Goal: Information Seeking & Learning: Learn about a topic

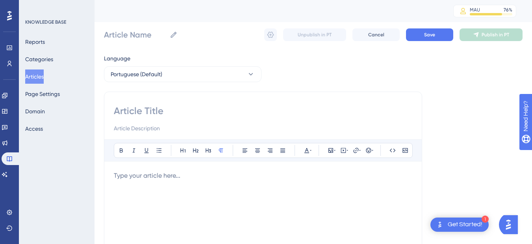
click at [41, 73] on button "Articles" at bounding box center [34, 76] width 19 height 14
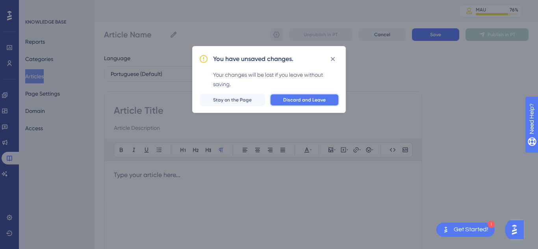
click at [288, 97] on span "Discard and Leave" at bounding box center [304, 100] width 43 height 6
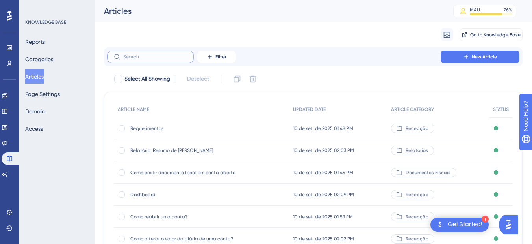
click at [141, 55] on input "text" at bounding box center [155, 57] width 64 height 6
paste input "Exportação Reservas por Apartamento"
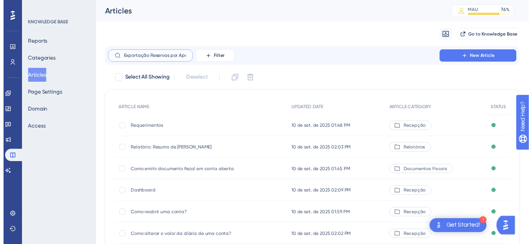
scroll to position [0, 21]
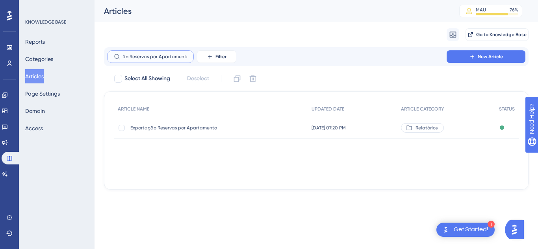
type input "Exportação Reservas por Apartamento"
click at [185, 133] on div "Exportação Reservas por Apartamento Exportação Reservas por Apartamento" at bounding box center [193, 128] width 126 height 22
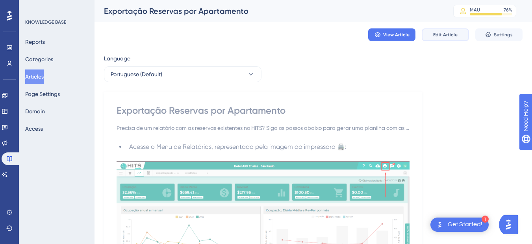
click at [436, 34] on span "Edit Article" at bounding box center [445, 35] width 24 height 6
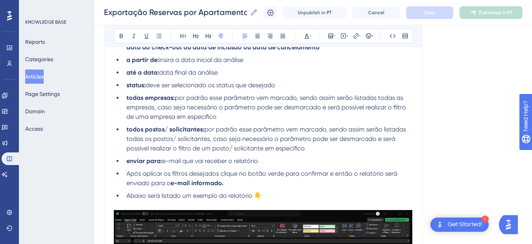
scroll to position [759, 0]
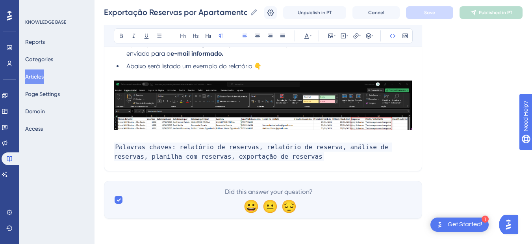
click at [305, 158] on p "Palavras chaves: relatório de reservas, relatório de reserva, análise de reserv…" at bounding box center [263, 151] width 299 height 19
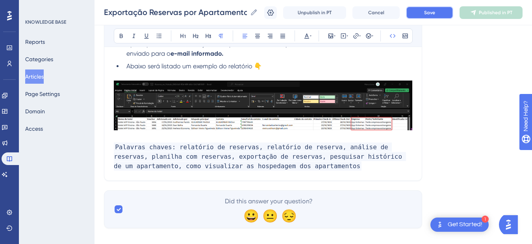
click at [424, 14] on button "Save" at bounding box center [429, 12] width 47 height 13
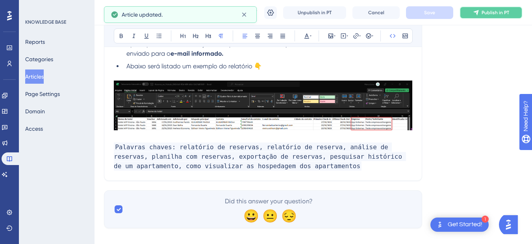
click at [476, 15] on button "Publish in PT" at bounding box center [491, 12] width 63 height 13
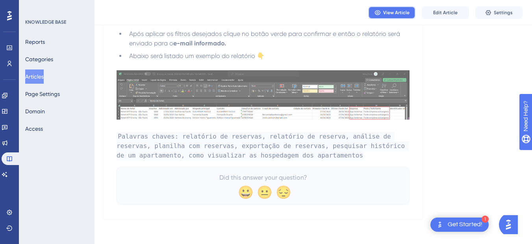
click at [409, 9] on span "View Article" at bounding box center [396, 12] width 26 height 6
click at [8, 180] on link at bounding box center [5, 174] width 6 height 13
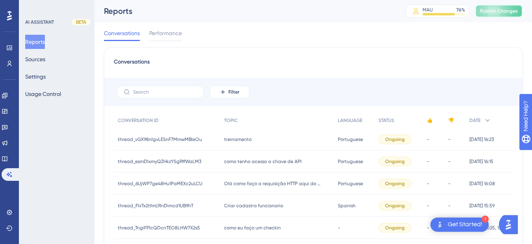
click at [491, 9] on span "Publish Changes" at bounding box center [499, 11] width 38 height 6
click at [43, 58] on button "Sources" at bounding box center [35, 59] width 20 height 14
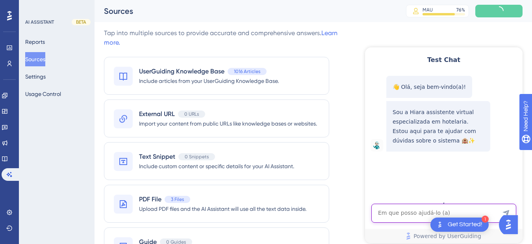
click at [411, 214] on textarea "AI Assistant Text Input" at bounding box center [444, 212] width 145 height 19
type textarea "rds"
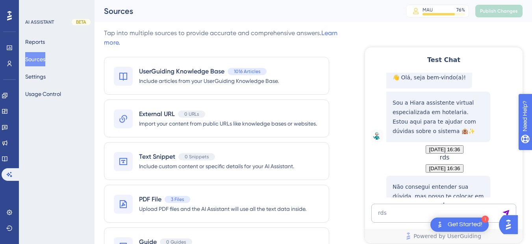
scroll to position [94, 0]
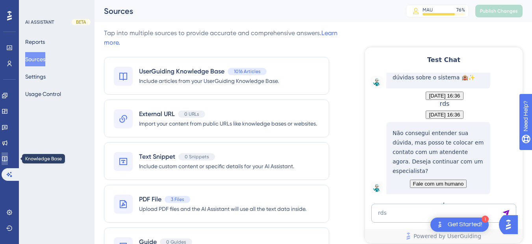
drag, startPoint x: 9, startPoint y: 162, endPoint x: 19, endPoint y: 150, distance: 15.6
click at [8, 162] on link at bounding box center [5, 158] width 6 height 13
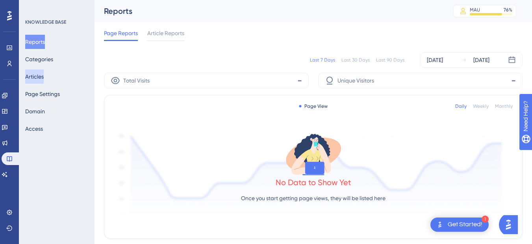
click at [43, 75] on button "Articles" at bounding box center [34, 76] width 19 height 14
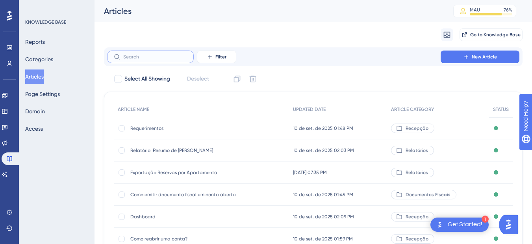
click at [138, 58] on input "text" at bounding box center [155, 57] width 64 height 6
paste input "Como imprimir RDS?"
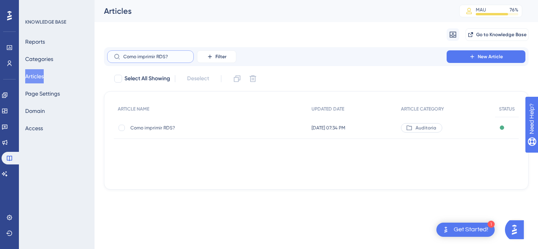
type input "Como imprimir RDS?"
click at [154, 123] on div "Como imprimir RDS? Como imprimir RDS?" at bounding box center [193, 128] width 126 height 22
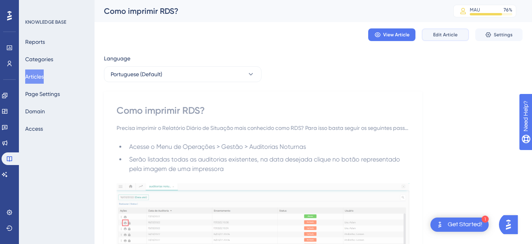
click at [454, 34] on span "Edit Article" at bounding box center [445, 35] width 24 height 6
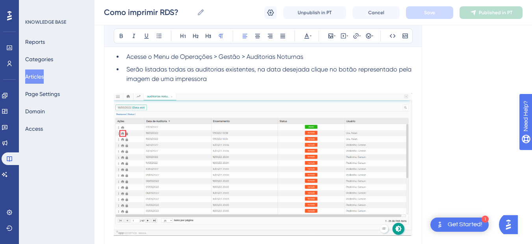
scroll to position [340, 0]
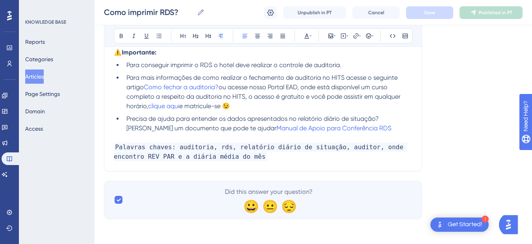
click at [236, 156] on p "Palavras chaves: auditoria, rds, relatório diário de situação, auditor, onde en…" at bounding box center [263, 151] width 299 height 19
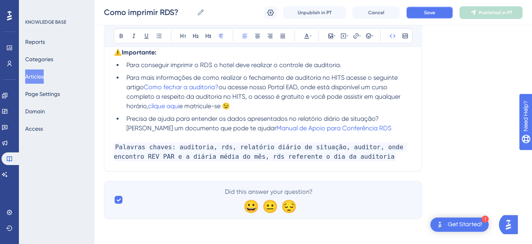
click at [436, 15] on button "Save" at bounding box center [429, 12] width 47 height 13
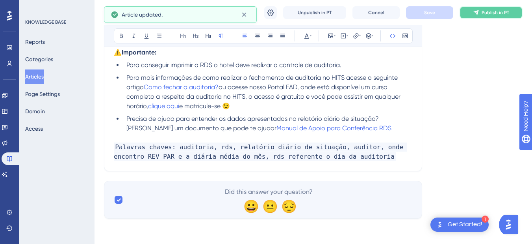
click at [480, 15] on button "Publish in PT" at bounding box center [491, 12] width 63 height 13
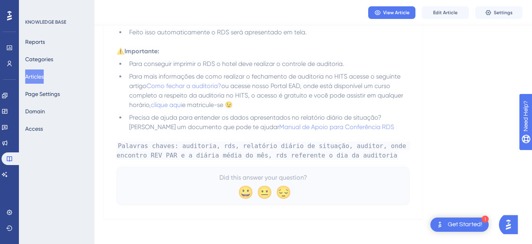
click at [39, 72] on button "Articles" at bounding box center [34, 76] width 19 height 14
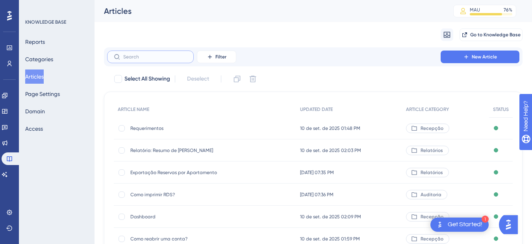
click at [149, 56] on input "text" at bounding box center [155, 57] width 64 height 6
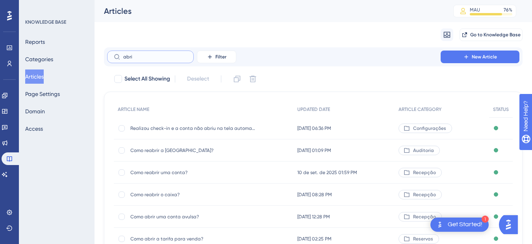
type input "abri"
checkbox input "true"
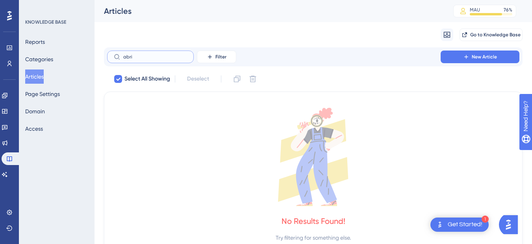
type input "abri"
checkbox input "false"
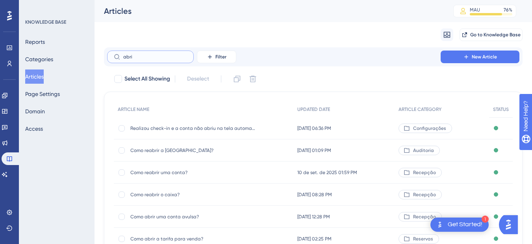
scroll to position [50, 0]
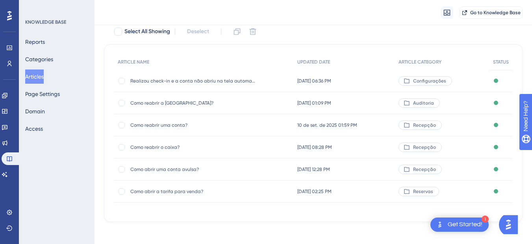
type input "abri"
click at [182, 192] on span "Como abrir a tarifa para venda?" at bounding box center [193, 191] width 126 height 6
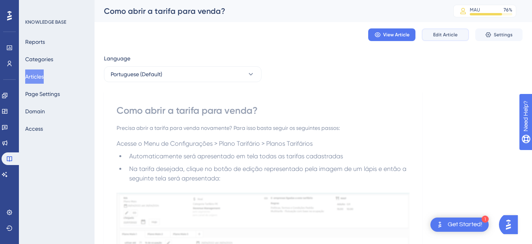
click at [438, 32] on span "Edit Article" at bounding box center [445, 35] width 24 height 6
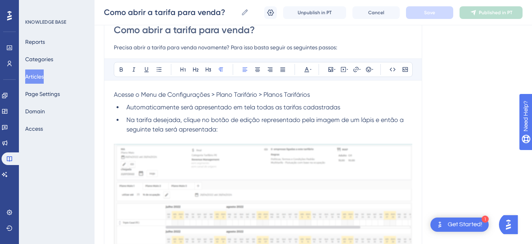
scroll to position [432, 0]
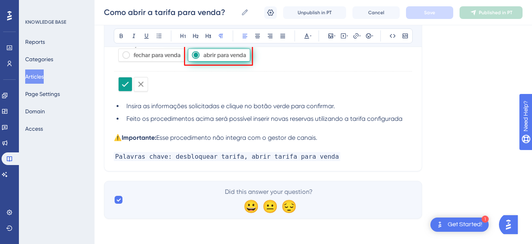
click at [324, 155] on p "Palavras chave: desbloquear tarifa, abrir tarifa para venda" at bounding box center [263, 156] width 299 height 9
click at [432, 15] on span "Save" at bounding box center [429, 12] width 11 height 6
click at [500, 11] on span "Publish in PT" at bounding box center [496, 12] width 28 height 6
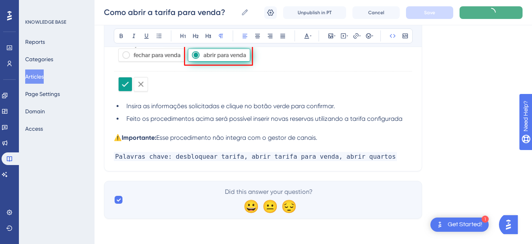
scroll to position [396, 0]
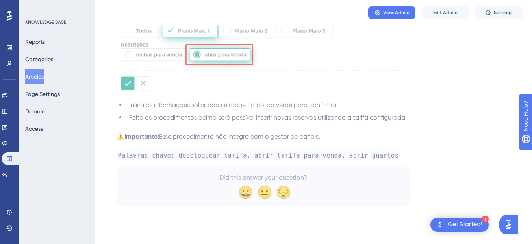
drag, startPoint x: 472, startPoint y: 95, endPoint x: 460, endPoint y: 99, distance: 12.2
click at [38, 76] on button "Articles" at bounding box center [34, 76] width 19 height 14
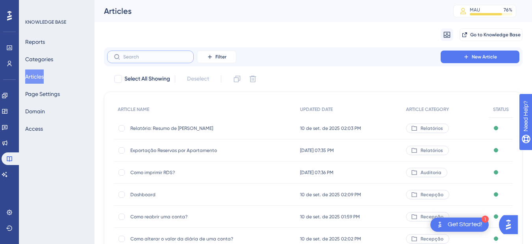
click at [139, 58] on input "text" at bounding box center [155, 57] width 64 height 6
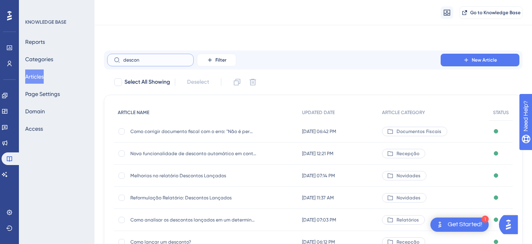
scroll to position [50, 0]
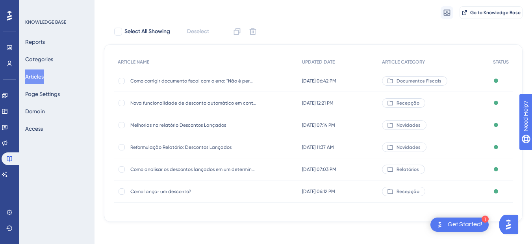
type input "descon"
click at [186, 191] on span "Como lançar um desconto?" at bounding box center [193, 191] width 126 height 6
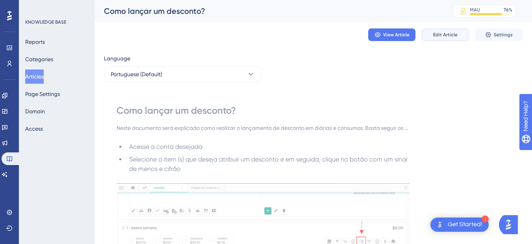
click at [435, 29] on button "Edit Article" at bounding box center [445, 34] width 47 height 13
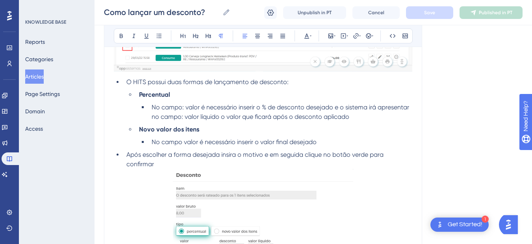
scroll to position [615, 0]
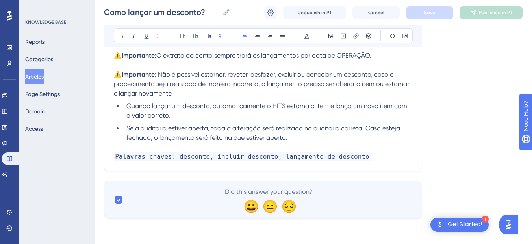
click at [337, 137] on li "Se a auditoria estiver aberta, toda a alteração será realizada na auditoria cor…" at bounding box center [267, 132] width 289 height 19
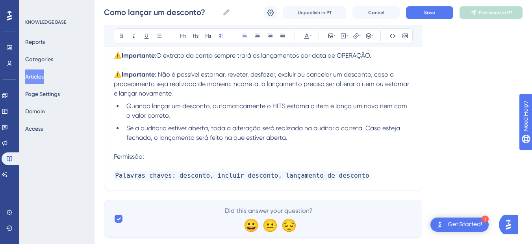
drag, startPoint x: 151, startPoint y: 154, endPoint x: 96, endPoint y: 157, distance: 54.5
click at [120, 37] on icon at bounding box center [121, 36] width 3 height 4
click at [170, 152] on p "Permissão:" at bounding box center [263, 156] width 299 height 9
click at [171, 154] on p "Permissão:" at bounding box center [263, 156] width 299 height 9
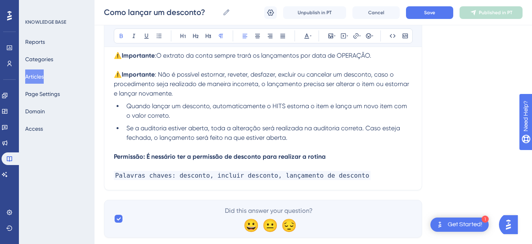
scroll to position [634, 0]
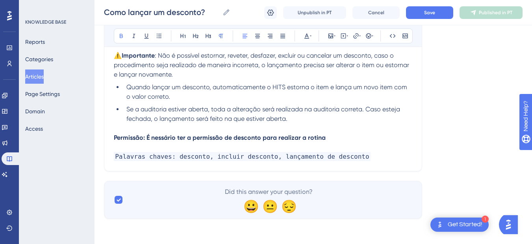
click at [339, 132] on p at bounding box center [263, 127] width 299 height 9
click at [339, 137] on p "Permissão: É nessário ter a permissão de desconto para realizar a rotina" at bounding box center [263, 137] width 299 height 9
click at [406, 140] on p "Permissão: É nessário ter a permissão de desconto para realizar a rotina acesse…" at bounding box center [263, 137] width 299 height 9
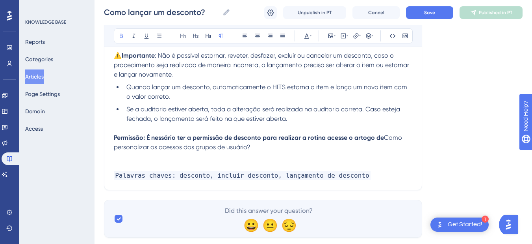
click at [345, 139] on strong "Permissão: É nessário ter a permissão de desconto para realizar a rotina acesse…" at bounding box center [249, 137] width 270 height 7
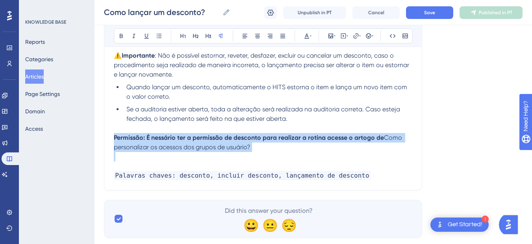
click at [345, 139] on strong "Permissão: É nessário ter a permissão de desconto para realizar a rotina acesse…" at bounding box center [249, 137] width 270 height 7
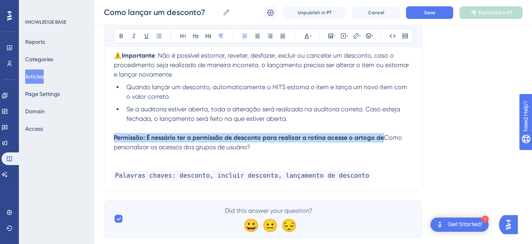
copy strong "Permissão: É nessário ter a permissão de desconto para realizar a rotina acesse…"
click at [159, 142] on p "Permissão: É nessário ter a permissão de desconto para realizar a rotina acesse…" at bounding box center [263, 142] width 299 height 19
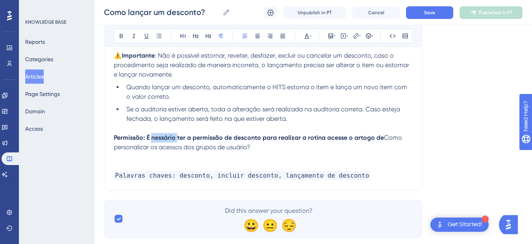
click at [159, 142] on p "Permissão: É nessário ter a permissão de desconto para realizar a rotina acesse…" at bounding box center [263, 142] width 299 height 19
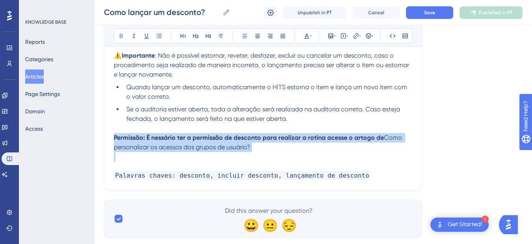
click at [159, 142] on p "Permissão: É nessário ter a permissão de desconto para realizar a rotina acesse…" at bounding box center [263, 142] width 299 height 19
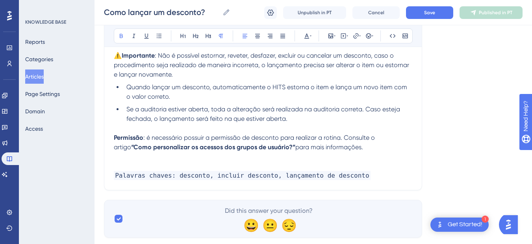
click at [137, 147] on strong "“Como personalizar os acessos dos grupos de usuário?”" at bounding box center [213, 146] width 164 height 7
click at [116, 138] on strong "Permissão" at bounding box center [129, 137] width 30 height 7
click at [145, 140] on span ": é necessário possuir a permissão de desconto para realizar a rotina. Consulte…" at bounding box center [245, 142] width 263 height 17
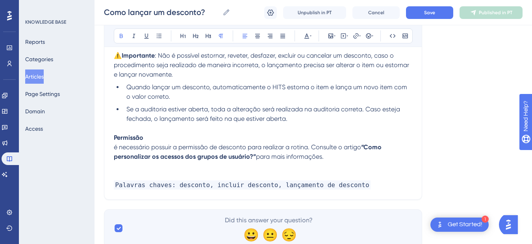
click at [146, 154] on strong "“Como personalizar os acessos dos grupos de usuário?”" at bounding box center [249, 151] width 270 height 17
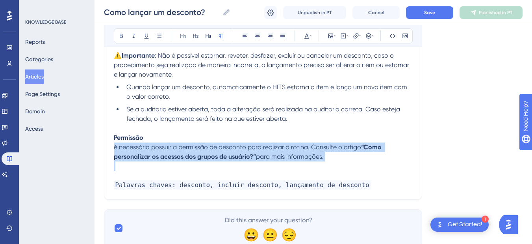
click at [146, 154] on strong "“Como personalizar os acessos dos grupos de usuário?”" at bounding box center [249, 151] width 270 height 17
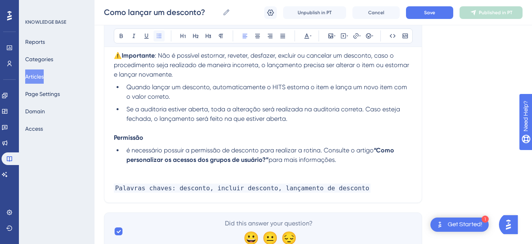
click at [155, 39] on button at bounding box center [159, 35] width 11 height 11
click at [128, 153] on span "é necessário possuir a permissão de desconto para realizar a rotina. Consulte o…" at bounding box center [250, 149] width 247 height 7
click at [134, 148] on span "é necessário possuir a permissão de desconto para realizar a rotina. Consulte o…" at bounding box center [250, 149] width 247 height 7
click at [365, 165] on p at bounding box center [263, 168] width 299 height 9
click at [334, 159] on span "para mais informações." at bounding box center [303, 159] width 68 height 7
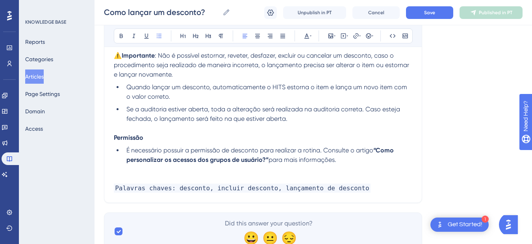
click at [335, 163] on span "para mais informações." at bounding box center [303, 159] width 68 height 7
click at [210, 174] on p at bounding box center [263, 178] width 299 height 9
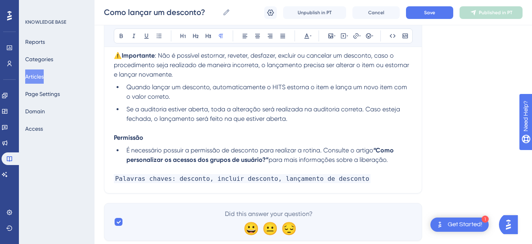
click at [451, 4] on div "Como lançar um desconto? Como lançar um desconto? Unpublish in PT Cancel Save P…" at bounding box center [314, 12] width 438 height 25
click at [438, 13] on button "Save" at bounding box center [429, 12] width 47 height 13
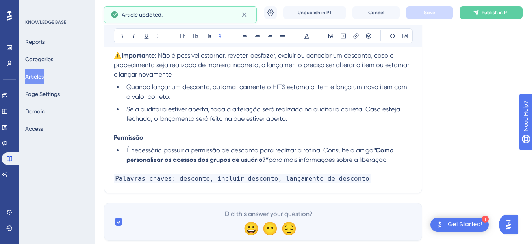
click at [471, 15] on button "Publish in PT" at bounding box center [491, 12] width 63 height 13
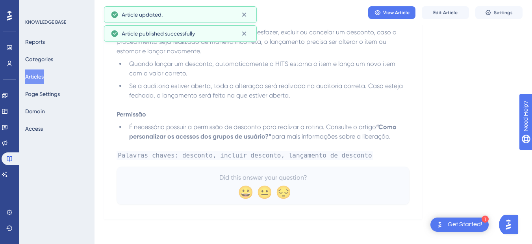
scroll to position [623, 0]
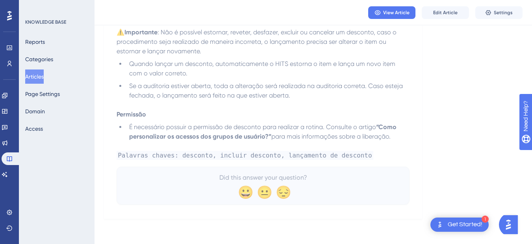
drag, startPoint x: 37, startPoint y: 76, endPoint x: 164, endPoint y: 33, distance: 133.8
click at [37, 76] on button "Articles" at bounding box center [34, 76] width 19 height 14
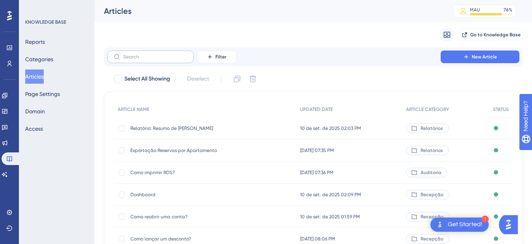
click at [117, 55] on icon at bounding box center [117, 57] width 6 height 6
click at [123, 55] on input "text" at bounding box center [155, 57] width 64 height 6
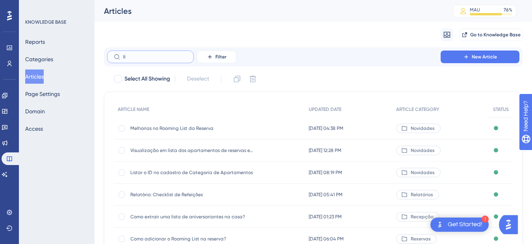
type input "l"
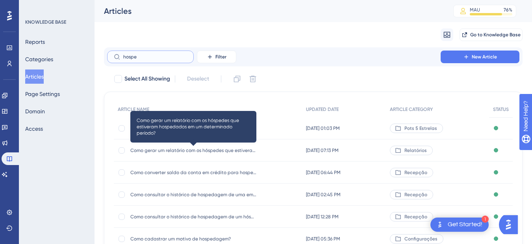
type input "hospe"
click at [182, 149] on span "Como gerar um relatório com os hóspedes que estiveram hospedados em um determin…" at bounding box center [193, 150] width 126 height 6
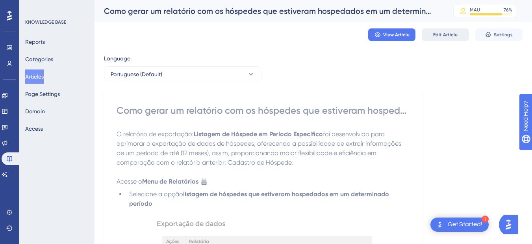
click at [447, 33] on span "Edit Article" at bounding box center [445, 35] width 24 height 6
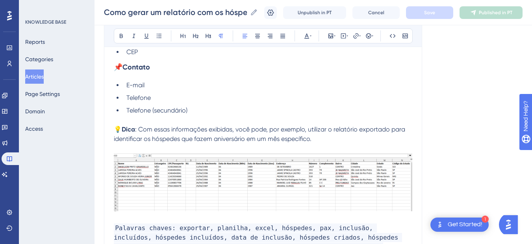
scroll to position [1263, 0]
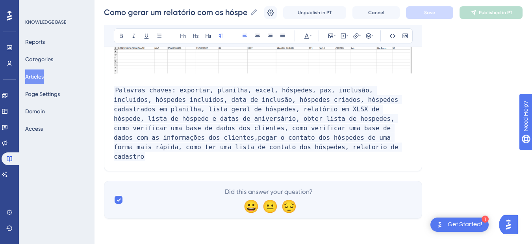
click at [250, 158] on p "Palavras chaves: exportar, planilha, excel, hóspedes, pax, inclusão, incluídos,…" at bounding box center [263, 124] width 299 height 76
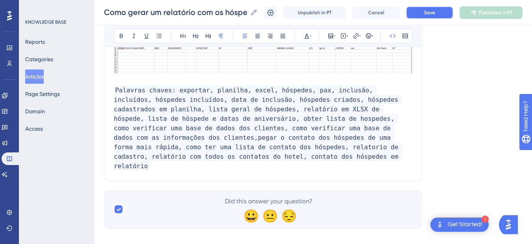
click at [432, 11] on span "Save" at bounding box center [429, 12] width 11 height 6
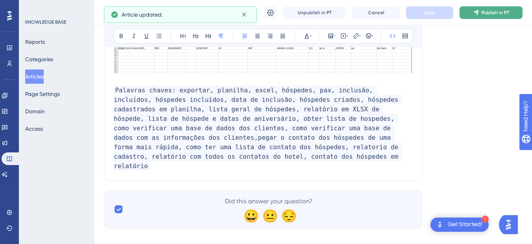
click at [480, 10] on icon at bounding box center [476, 12] width 6 height 6
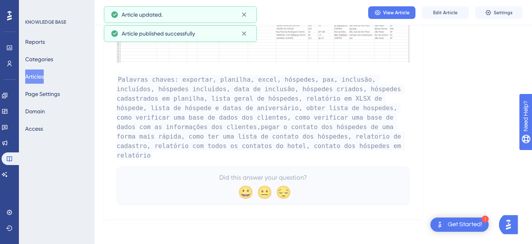
scroll to position [1228, 0]
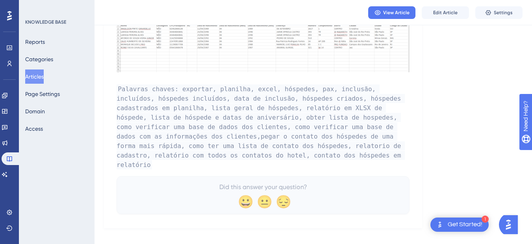
click at [41, 76] on button "Articles" at bounding box center [34, 76] width 19 height 14
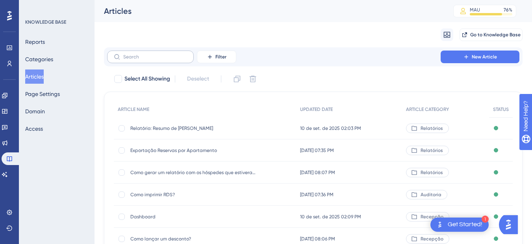
click at [152, 53] on label at bounding box center [150, 56] width 87 height 13
click at [152, 54] on input "text" at bounding box center [155, 57] width 64 height 6
paste input "Como estornar diária e/ou consumo?"
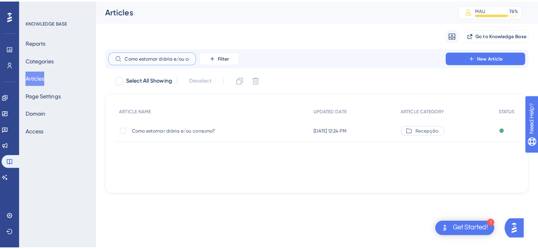
scroll to position [0, 17]
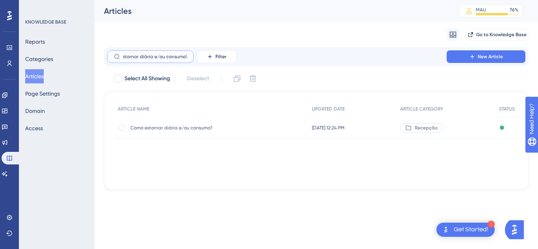
type input "Como estornar diária e/ou consumo?"
click at [199, 135] on div "Como estornar diária e/ou consumo? Como estornar diária e/ou consumo?" at bounding box center [193, 128] width 126 height 22
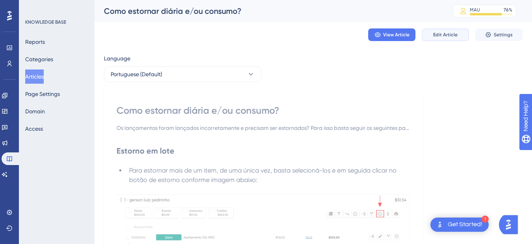
click at [448, 32] on span "Edit Article" at bounding box center [445, 35] width 24 height 6
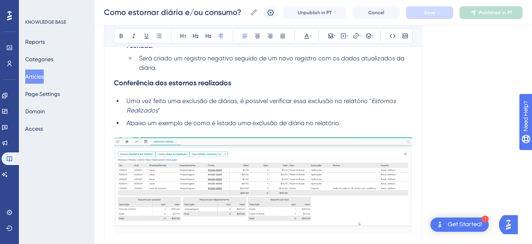
scroll to position [821, 0]
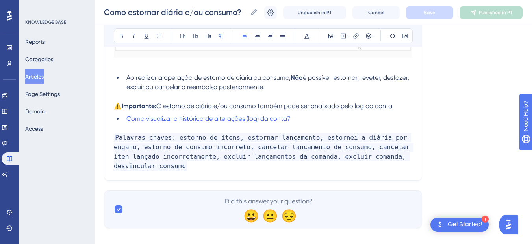
click at [409, 155] on p "Palavras chaves: estorno de itens, estornar lançamento, estornei a diária por e…" at bounding box center [263, 152] width 299 height 38
click at [154, 164] on p "Palavras chaves: estorno de itens, estornar lançamento, estornei a diária por e…" at bounding box center [263, 152] width 299 height 38
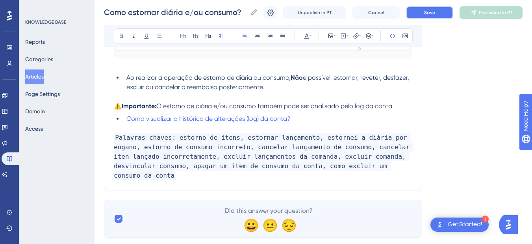
click at [446, 10] on button "Save" at bounding box center [429, 12] width 47 height 13
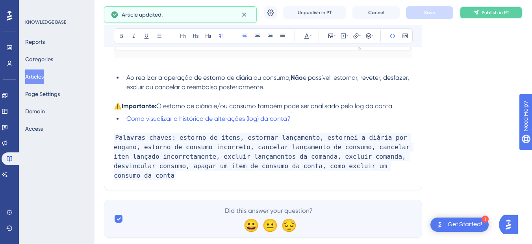
click at [490, 16] on button "Publish in PT" at bounding box center [491, 12] width 63 height 13
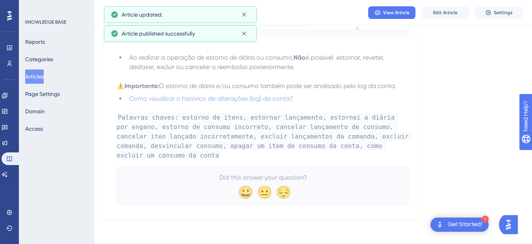
scroll to position [794, 0]
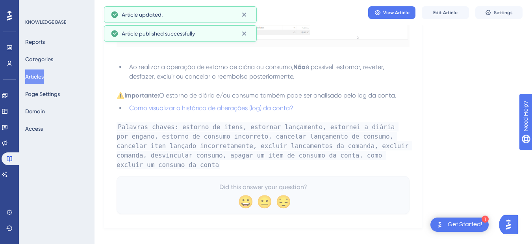
click at [37, 73] on button "Articles" at bounding box center [34, 76] width 19 height 14
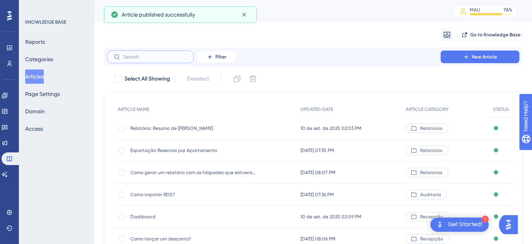
click at [143, 57] on input "text" at bounding box center [155, 57] width 64 height 6
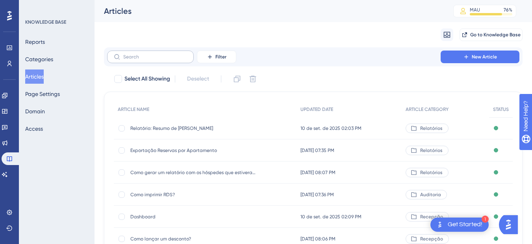
click at [137, 60] on label at bounding box center [150, 56] width 87 height 13
click at [137, 60] on input "text" at bounding box center [155, 57] width 64 height 6
paste input "Como trocar o plano tarifário de uma conta aberta?"
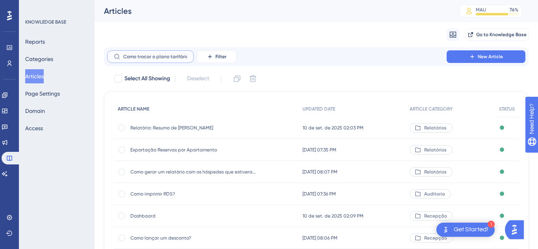
scroll to position [0, 50]
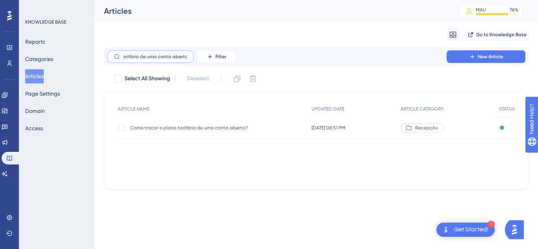
type input "Como trocar o plano tarifário de uma conta aberta?"
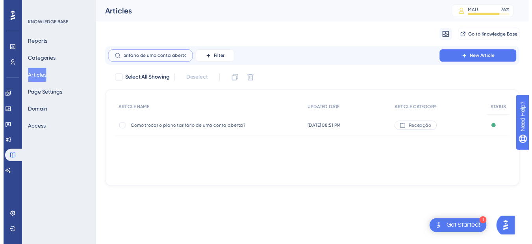
scroll to position [0, 0]
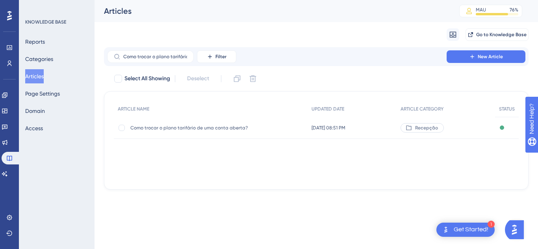
click at [185, 134] on div "Como trocar o plano tarifário de uma conta aberta? Como trocar o plano tarifári…" at bounding box center [193, 128] width 126 height 22
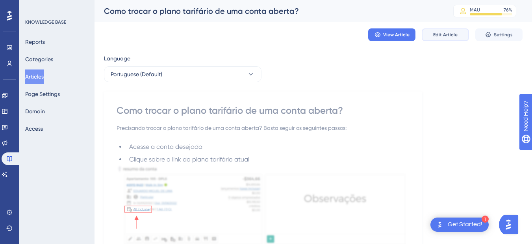
click at [439, 37] on span "Edit Article" at bounding box center [445, 35] width 24 height 6
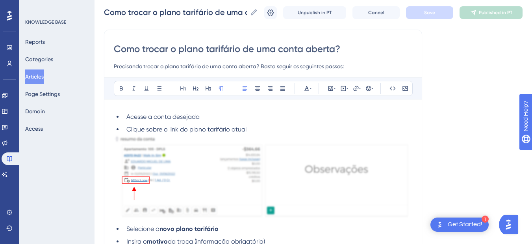
scroll to position [336, 0]
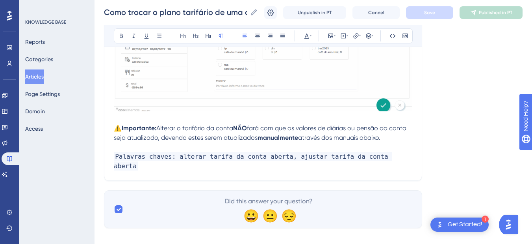
click at [391, 157] on p "Palavras chaves: alterar tarifa da conta aberta, ajustar tarifa da conta aberta" at bounding box center [263, 161] width 299 height 19
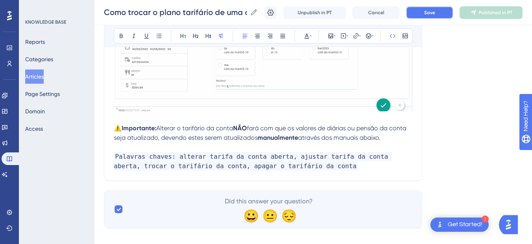
click at [435, 9] on span "Save" at bounding box center [429, 12] width 11 height 6
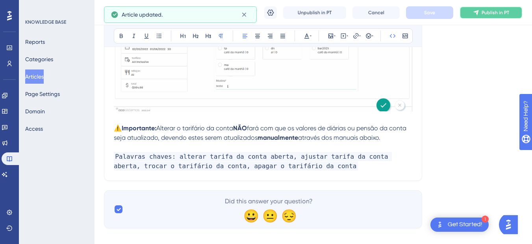
click at [479, 11] on icon at bounding box center [476, 12] width 5 height 5
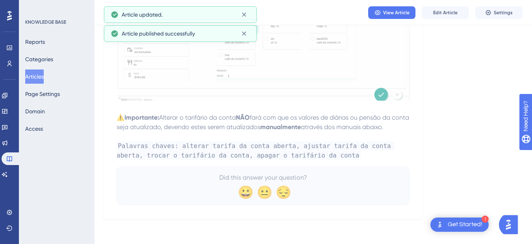
scroll to position [311, 0]
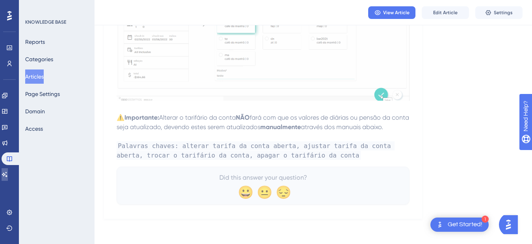
click at [8, 168] on link at bounding box center [5, 174] width 6 height 13
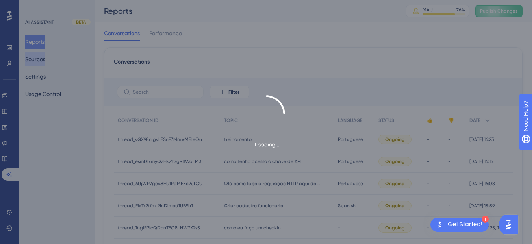
click at [45, 58] on div "Loading..." at bounding box center [266, 122] width 532 height 244
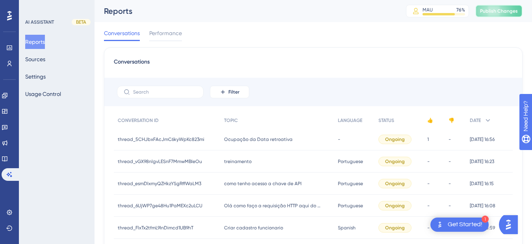
click at [512, 9] on span "Publish Changes" at bounding box center [499, 11] width 38 height 6
click at [39, 59] on button "Sources" at bounding box center [35, 59] width 20 height 14
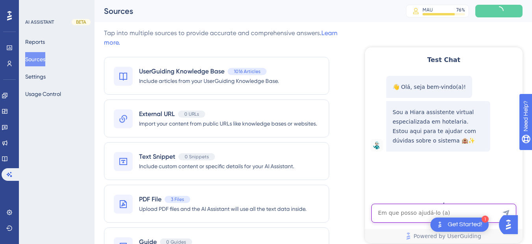
click at [393, 211] on textarea "AI Assistant Text Input" at bounding box center [444, 212] width 145 height 19
paste textarea "como vejo quantos hóspedes irão tomar o café da manhã amanhã?"
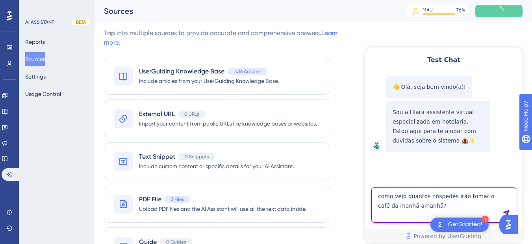
type textarea "como vejo quantos hóspedes irão tomar o café da manhã amanhã?"
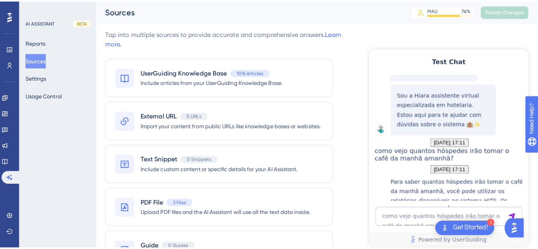
scroll to position [272, 0]
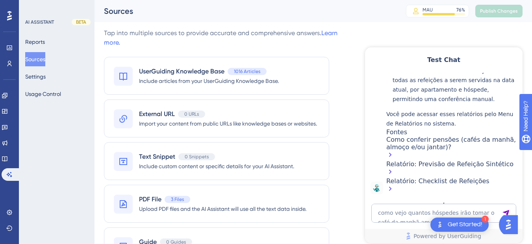
click at [45, 57] on button "Sources" at bounding box center [35, 59] width 20 height 14
click at [8, 158] on icon at bounding box center [5, 158] width 6 height 6
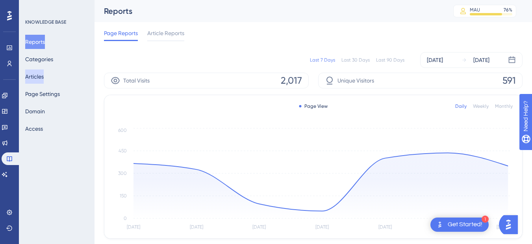
click at [44, 74] on button "Articles" at bounding box center [34, 76] width 19 height 14
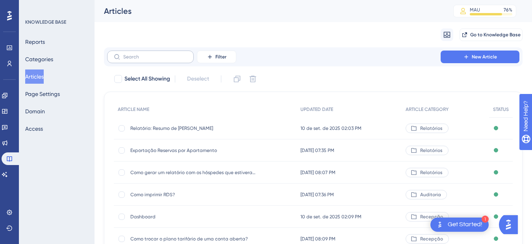
click at [156, 53] on label at bounding box center [150, 56] width 87 height 13
click at [156, 54] on input "text" at bounding box center [155, 57] width 64 height 6
paste input "Como alterar estadia de um hóspede na casa?"
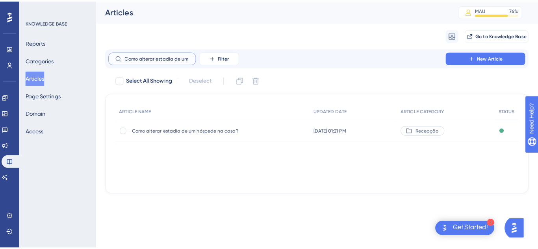
scroll to position [0, 39]
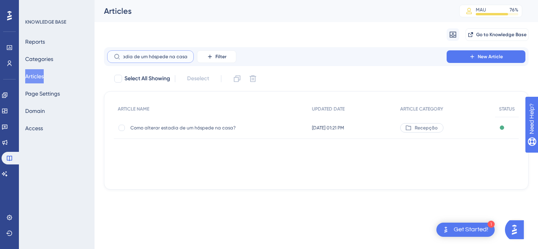
type input "Como alterar estadia de um hóspede na casa?"
click at [174, 134] on div "Como alterar estadia de um hóspede na casa? Como alterar estadia de um hóspede …" at bounding box center [193, 128] width 126 height 22
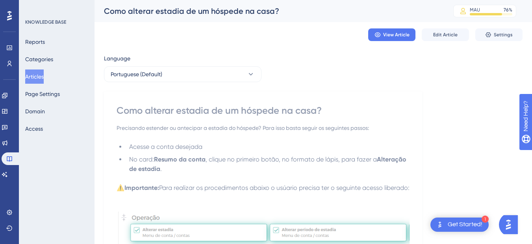
click at [439, 27] on div "View Article Edit Article Settings" at bounding box center [313, 34] width 419 height 25
click at [452, 38] on button "Edit Article" at bounding box center [445, 34] width 47 height 13
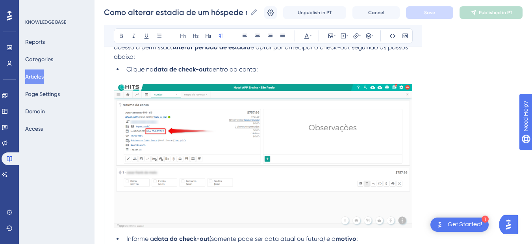
scroll to position [1525, 0]
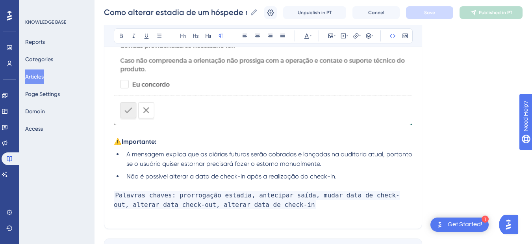
click at [289, 205] on p "Palavras chaves: prorrogação estadia, antecipar saída, mudar data de check-out,…" at bounding box center [263, 199] width 299 height 19
click at [317, 206] on p "Palavras chaves: prorrogação estadia, antecipar saída, mudar data de check-out,…" at bounding box center [263, 199] width 299 height 19
click at [340, 206] on span "Palavras chaves: prorrogação estadia, antecipar saída, mudar data de check-out,…" at bounding box center [257, 199] width 286 height 19
drag, startPoint x: 344, startPoint y: 206, endPoint x: 288, endPoint y: 206, distance: 56.4
click at [288, 206] on p "Palavras chaves: prorrogação estadia, antecipar saída, mudar data de check-out,…" at bounding box center [263, 199] width 299 height 19
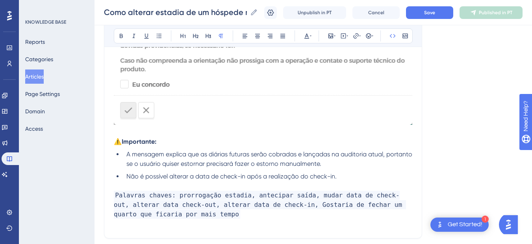
click at [291, 207] on span "Palavras chaves: prorrogação estadia, antecipar saída, mudar data de check-out,…" at bounding box center [260, 204] width 292 height 28
click at [309, 215] on p "Palavras chaves: prorrogação estadia, antecipar saída, mudar data de check-out,…" at bounding box center [263, 204] width 299 height 28
click at [215, 212] on p "Palavras chaves: prorrogação estadia, antecipar saída, mudar data de check-out,…" at bounding box center [263, 204] width 299 height 28
click at [207, 215] on p "Palavras chaves: prorrogação estadia, antecipar saída, mudar data de check-out,…" at bounding box center [263, 204] width 299 height 28
click at [433, 12] on span "Save" at bounding box center [429, 12] width 11 height 6
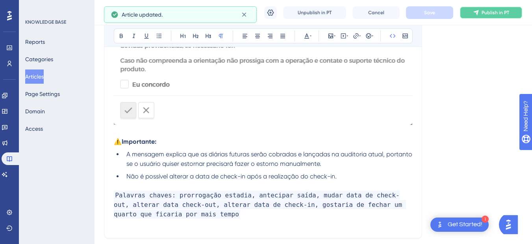
click at [479, 11] on icon at bounding box center [476, 12] width 5 height 5
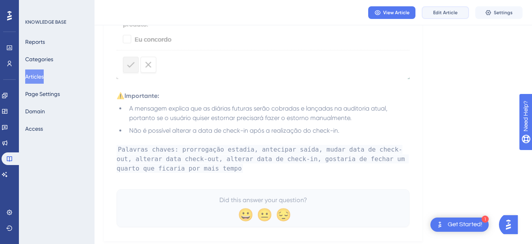
drag, startPoint x: 433, startPoint y: 15, endPoint x: 429, endPoint y: 19, distance: 5.9
click at [433, 15] on button "Edit Article" at bounding box center [445, 12] width 47 height 13
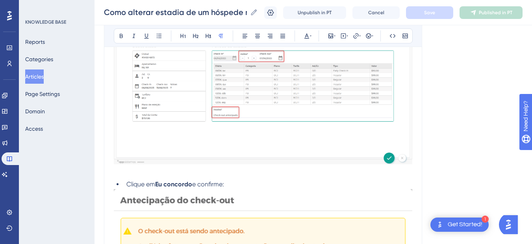
scroll to position [1592, 0]
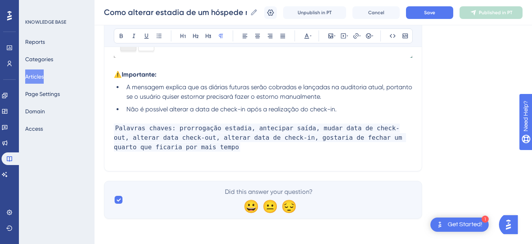
click at [231, 152] on p "​" at bounding box center [263, 156] width 299 height 9
click at [225, 149] on p "Palavras chaves: prorrogação estadia, antecipar saída, mudar data de check-out,…" at bounding box center [263, 137] width 299 height 28
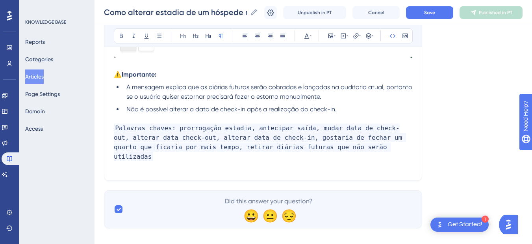
drag, startPoint x: 193, startPoint y: 145, endPoint x: 225, endPoint y: 143, distance: 31.6
click at [197, 144] on span "Palavras chaves: prorrogação estadia, antecipar saída, mudar data de check-out,…" at bounding box center [260, 141] width 292 height 37
click at [280, 162] on p "​" at bounding box center [263, 165] width 299 height 9
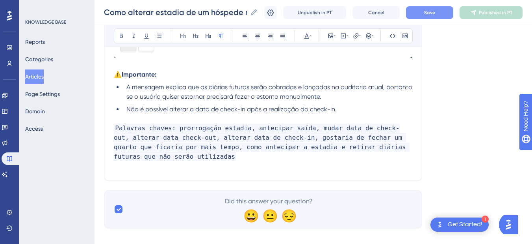
click at [431, 17] on button "Save" at bounding box center [429, 12] width 47 height 13
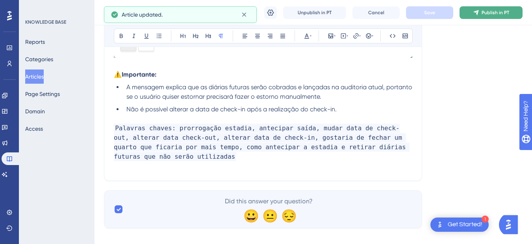
click at [497, 11] on span "Publish in PT" at bounding box center [496, 12] width 28 height 6
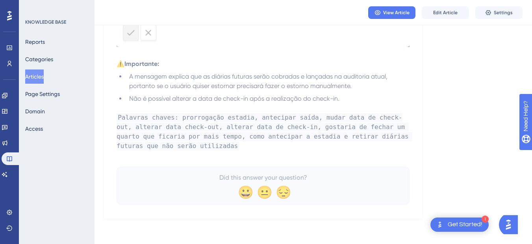
drag, startPoint x: 35, startPoint y: 76, endPoint x: 157, endPoint y: 37, distance: 127.4
click at [35, 76] on button "Articles" at bounding box center [34, 76] width 19 height 14
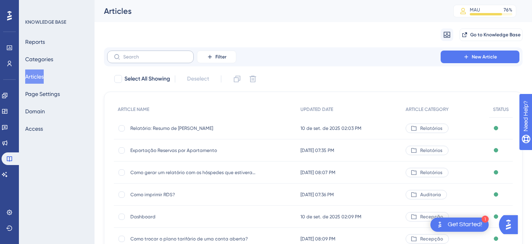
click at [151, 61] on label at bounding box center [150, 56] width 87 height 13
click at [151, 60] on input "text" at bounding box center [155, 57] width 64 height 6
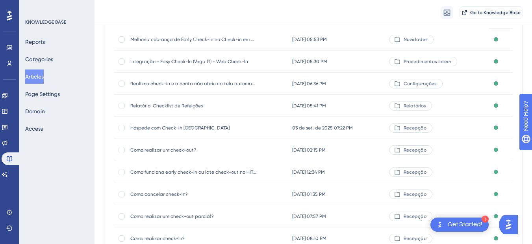
scroll to position [158, 0]
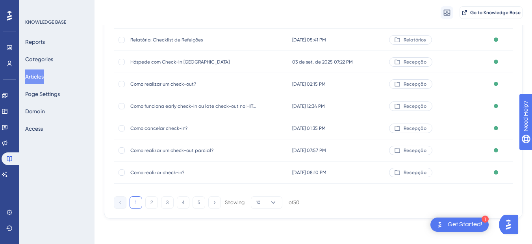
type input "chec"
click at [151, 171] on span "Como realizar check-in?" at bounding box center [193, 172] width 126 height 6
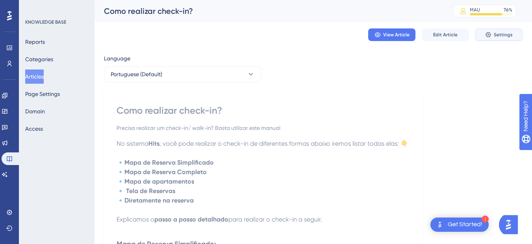
click at [500, 33] on span "Settings" at bounding box center [503, 35] width 19 height 6
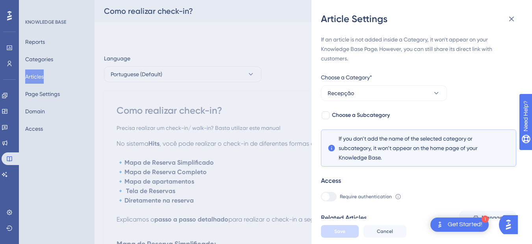
scroll to position [156, 0]
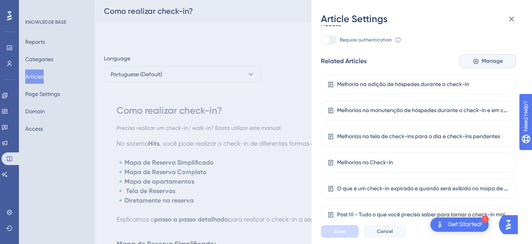
click at [487, 57] on span "Manage" at bounding box center [492, 60] width 21 height 9
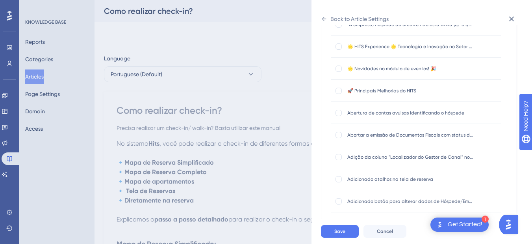
scroll to position [0, 0]
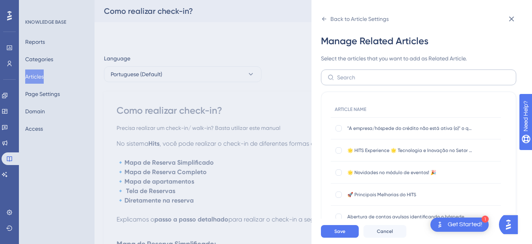
click at [361, 82] on label at bounding box center [418, 77] width 195 height 16
click at [361, 82] on input "text" at bounding box center [423, 77] width 173 height 9
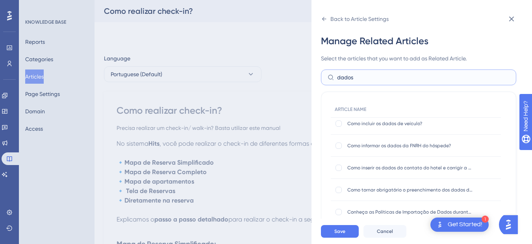
scroll to position [216, 0]
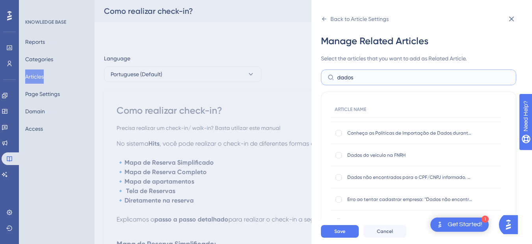
drag, startPoint x: 502, startPoint y: 191, endPoint x: 4, endPoint y: 3, distance: 532.6
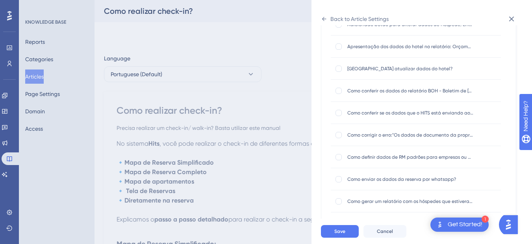
scroll to position [0, 0]
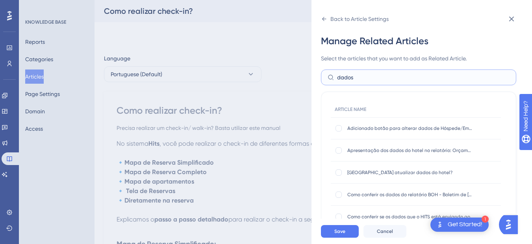
drag, startPoint x: 360, startPoint y: 80, endPoint x: 336, endPoint y: 79, distance: 24.0
click at [336, 79] on label "dados" at bounding box center [418, 77] width 195 height 16
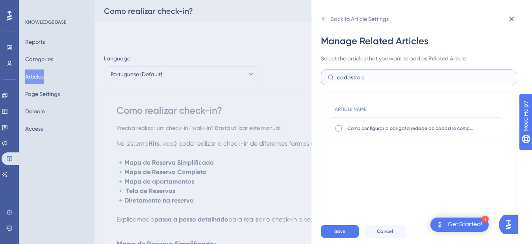
type input "cadastro c"
click at [338, 131] on div at bounding box center [339, 128] width 6 height 6
checkbox input "true"
click at [337, 237] on button "Save" at bounding box center [340, 231] width 38 height 13
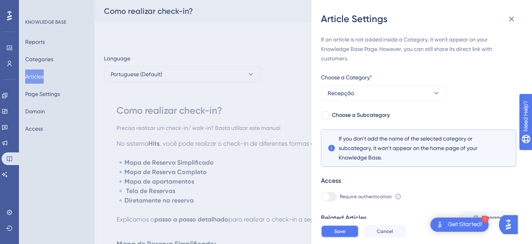
click at [337, 237] on button "Save" at bounding box center [340, 231] width 38 height 13
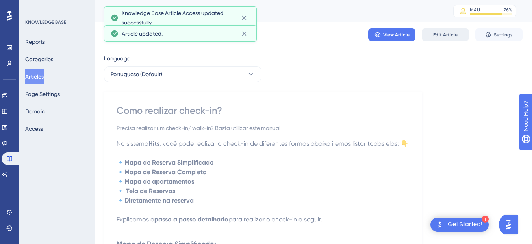
click at [448, 34] on span "Edit Article" at bounding box center [445, 35] width 24 height 6
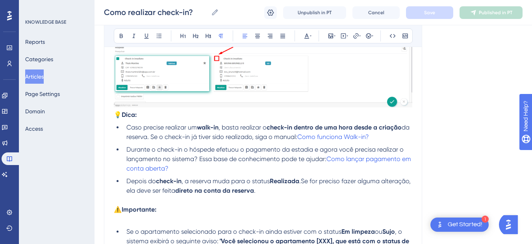
scroll to position [1721, 0]
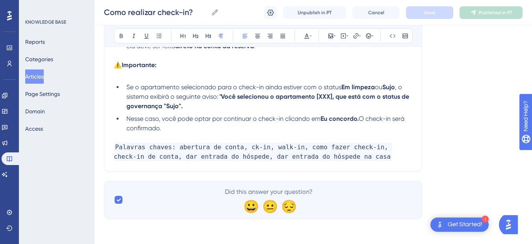
click at [335, 158] on p "Palavras chaves: abertura de conta, ck-in, walk-in, como fazer check-in, check-…" at bounding box center [263, 147] width 299 height 28
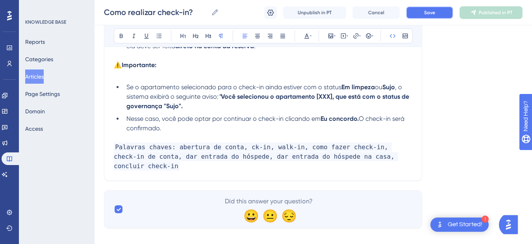
click at [443, 6] on button "Save" at bounding box center [429, 12] width 47 height 13
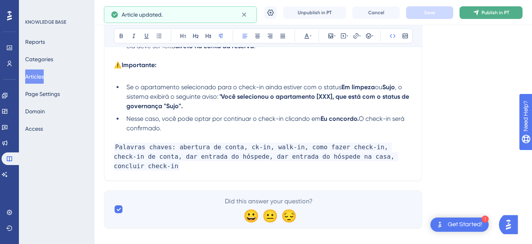
click at [480, 13] on button "Publish in PT" at bounding box center [491, 12] width 63 height 13
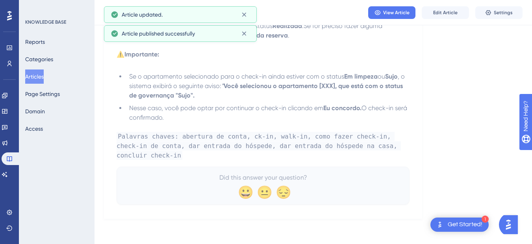
scroll to position [1684, 0]
click at [44, 80] on button "Articles" at bounding box center [34, 76] width 19 height 14
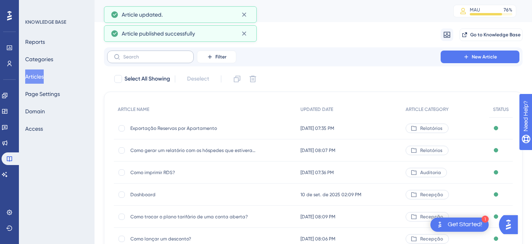
click at [139, 60] on label at bounding box center [150, 56] width 87 height 13
click at [139, 60] on input "text" at bounding box center [155, 57] width 64 height 6
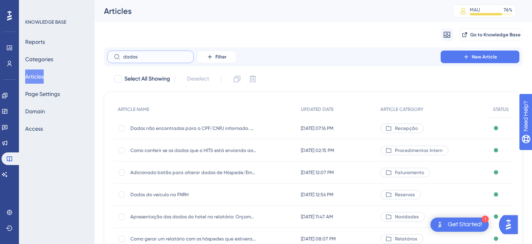
type input "dados c"
checkbox input "true"
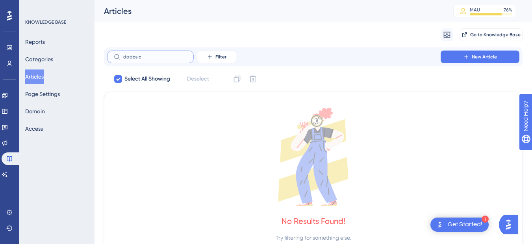
type input "dados"
checkbox input "false"
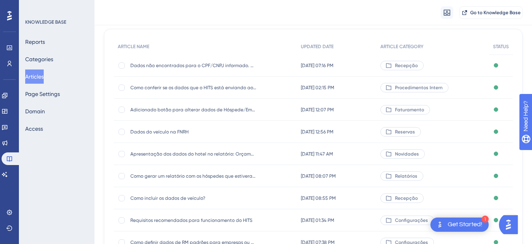
scroll to position [158, 0]
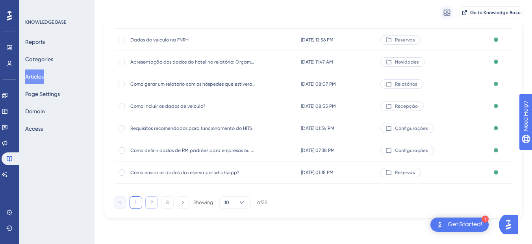
click at [151, 201] on button "2" at bounding box center [151, 202] width 13 height 13
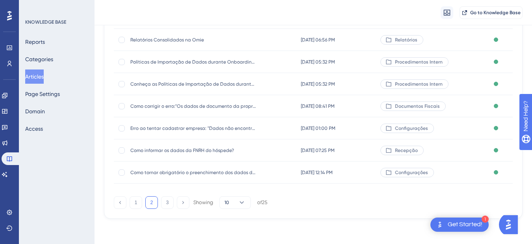
scroll to position [0, 0]
click at [170, 205] on button "3" at bounding box center [167, 202] width 13 height 13
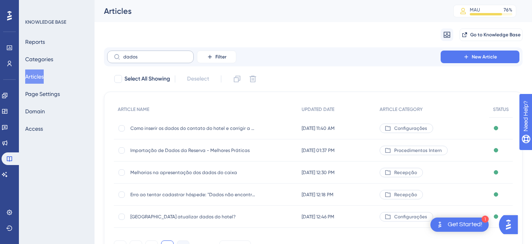
click at [157, 61] on label "dados" at bounding box center [150, 56] width 87 height 13
click at [157, 60] on input "dados" at bounding box center [155, 57] width 64 height 6
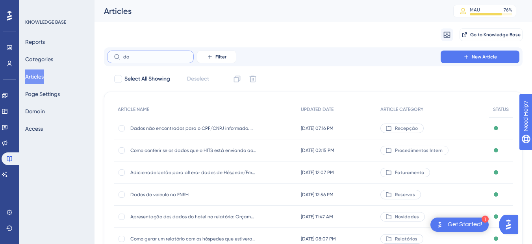
type input "d"
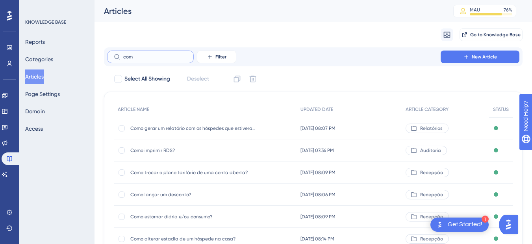
type input "coml"
checkbox input "true"
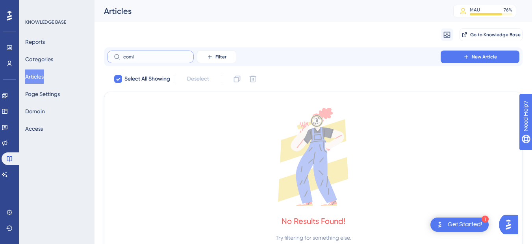
type input "com"
checkbox input "false"
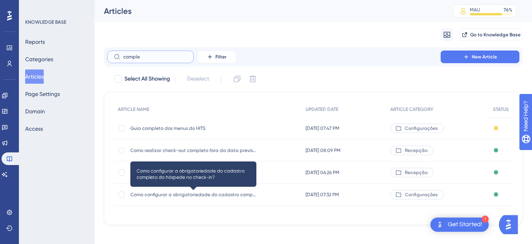
type input "comple"
click at [173, 196] on span "Como configurar a obrigatoriedade do cadastro completo do hóspede no check-in?" at bounding box center [193, 194] width 126 height 6
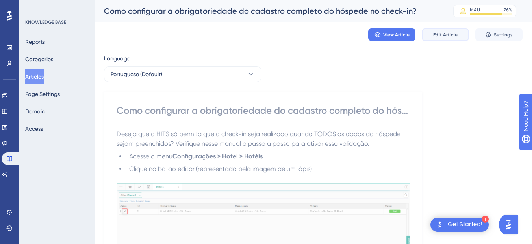
click at [441, 33] on span "Edit Article" at bounding box center [445, 35] width 24 height 6
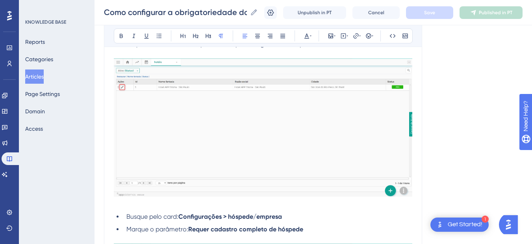
scroll to position [512, 0]
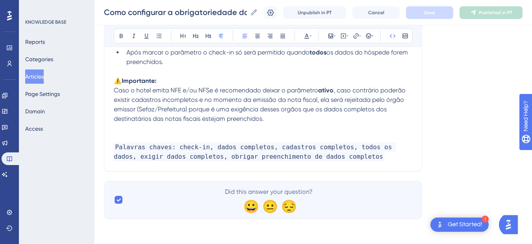
click at [346, 156] on p "Palavras chaves: check-in, dados completos, cadastros completos, todos os dados…" at bounding box center [263, 151] width 299 height 19
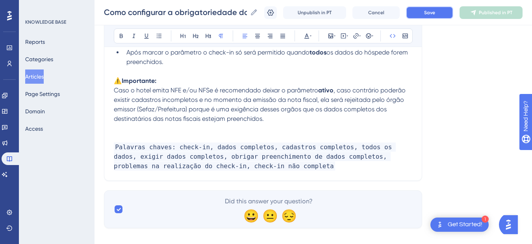
click at [447, 14] on button "Save" at bounding box center [429, 12] width 47 height 13
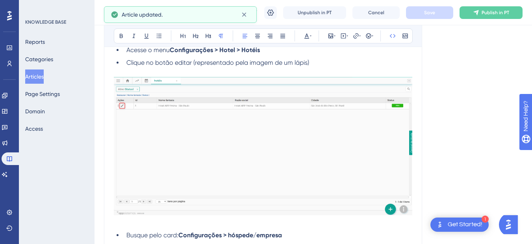
scroll to position [0, 0]
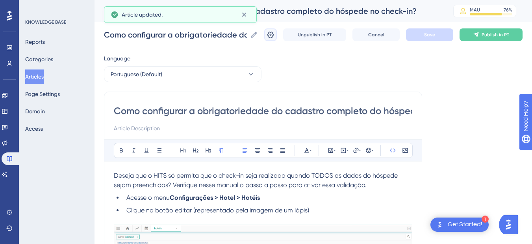
click at [275, 38] on icon at bounding box center [271, 35] width 8 height 8
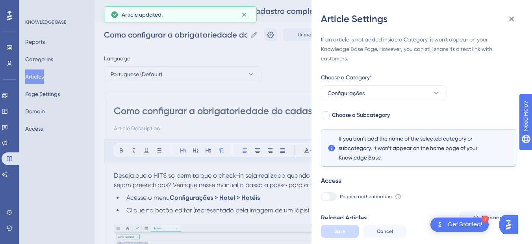
scroll to position [104, 0]
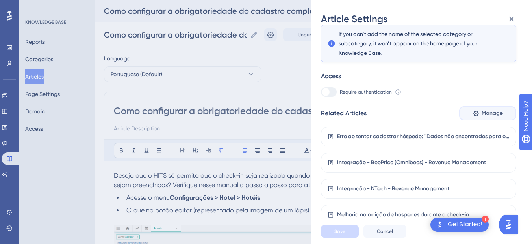
click at [473, 112] on icon at bounding box center [476, 113] width 7 height 7
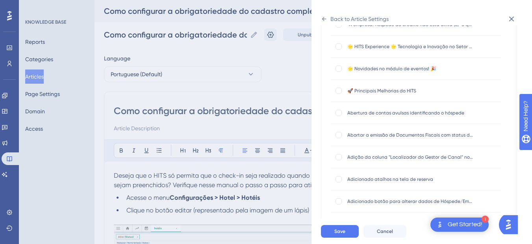
scroll to position [12, 0]
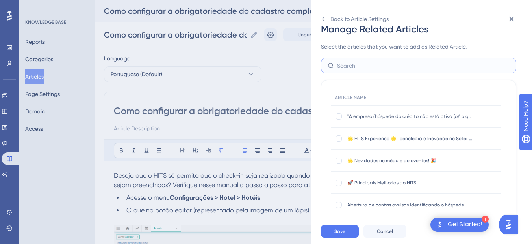
click at [359, 64] on input "text" at bounding box center [423, 65] width 173 height 9
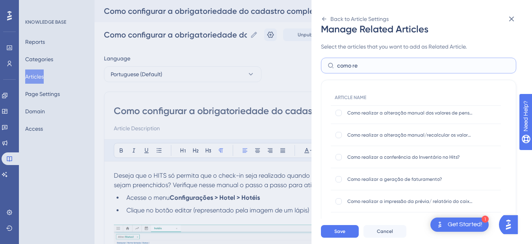
scroll to position [276, 0]
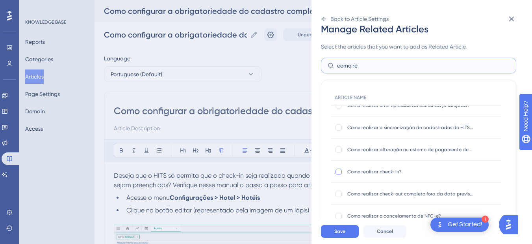
type input "como re"
click at [343, 173] on label at bounding box center [339, 171] width 9 height 8
checkbox input "true"
click at [335, 231] on button "Save" at bounding box center [340, 231] width 38 height 13
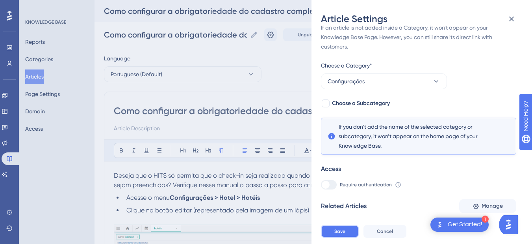
click at [336, 234] on span "Save" at bounding box center [340, 231] width 11 height 6
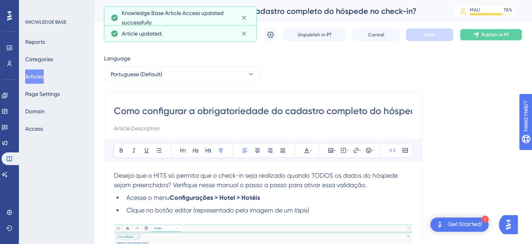
click at [513, 28] on button "Publish in PT" at bounding box center [491, 34] width 63 height 13
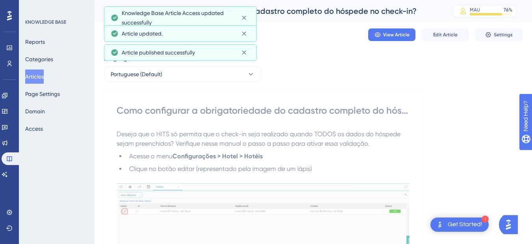
click at [32, 76] on button "Articles" at bounding box center [34, 76] width 19 height 14
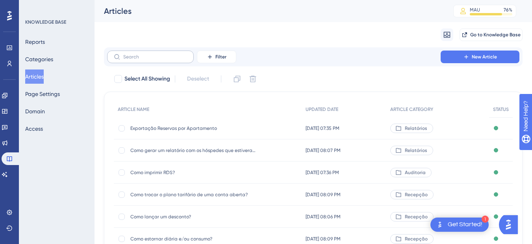
click at [36, 76] on button "Articles" at bounding box center [34, 76] width 19 height 14
click at [152, 55] on input "text" at bounding box center [155, 57] width 64 height 6
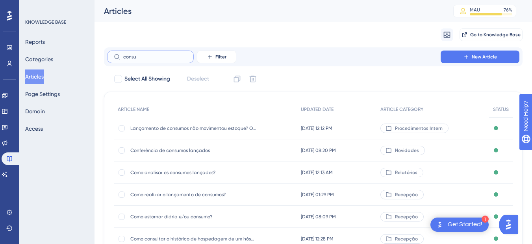
type input "consu"
click at [176, 173] on span "Como analisar os consumos lançados?" at bounding box center [193, 172] width 126 height 6
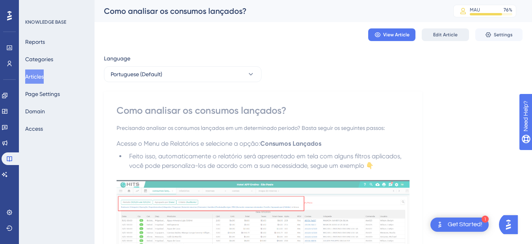
click at [447, 29] on button "Edit Article" at bounding box center [445, 34] width 47 height 13
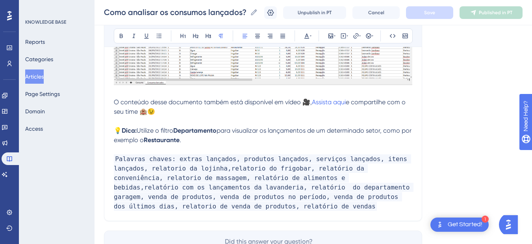
scroll to position [646, 0]
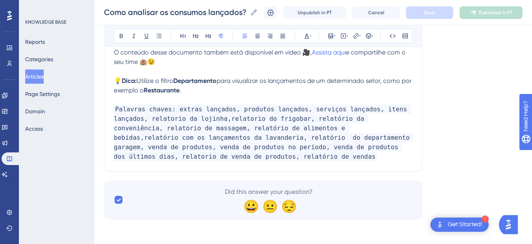
click at [263, 158] on p "Palavras chaves: extras lançados, produtos lançados, serviços lançados, itens l…" at bounding box center [263, 132] width 299 height 57
click at [229, 151] on span "Palavras chaves: extras lançados, produtos lançados, serviços lançados, itens l…" at bounding box center [264, 132] width 300 height 56
click at [229, 157] on p "Palavras chaves: extras lançados, produtos lançados, serviços lançados, itens l…" at bounding box center [263, 132] width 299 height 57
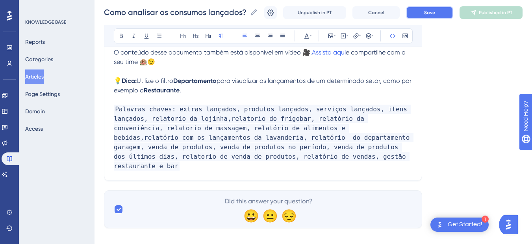
click at [433, 11] on span "Save" at bounding box center [429, 12] width 11 height 6
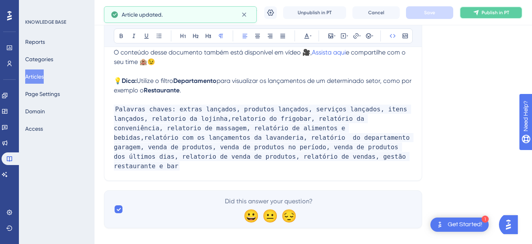
click at [480, 10] on icon at bounding box center [476, 12] width 6 height 6
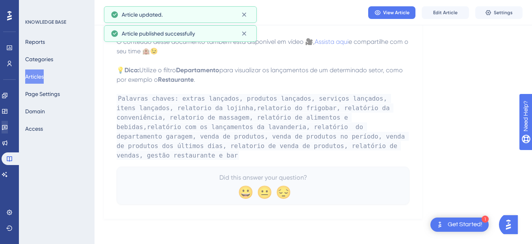
scroll to position [610, 0]
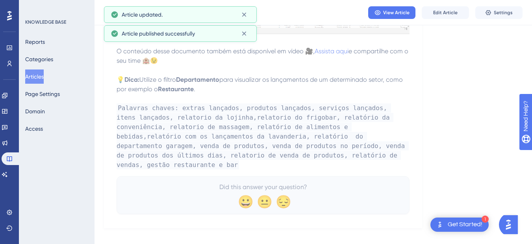
click at [41, 77] on button "Articles" at bounding box center [34, 76] width 19 height 14
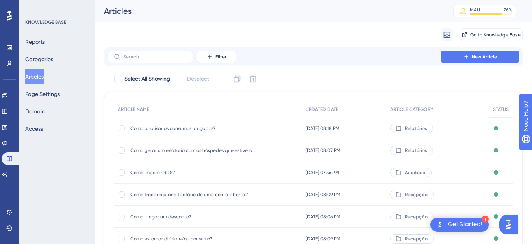
click at [34, 76] on button "Articles" at bounding box center [34, 76] width 19 height 14
click at [156, 62] on label at bounding box center [150, 56] width 87 height 13
click at [156, 60] on input "text" at bounding box center [155, 57] width 64 height 6
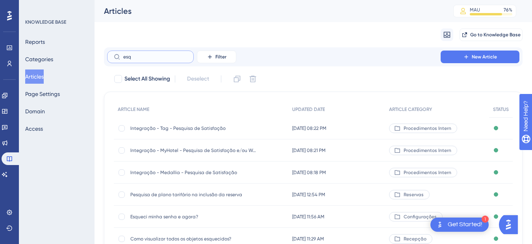
type input "esq"
click at [187, 211] on div "Esqueci minha senha e agora? Esqueci minha senha e agora?" at bounding box center [193, 216] width 126 height 22
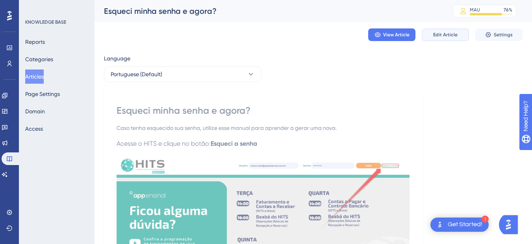
click at [456, 36] on span "Edit Article" at bounding box center [445, 35] width 24 height 6
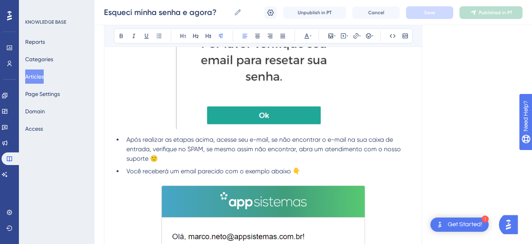
scroll to position [988, 0]
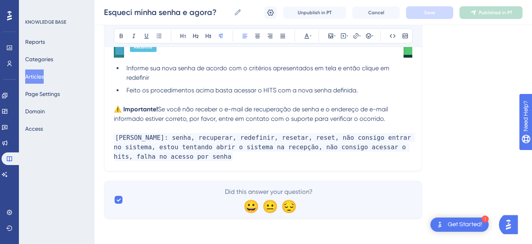
click at [192, 156] on p "[PERSON_NAME]: senha, recuperar, redefinir, resetar, reset, não consigo entrar …" at bounding box center [263, 147] width 299 height 28
drag, startPoint x: 167, startPoint y: 154, endPoint x: 173, endPoint y: 154, distance: 5.1
click at [167, 154] on span "[PERSON_NAME]: senha, recuperar, redefinir, resetar, reset, não consigo entrar …" at bounding box center [264, 147] width 301 height 28
click at [200, 154] on p "[PERSON_NAME]: senha, recuperar, redefinir, resetar, reset, não consigo entrar …" at bounding box center [263, 147] width 299 height 28
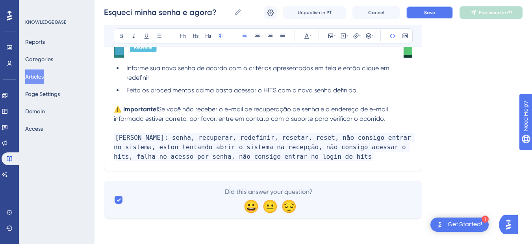
click at [432, 10] on span "Save" at bounding box center [429, 12] width 11 height 6
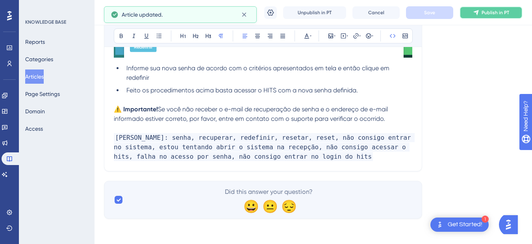
click at [475, 12] on icon at bounding box center [476, 12] width 5 height 5
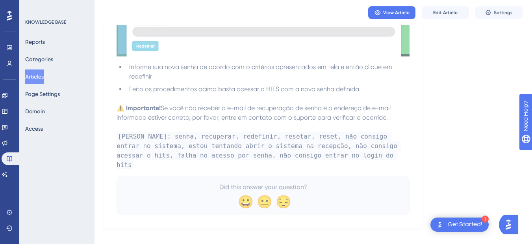
click at [32, 74] on button "Articles" at bounding box center [34, 76] width 19 height 14
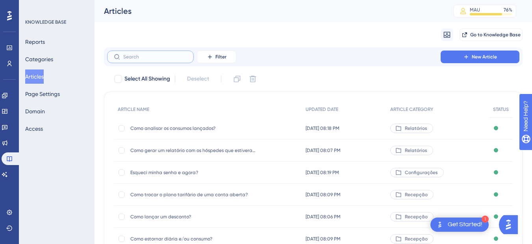
click at [147, 58] on input "text" at bounding box center [155, 57] width 64 height 6
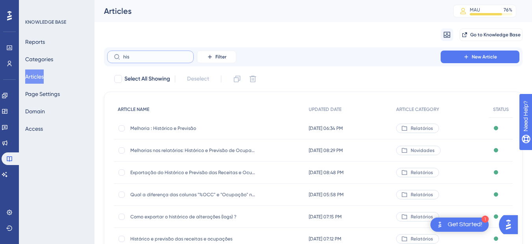
scroll to position [92, 0]
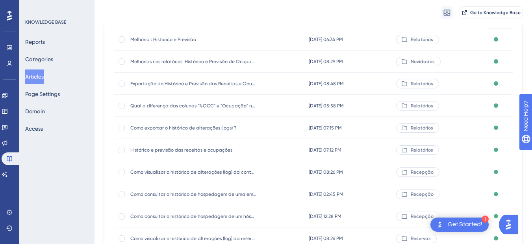
type input "his"
click at [162, 153] on div "Histórico e previsão das receitas e ocupações Histórico e previsão das receitas…" at bounding box center [193, 150] width 126 height 22
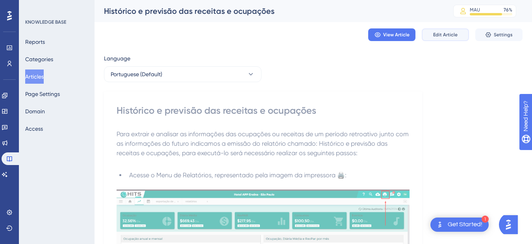
click at [437, 32] on span "Edit Article" at bounding box center [445, 35] width 24 height 6
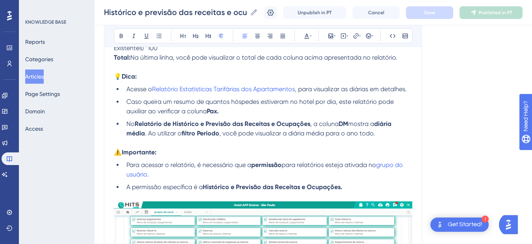
scroll to position [982, 0]
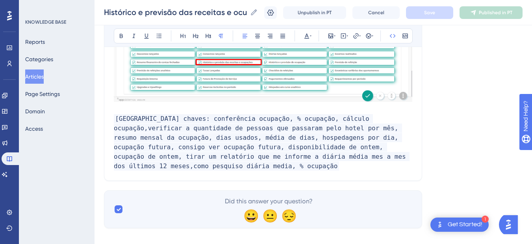
click at [408, 155] on p "[GEOGRAPHIC_DATA] chaves: conferência ocupação, % ocupação, cálculo ocupação,ve…" at bounding box center [263, 142] width 299 height 57
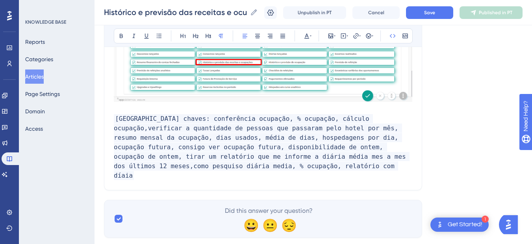
click at [159, 170] on code "[GEOGRAPHIC_DATA] chaves: conferência ocupação, % ocupação, cálculo ocupação,ve…" at bounding box center [262, 147] width 296 height 66
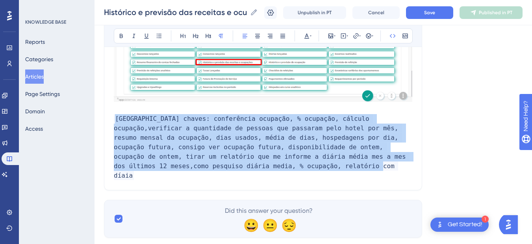
click at [159, 170] on code "[GEOGRAPHIC_DATA] chaves: conferência ocupação, % ocupação, cálculo ocupação,ve…" at bounding box center [262, 147] width 296 height 66
click at [173, 168] on span "[GEOGRAPHIC_DATA] chaves: conferência ocupação, % ocupação, cálculo ocupação,ve…" at bounding box center [262, 147] width 296 height 66
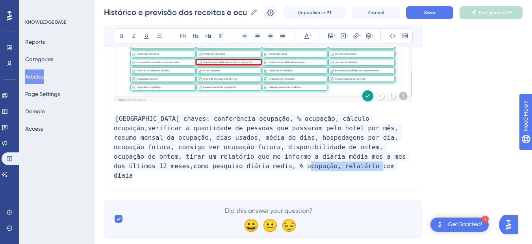
drag, startPoint x: 185, startPoint y: 168, endPoint x: 115, endPoint y: 168, distance: 70.1
click at [115, 168] on p "[GEOGRAPHIC_DATA] chaves: conferência ocupação, % ocupação, cálculo ocupação,ve…" at bounding box center [263, 147] width 299 height 66
click at [116, 167] on span "[GEOGRAPHIC_DATA] chaves: conferência ocupação, % ocupação, cálculo ocupação,ve…" at bounding box center [262, 147] width 296 height 66
click at [250, 166] on p "[GEOGRAPHIC_DATA] chaves: conferência ocupação, % ocupação, cálculo ocupação,ve…" at bounding box center [263, 147] width 299 height 66
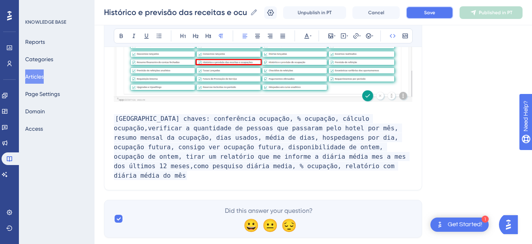
click at [435, 9] on span "Save" at bounding box center [429, 12] width 11 height 6
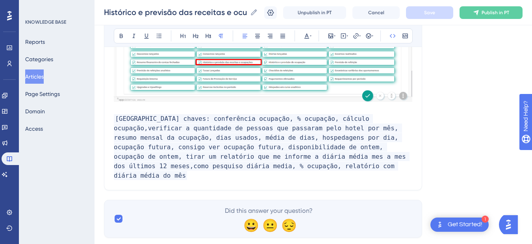
click at [243, 166] on p "[GEOGRAPHIC_DATA] chaves: conferência ocupação, % ocupação, cálculo ocupação,ve…" at bounding box center [263, 147] width 299 height 66
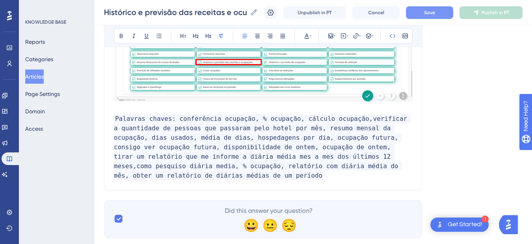
click at [234, 167] on span "Palavras chaves: conferência ocupação, % ocupação, cálculo ocupação,verificar a…" at bounding box center [263, 147] width 298 height 66
click at [232, 167] on span "Palavras chaves: conferência ocupação, % ocupação, cálculo ocupação,verificar a…" at bounding box center [263, 147] width 298 height 66
click at [422, 9] on button "Save" at bounding box center [429, 12] width 47 height 13
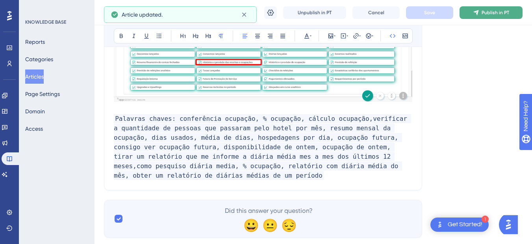
click at [484, 17] on button "Publish in PT" at bounding box center [491, 12] width 63 height 13
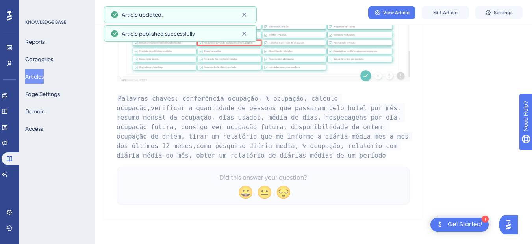
scroll to position [964, 0]
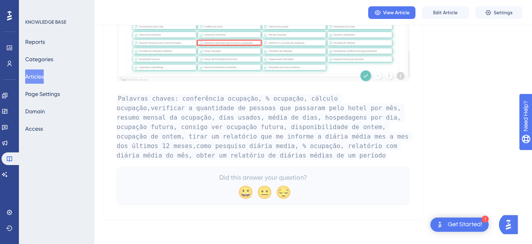
click at [39, 76] on button "Articles" at bounding box center [34, 76] width 19 height 14
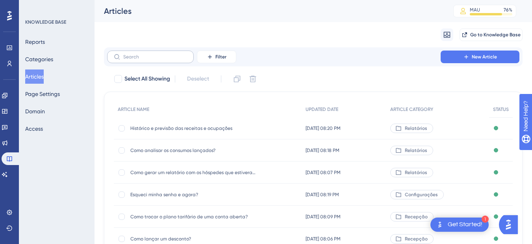
click at [144, 52] on label at bounding box center [150, 56] width 87 height 13
click at [144, 54] on input "text" at bounding box center [155, 57] width 64 height 6
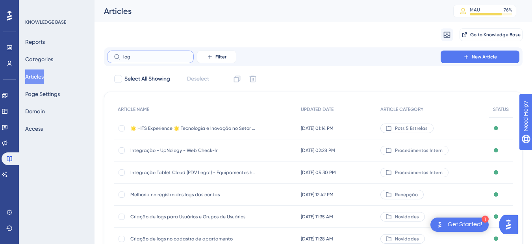
scroll to position [92, 0]
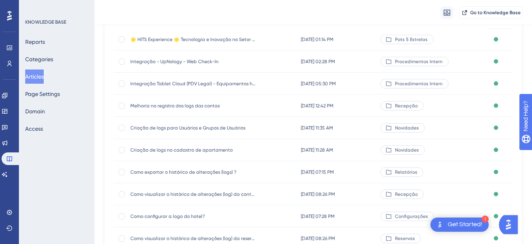
type input "log"
click at [205, 171] on span "Como exportar o histórico de alterações (logs) ?" at bounding box center [193, 172] width 126 height 6
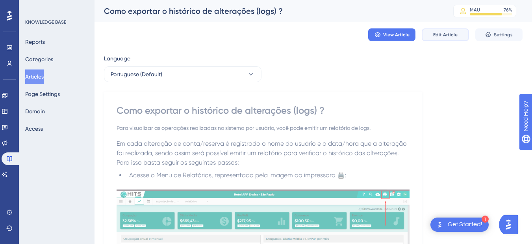
click at [444, 32] on span "Edit Article" at bounding box center [445, 35] width 24 height 6
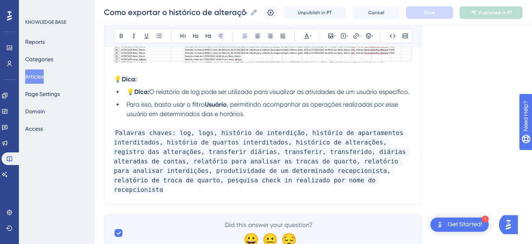
scroll to position [1978, 0]
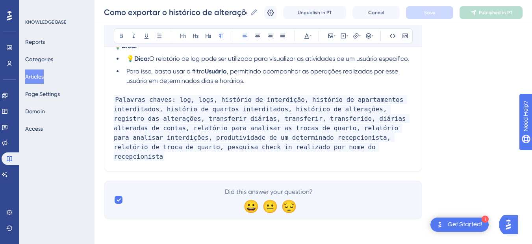
click at [297, 158] on p "Palavras chaves: log, logs, histório de interdição, histório de apartamentos in…" at bounding box center [263, 128] width 299 height 66
drag, startPoint x: 280, startPoint y: 158, endPoint x: 290, endPoint y: 156, distance: 10.4
click at [280, 158] on p "Palavras chaves: log, logs, histório de interdição, histório de apartamentos in…" at bounding box center [263, 128] width 299 height 66
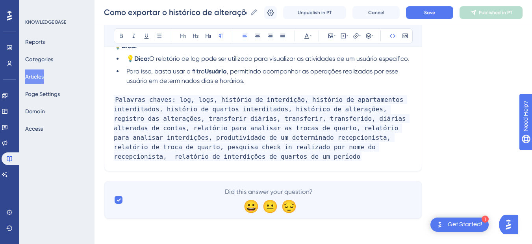
click at [276, 160] on span "Palavras chaves: log, logs, histório de interdição, histório de apartamentos in…" at bounding box center [262, 128] width 296 height 66
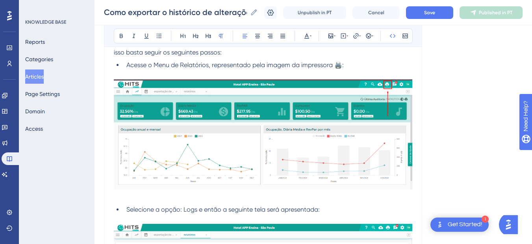
scroll to position [47, 0]
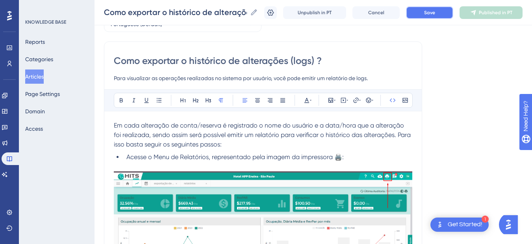
click at [435, 15] on span "Save" at bounding box center [429, 12] width 11 height 6
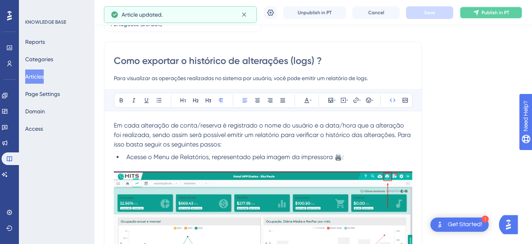
drag, startPoint x: 480, startPoint y: 12, endPoint x: 348, endPoint y: 41, distance: 135.2
click at [480, 11] on icon at bounding box center [476, 12] width 6 height 6
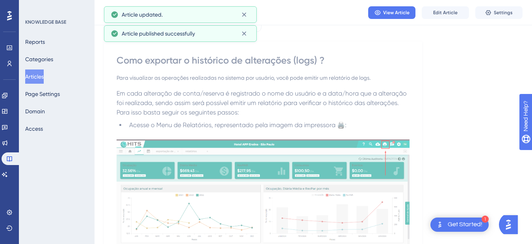
click at [42, 77] on button "Articles" at bounding box center [34, 76] width 19 height 14
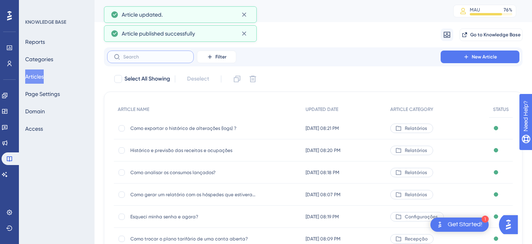
click at [142, 58] on input "text" at bounding box center [155, 57] width 64 height 6
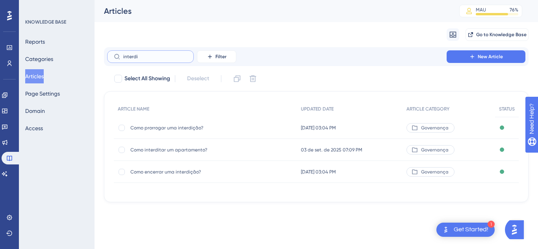
type input "interdi"
click at [174, 149] on span "Como interditar um apartamento?" at bounding box center [193, 150] width 126 height 6
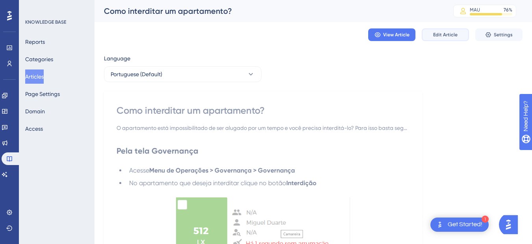
click at [449, 37] on span "Edit Article" at bounding box center [445, 35] width 24 height 6
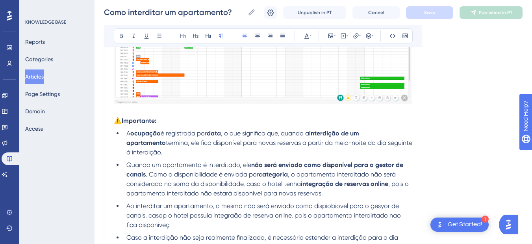
scroll to position [1373, 0]
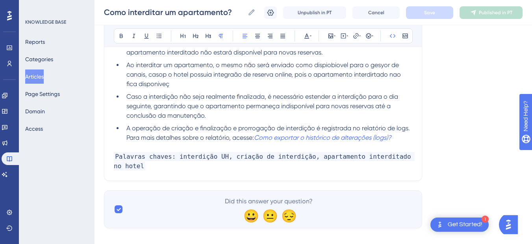
click at [162, 155] on p "Palavras chaves: interdição UH, criação de interdição, apartamento interditado …" at bounding box center [263, 161] width 299 height 19
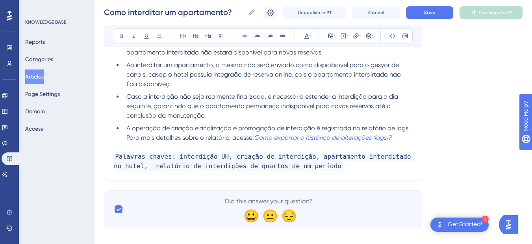
click at [141, 158] on span "Palavras chaves: interdição UH, criação de interdição, apartamento interditado …" at bounding box center [264, 161] width 301 height 19
click at [437, 13] on button "Save" at bounding box center [429, 12] width 47 height 13
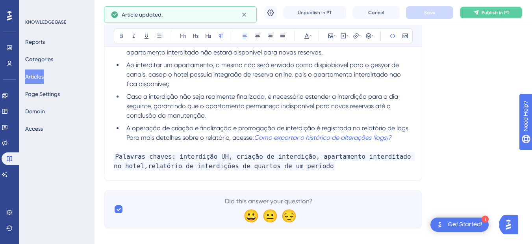
click at [478, 13] on icon at bounding box center [476, 12] width 5 height 5
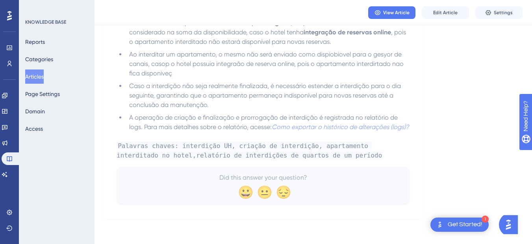
drag, startPoint x: 39, startPoint y: 78, endPoint x: 166, endPoint y: 46, distance: 130.8
click at [39, 78] on button "Articles" at bounding box center [34, 76] width 19 height 14
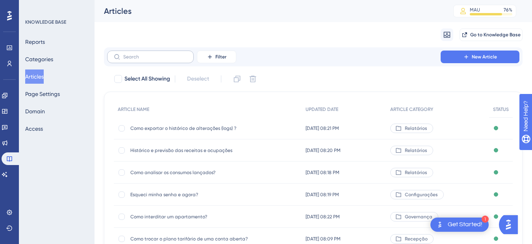
click at [140, 60] on label at bounding box center [150, 56] width 87 height 13
click at [140, 60] on input "text" at bounding box center [155, 57] width 64 height 6
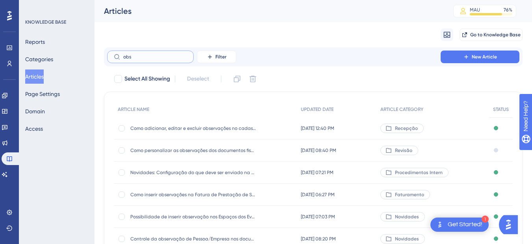
type input "obs"
checkbox input "true"
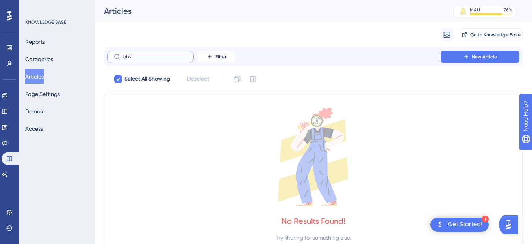
type input "obs"
checkbox input "false"
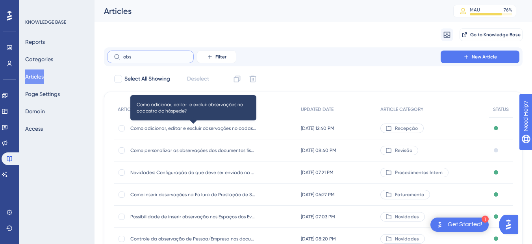
scroll to position [92, 0]
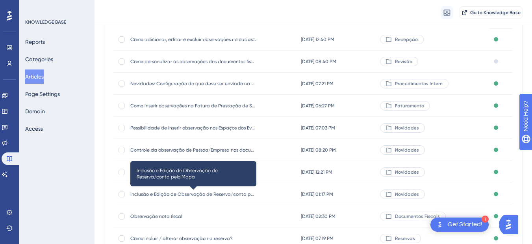
type input "obs"
click at [183, 194] on span "Inclusão e Edição de Observação de Reserva/conta pelo Mapa" at bounding box center [193, 194] width 126 height 6
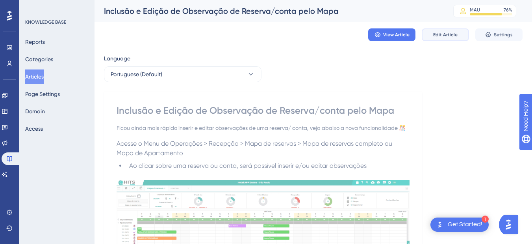
click at [446, 30] on button "Edit Article" at bounding box center [445, 34] width 47 height 13
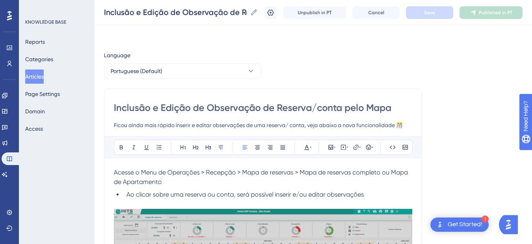
scroll to position [211, 0]
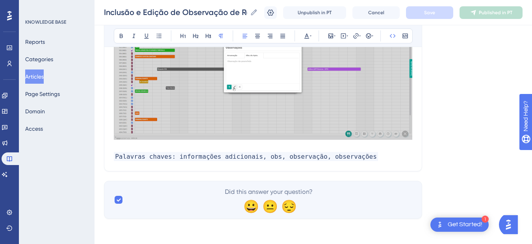
click at [377, 157] on p "Palavras chaves: informações adicionais, obs, observação, observações" at bounding box center [263, 156] width 299 height 9
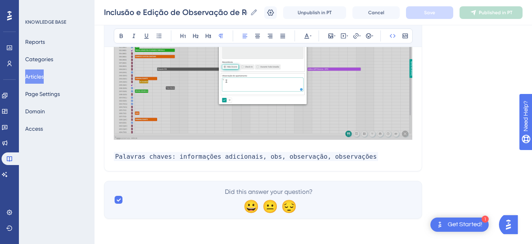
click at [374, 157] on p "Palavras chaves: informações adicionais, obs, observação, observações" at bounding box center [263, 156] width 299 height 9
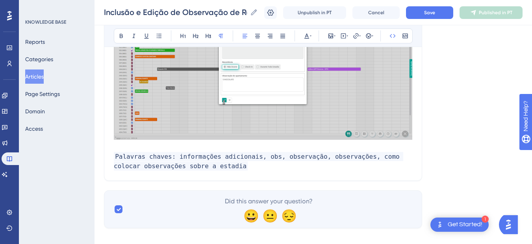
click at [220, 167] on p "Palavras chaves: informações adicionais, obs, observação, observações, como col…" at bounding box center [263, 161] width 299 height 19
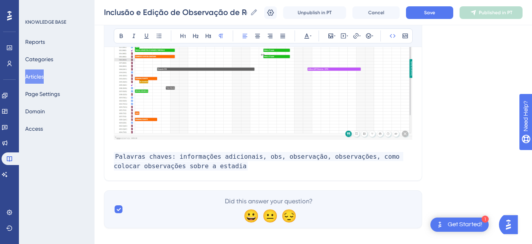
click at [220, 163] on p "Palavras chaves: informações adicionais, obs, observação, observações, como col…" at bounding box center [263, 161] width 299 height 19
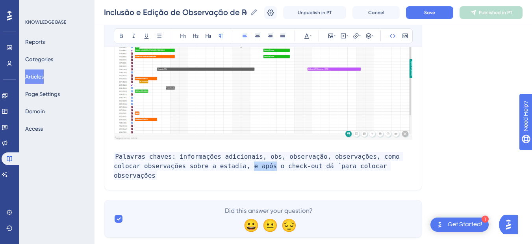
drag, startPoint x: 236, startPoint y: 167, endPoint x: 213, endPoint y: 167, distance: 22.9
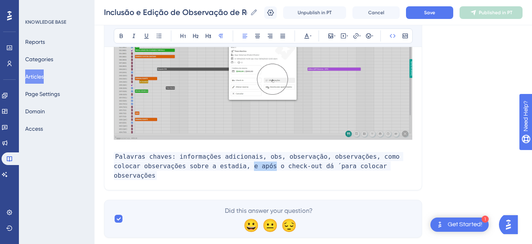
click at [213, 167] on span "Palavras chaves: informações adicionais, obs, observação, observações, como col…" at bounding box center [259, 166] width 290 height 28
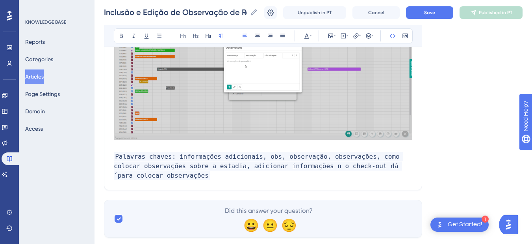
click at [298, 166] on span "Palavras chaves: informações adicionais, obs, observação, observações, como col…" at bounding box center [259, 166] width 290 height 28
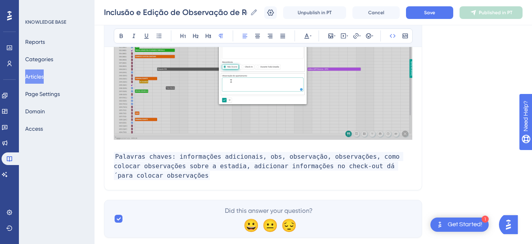
click at [306, 166] on span "Palavras chaves: informações adicionais, obs, observação, observações, como col…" at bounding box center [259, 166] width 290 height 28
click at [271, 165] on span "Palavras chaves: informações adicionais, obs, observação, observações, como col…" at bounding box center [259, 166] width 290 height 28
drag, startPoint x: 335, startPoint y: 173, endPoint x: 335, endPoint y: 177, distance: 4.0
click at [335, 177] on p "Palavras chaves: informações adicionais, obs, observação, observações, como col…" at bounding box center [263, 166] width 299 height 28
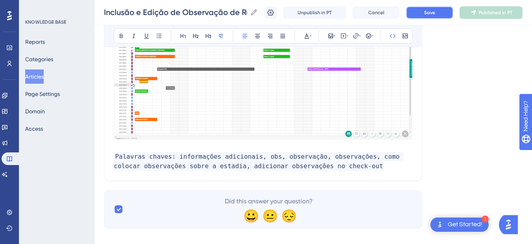
click at [442, 14] on button "Save" at bounding box center [429, 12] width 47 height 13
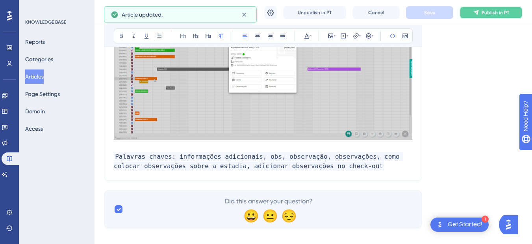
click at [480, 13] on icon at bounding box center [476, 12] width 6 height 6
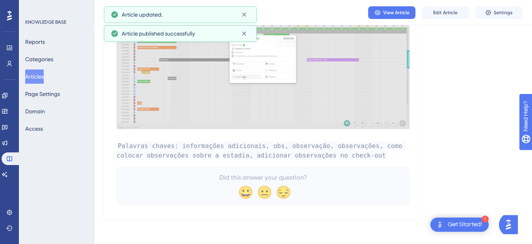
scroll to position [187, 0]
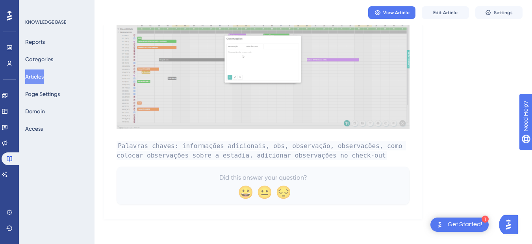
drag, startPoint x: 33, startPoint y: 78, endPoint x: 46, endPoint y: 78, distance: 12.6
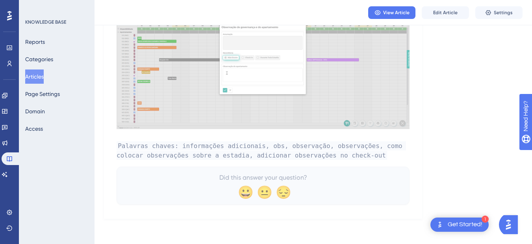
click at [33, 78] on button "Articles" at bounding box center [34, 76] width 19 height 14
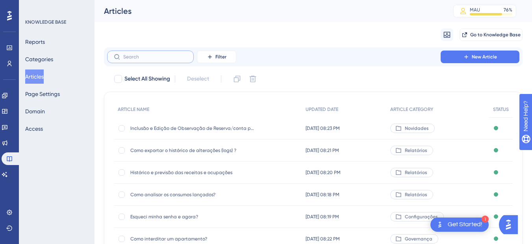
click at [162, 59] on input "text" at bounding box center [155, 57] width 64 height 6
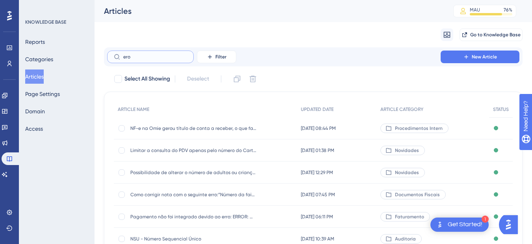
type input "eroo"
checkbox input "true"
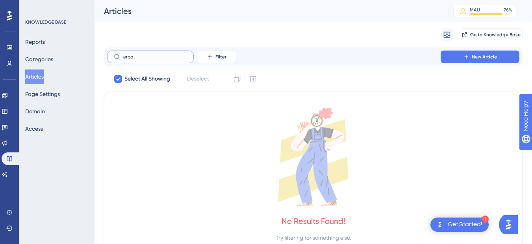
type input "ero"
checkbox input "false"
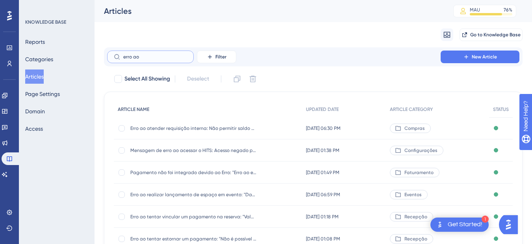
scroll to position [92, 0]
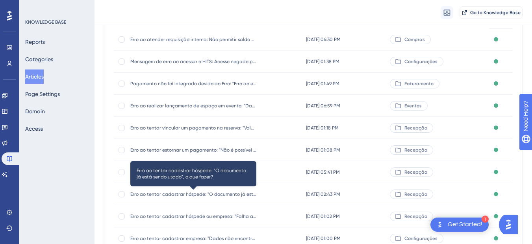
type input "erro ao"
click at [185, 191] on span "Erro ao tentar cadastrar hóspede: "O documento já está sendo usado", o que faze…" at bounding box center [193, 194] width 126 height 6
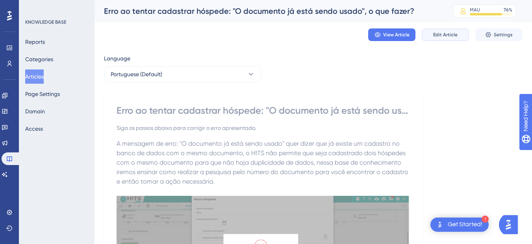
click at [443, 33] on span "Edit Article" at bounding box center [445, 35] width 24 height 6
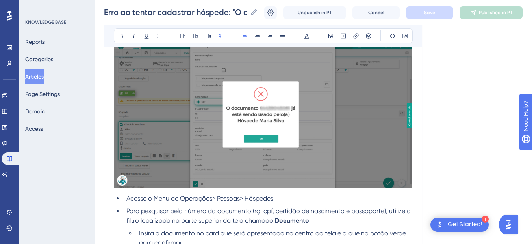
scroll to position [543, 0]
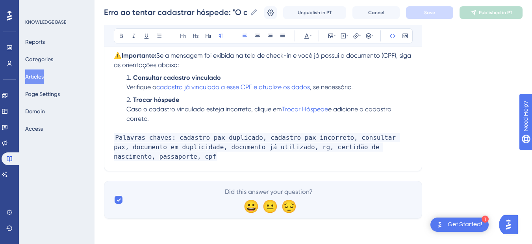
click at [213, 159] on p "Palavras chaves: cadastro pax duplicado, cadastro pax incorreto, consultar pax,…" at bounding box center [263, 147] width 299 height 28
click at [178, 152] on p "Palavras chaves: cadastro pax duplicado, cadastro pax incorreto, consultar pax,…" at bounding box center [263, 147] width 299 height 28
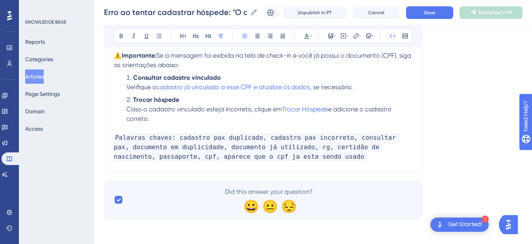
click at [426, 22] on div "Erro ao tentar cadastrar hóspede: "O documento já está sendo usado", o que faze…" at bounding box center [314, 12] width 438 height 25
click at [429, 16] on button "Save" at bounding box center [429, 12] width 47 height 13
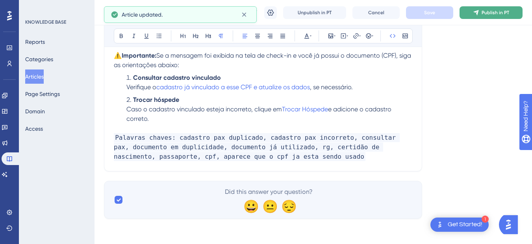
click at [487, 17] on button "Publish in PT" at bounding box center [491, 12] width 63 height 13
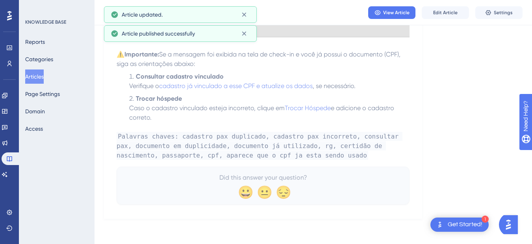
scroll to position [507, 0]
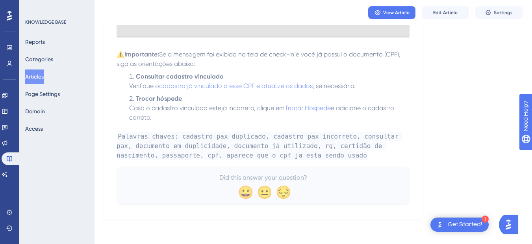
click at [44, 78] on button "Articles" at bounding box center [34, 76] width 19 height 14
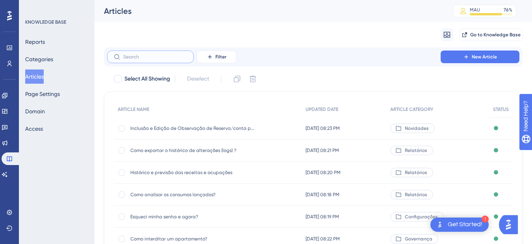
click at [143, 56] on input "text" at bounding box center [155, 57] width 64 height 6
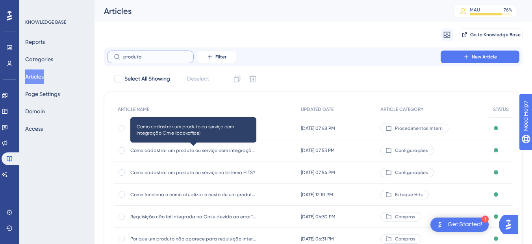
type input "produto"
click at [201, 149] on span "Como cadastrar um produto ou serviço com integração Omie (backoffice)" at bounding box center [193, 150] width 126 height 6
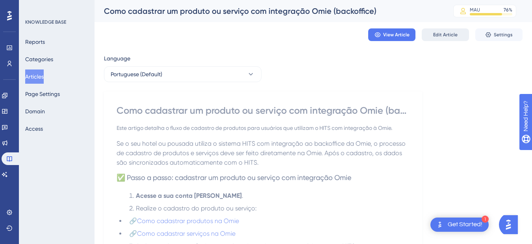
click at [447, 33] on span "Edit Article" at bounding box center [445, 35] width 24 height 6
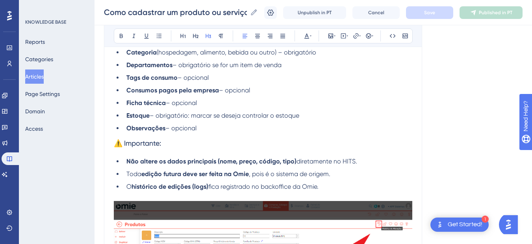
scroll to position [536, 0]
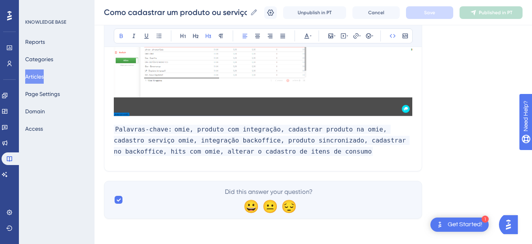
click at [319, 149] on h3 "Palavras-chave: omie, produto com integração, cadastrar produto na omie, cadast…" at bounding box center [263, 140] width 299 height 43
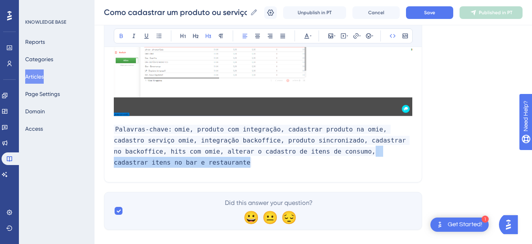
drag, startPoint x: 303, startPoint y: 153, endPoint x: 307, endPoint y: 158, distance: 7.6
click at [307, 158] on h3 "Palavras-chave: omie, produto com integração, cadastrar produto na omie, cadast…" at bounding box center [263, 146] width 299 height 54
copy strong "cadastrar itens no bar e restaurante"
click at [435, 13] on span "Save" at bounding box center [429, 12] width 11 height 6
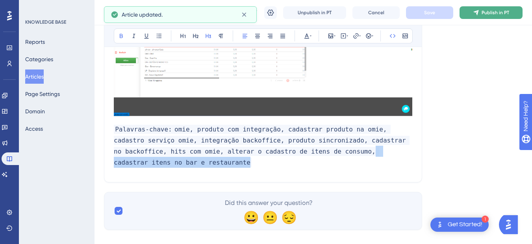
click at [477, 15] on button "Publish in PT" at bounding box center [491, 12] width 63 height 13
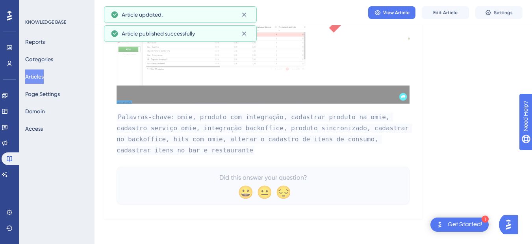
scroll to position [513, 0]
click at [37, 77] on button "Articles" at bounding box center [34, 76] width 19 height 14
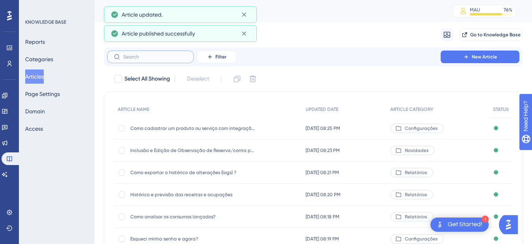
click at [149, 56] on input "text" at bounding box center [155, 57] width 64 height 6
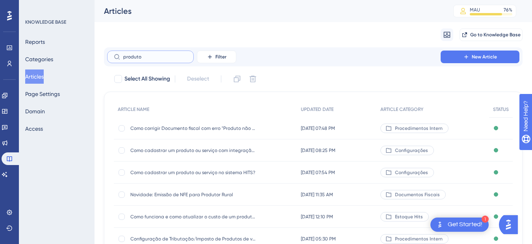
type input "produto"
click at [184, 177] on div "Como cadastrar um produto ou serviço no sistema HITS? Como cadastrar um produto…" at bounding box center [193, 172] width 126 height 22
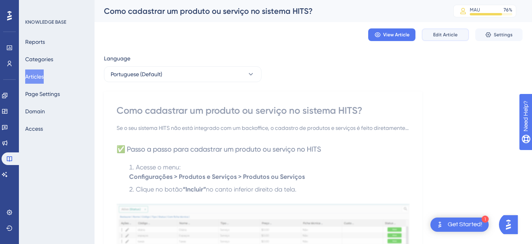
click at [454, 32] on span "Edit Article" at bounding box center [445, 35] width 24 height 6
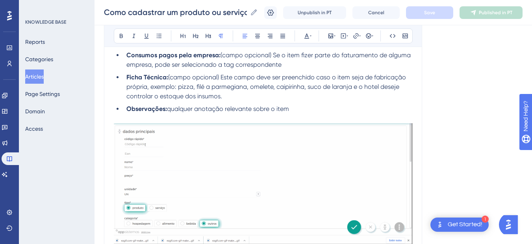
scroll to position [735, 0]
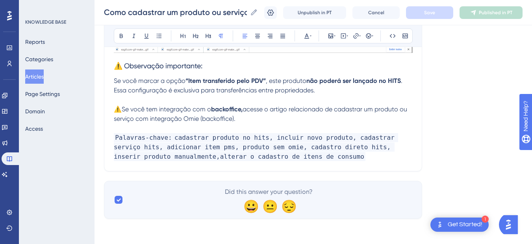
click at [297, 153] on p "Palavras-chave: cadastrar produto no hits, incluir novo produto, cadastrar serv…" at bounding box center [263, 147] width 299 height 28
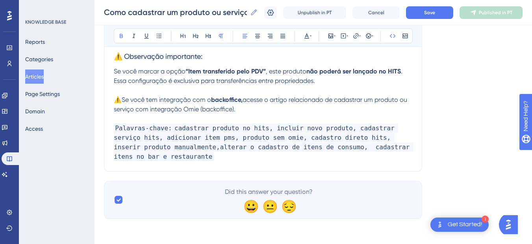
click at [296, 154] on strong "cadastrar produto no hits, incluir novo produto, cadastrar serviço hits, adicio…" at bounding box center [264, 141] width 300 height 37
click at [443, 13] on button "Save" at bounding box center [429, 12] width 47 height 13
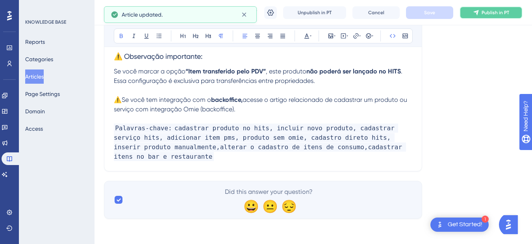
click at [478, 13] on button "Publish in PT" at bounding box center [491, 12] width 63 height 13
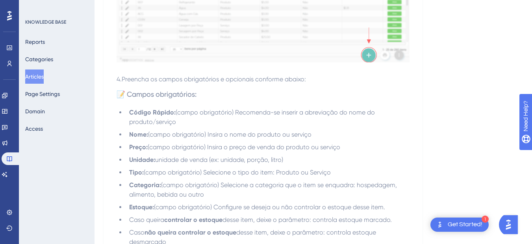
scroll to position [0, 0]
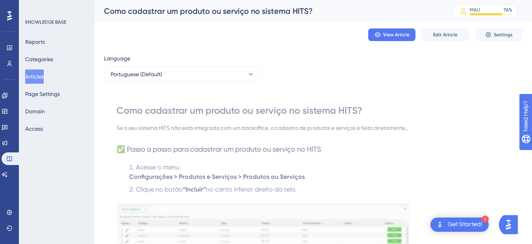
click at [33, 78] on button "Articles" at bounding box center [34, 76] width 19 height 14
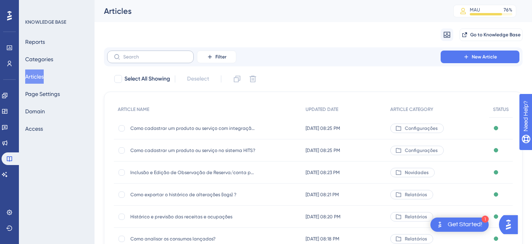
click at [160, 53] on label at bounding box center [150, 56] width 87 height 13
click at [160, 54] on input "text" at bounding box center [155, 57] width 64 height 6
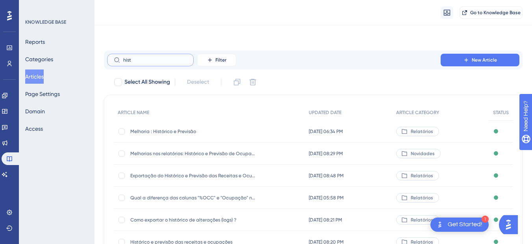
scroll to position [142, 0]
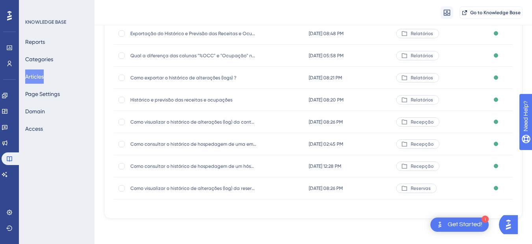
type input "hist"
click at [169, 100] on span "Histórico e previsão das receitas e ocupações" at bounding box center [193, 100] width 126 height 6
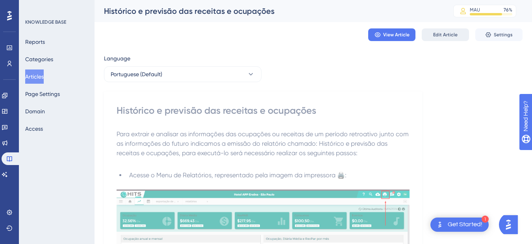
click at [445, 32] on span "Edit Article" at bounding box center [445, 35] width 24 height 6
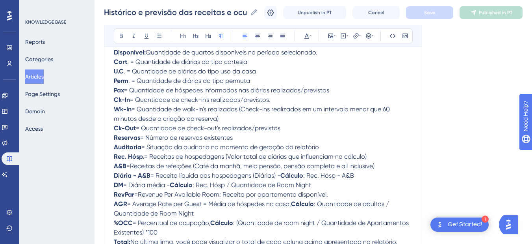
scroll to position [992, 0]
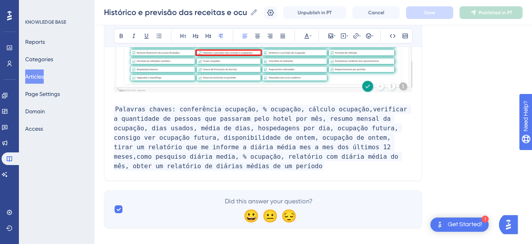
click at [412, 157] on p "Palavras chaves: conferência ocupação, % ocupação, cálculo ocupação,verificar a…" at bounding box center [263, 137] width 299 height 66
click at [406, 159] on span "Palavras chaves: conferência ocupação, % ocupação, cálculo ocupação,verificar a…" at bounding box center [263, 137] width 298 height 66
click at [411, 156] on span "Palavras chaves: conferência ocupação, % ocupação, cálculo ocupação,verificar a…" at bounding box center [263, 137] width 298 height 66
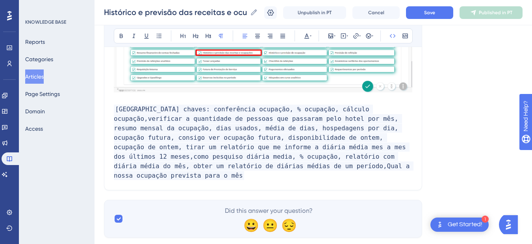
click at [144, 166] on span "[GEOGRAPHIC_DATA] chaves: conferência ocupação, % ocupação, cálculo ocupação,ve…" at bounding box center [264, 141] width 300 height 75
click at [445, 10] on button "Save" at bounding box center [429, 12] width 47 height 13
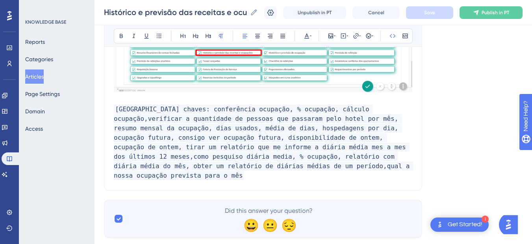
drag, startPoint x: 488, startPoint y: 13, endPoint x: 343, endPoint y: 33, distance: 146.1
click at [488, 13] on span "Publish in PT" at bounding box center [496, 12] width 28 height 6
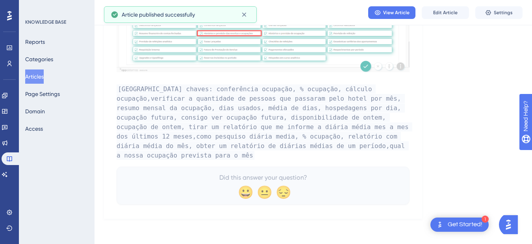
click at [41, 75] on button "Articles" at bounding box center [34, 76] width 19 height 14
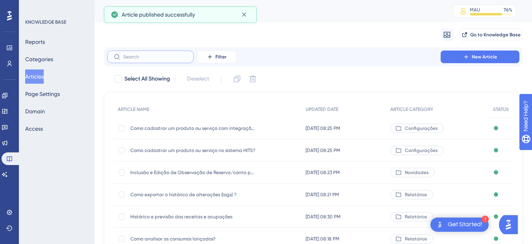
click at [139, 60] on label at bounding box center [150, 56] width 87 height 13
click at [139, 60] on input "text" at bounding box center [155, 57] width 64 height 6
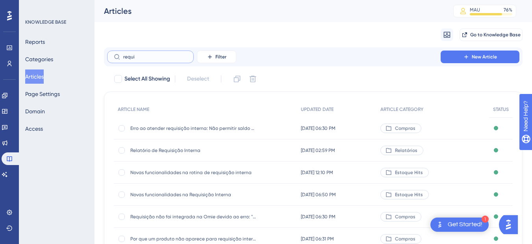
scroll to position [158, 0]
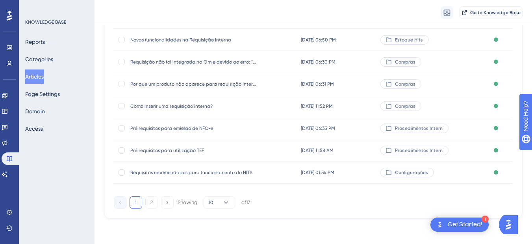
type input "requi"
click at [170, 106] on span "Como inserir uma requisição interna?" at bounding box center [193, 106] width 126 height 6
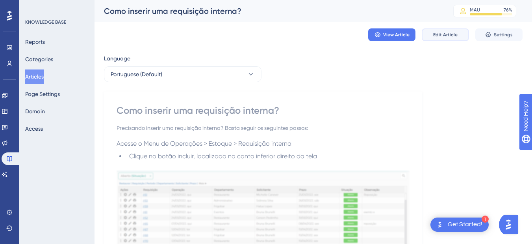
click at [446, 31] on button "Edit Article" at bounding box center [445, 34] width 47 height 13
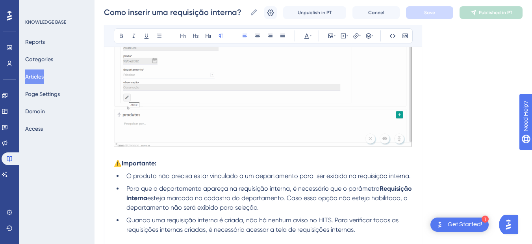
scroll to position [659, 0]
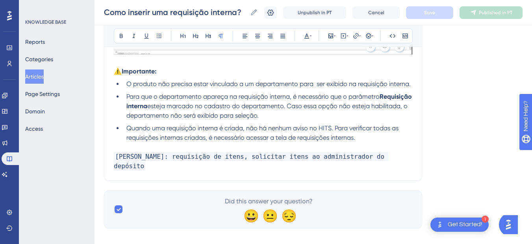
click at [131, 148] on p at bounding box center [263, 146] width 299 height 9
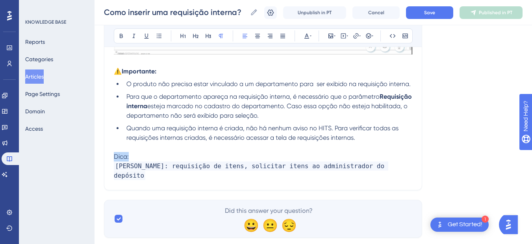
drag, startPoint x: 138, startPoint y: 155, endPoint x: 106, endPoint y: 154, distance: 31.9
click at [122, 38] on icon at bounding box center [121, 36] width 3 height 4
click at [132, 162] on span "[PERSON_NAME]: requisição de itens, solicitar itens ao administrador do depósito" at bounding box center [251, 170] width 275 height 19
click at [115, 156] on strong "Dica:" at bounding box center [121, 156] width 15 height 7
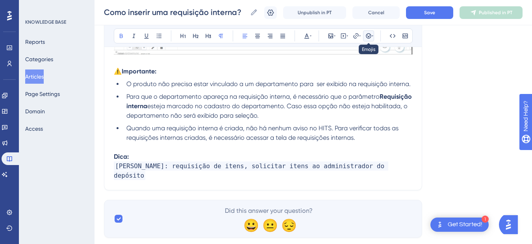
click at [364, 38] on button at bounding box center [368, 35] width 11 height 11
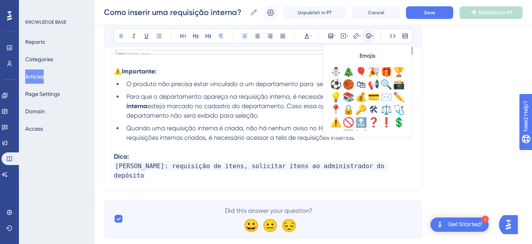
scroll to position [243, 0]
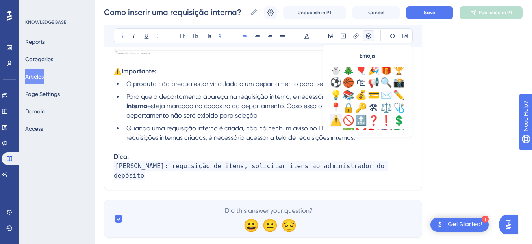
click at [331, 122] on div "⚠️" at bounding box center [336, 120] width 13 height 13
click at [338, 89] on div "💡" at bounding box center [336, 95] width 13 height 13
click at [119, 156] on span "⚠️💡" at bounding box center [122, 156] width 16 height 7
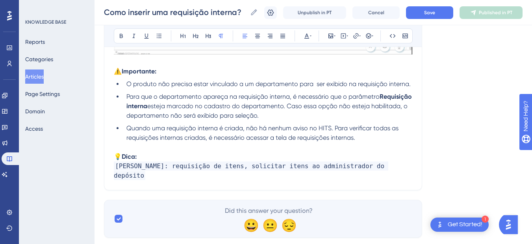
click at [172, 154] on p "💡 Dica:" at bounding box center [263, 156] width 299 height 9
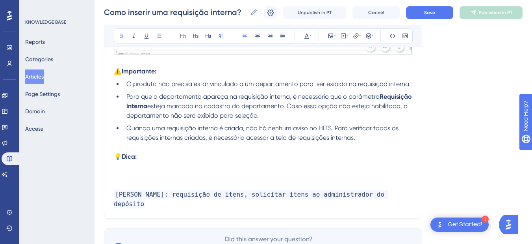
click at [169, 157] on p "💡 Dica:" at bounding box center [263, 156] width 299 height 9
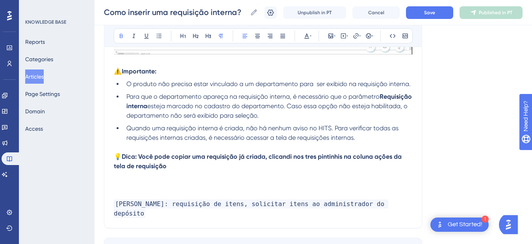
click at [181, 155] on strong "Dica: Você pode copiar uma requisição já criada, clicandi nos tres pintinhis na…" at bounding box center [259, 161] width 290 height 17
copy span "💡"
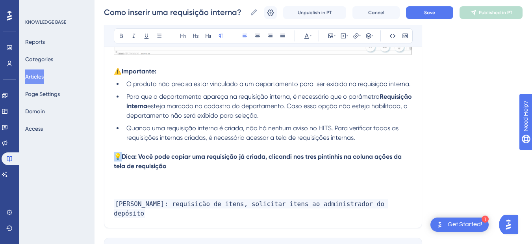
click at [172, 156] on strong "Dica: Você pode copiar uma requisição já criada, clicandi nos tres pintinhis na…" at bounding box center [259, 161] width 290 height 17
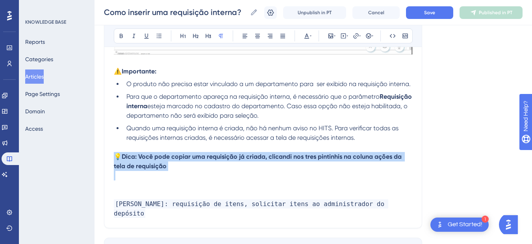
click at [172, 156] on strong "Dica: Você pode copiar uma requisição já criada, clicandi nos tres pintinhis na…" at bounding box center [259, 161] width 290 height 17
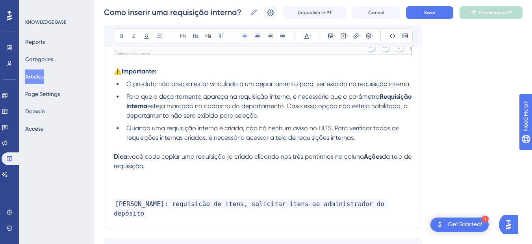
click at [114, 158] on strong "Dica:" at bounding box center [121, 156] width 15 height 7
click at [365, 32] on button at bounding box center [368, 35] width 11 height 11
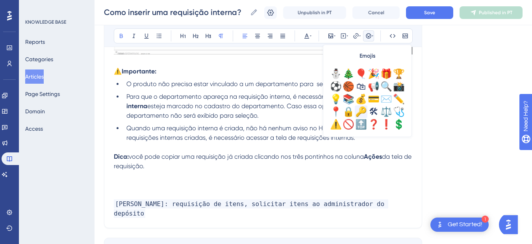
scroll to position [241, 0]
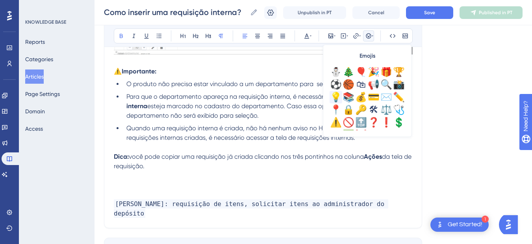
click at [337, 94] on div "💡" at bounding box center [336, 97] width 13 height 13
click at [204, 168] on p "💡 Dica: você pode copiar uma requisição já criada clicando nos três pontinhos n…" at bounding box center [263, 161] width 299 height 19
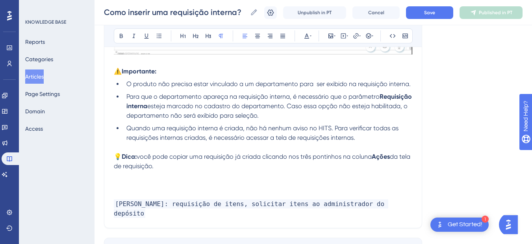
click at [378, 156] on strong "Ações" at bounding box center [381, 156] width 18 height 7
click at [286, 172] on p at bounding box center [263, 175] width 299 height 9
click at [382, 155] on strong "Aações" at bounding box center [383, 156] width 22 height 7
click at [122, 185] on p at bounding box center [263, 184] width 299 height 9
click at [339, 35] on button at bounding box center [343, 35] width 11 height 11
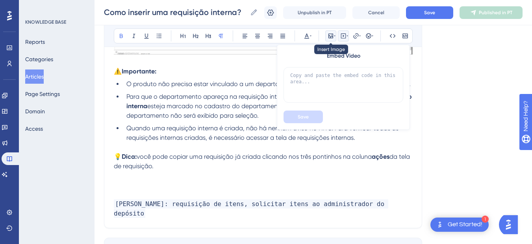
click at [333, 37] on icon at bounding box center [331, 36] width 6 height 6
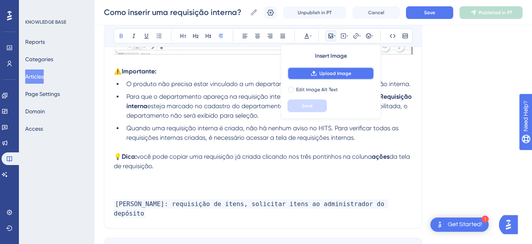
click at [331, 73] on span "Upload Image" at bounding box center [336, 73] width 32 height 6
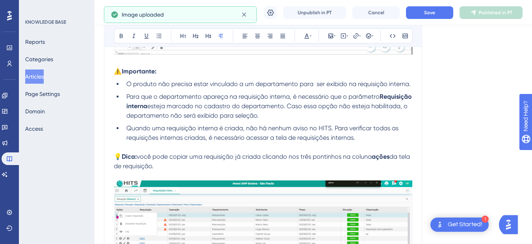
click at [186, 165] on p "💡 Dica: você pode copiar uma requisição já criada clicando nos três pontinhos n…" at bounding box center [263, 161] width 299 height 19
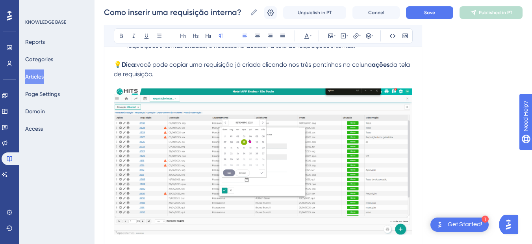
click at [260, 146] on img at bounding box center [263, 161] width 299 height 146
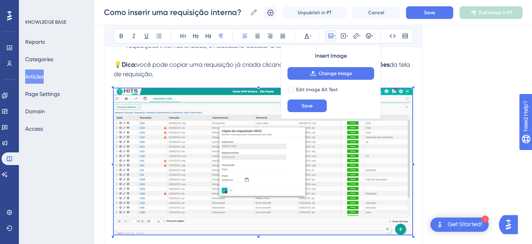
scroll to position [697, 0]
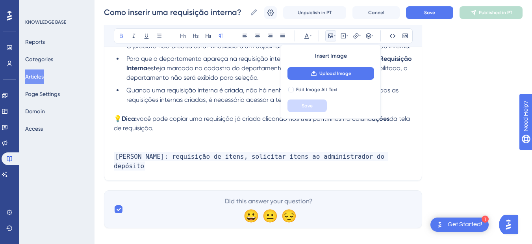
click at [135, 141] on p at bounding box center [263, 137] width 299 height 9
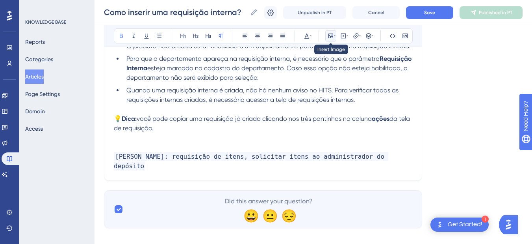
click at [334, 37] on icon at bounding box center [331, 36] width 6 height 6
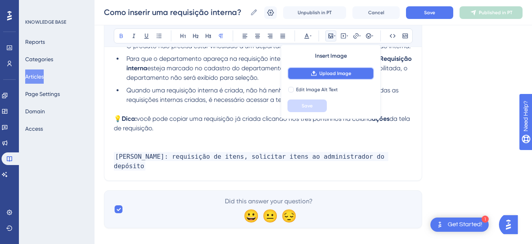
click at [309, 79] on button "Upload Image" at bounding box center [331, 73] width 87 height 13
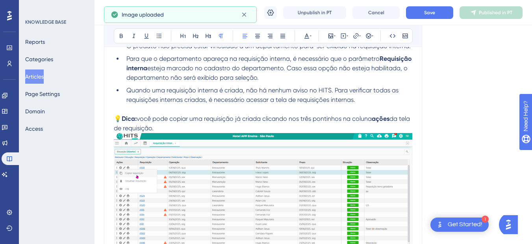
click at [183, 128] on p "💡 Dica: você pode copiar uma requisição já criada clicando nos três pontinhos n…" at bounding box center [263, 123] width 299 height 19
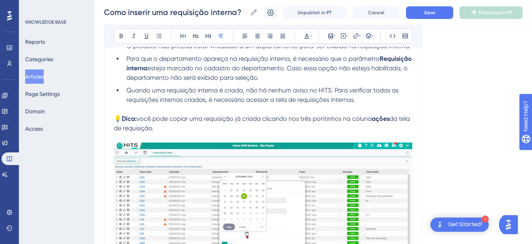
click at [141, 119] on span "você pode copiar uma requisição já criada clicando nos três pontinhos na coluna" at bounding box center [254, 118] width 235 height 7
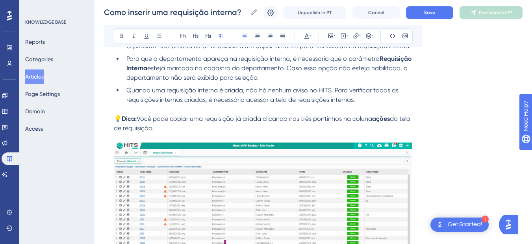
click at [140, 121] on span "Você pode copiar uma requisição já criada clicando nos três pontinhos na coluna" at bounding box center [255, 118] width 236 height 7
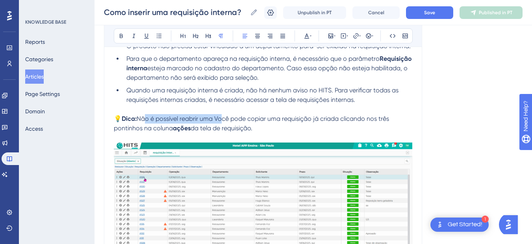
drag, startPoint x: 220, startPoint y: 116, endPoint x: 141, endPoint y: 116, distance: 78.0
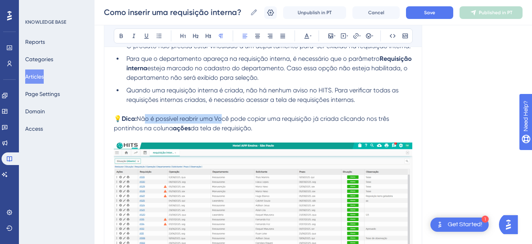
click at [141, 116] on span "Não é possível reabrir uma Você pode copiar uma requisição já criada clicando n…" at bounding box center [252, 123] width 277 height 17
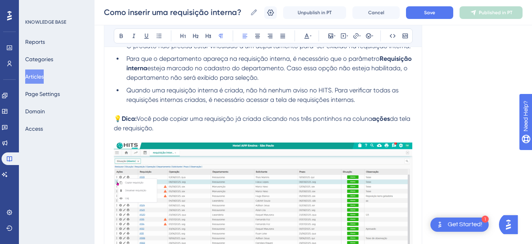
drag, startPoint x: 177, startPoint y: 124, endPoint x: 114, endPoint y: 117, distance: 63.8
click at [114, 117] on p "💡 Dica: Você pode copiar uma requisição já criada clicando nos três pontinhos n…" at bounding box center [263, 123] width 299 height 19
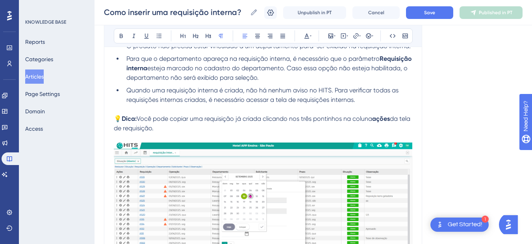
copy p "💡 Dica: Você pode copiar uma requisição já criada clicando nos três pontinhos n…"
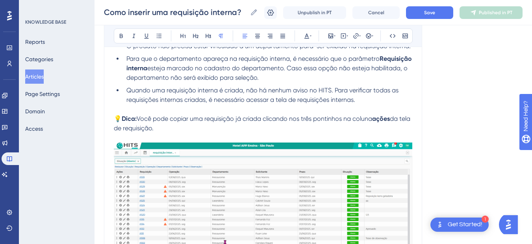
click at [181, 126] on p "💡 Dica: Você pode copiar uma requisição já criada clicando nos três pontinhos n…" at bounding box center [263, 123] width 299 height 19
click at [439, 16] on button "Save" at bounding box center [429, 12] width 47 height 13
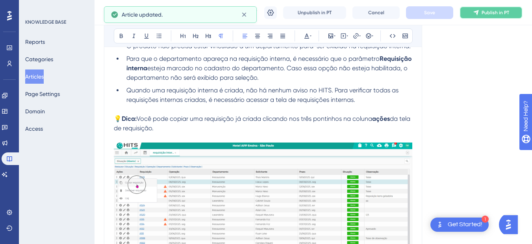
click at [480, 12] on icon at bounding box center [476, 12] width 6 height 6
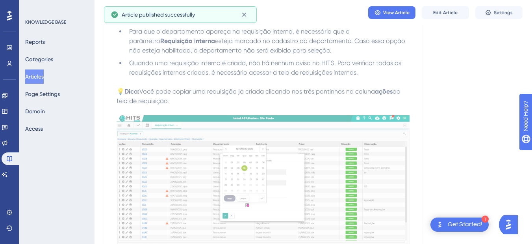
click at [450, 5] on div "View Article Edit Article Settings" at bounding box center [314, 12] width 438 height 25
click at [443, 11] on span "Edit Article" at bounding box center [445, 12] width 24 height 6
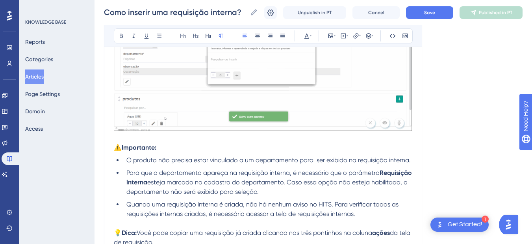
scroll to position [846, 0]
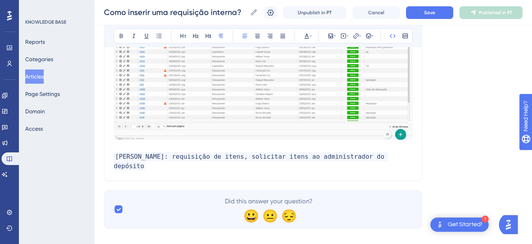
click at [405, 160] on p "[PERSON_NAME]: requisição de itens, solicitar itens ao administrador do depósito" at bounding box center [263, 161] width 299 height 19
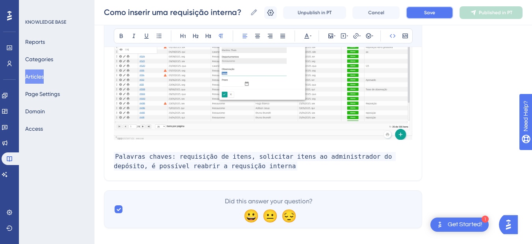
click at [443, 16] on button "Save" at bounding box center [429, 12] width 47 height 13
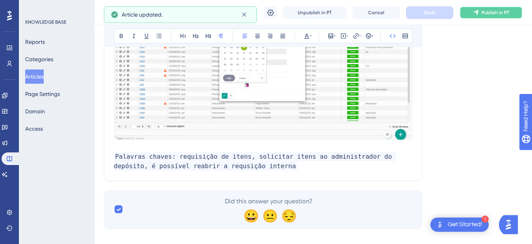
click at [491, 15] on span "Publish in PT" at bounding box center [496, 12] width 28 height 6
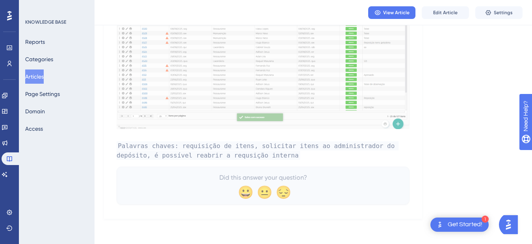
click at [37, 77] on button "Articles" at bounding box center [34, 76] width 19 height 14
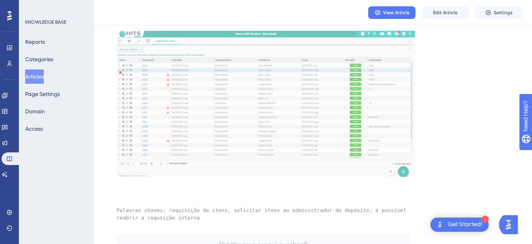
click at [42, 75] on button "Articles" at bounding box center [34, 76] width 19 height 14
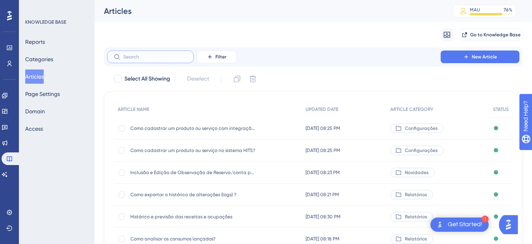
click at [150, 58] on input "text" at bounding box center [155, 57] width 64 height 6
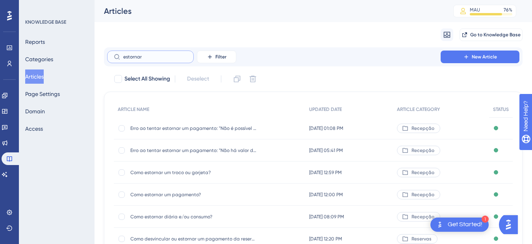
type input "estornar"
click at [193, 217] on span "Como estornar diária e/ou consumo?" at bounding box center [193, 216] width 126 height 6
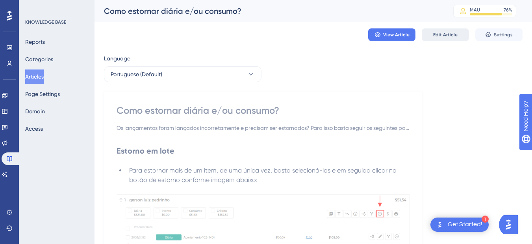
click at [447, 32] on span "Edit Article" at bounding box center [445, 35] width 24 height 6
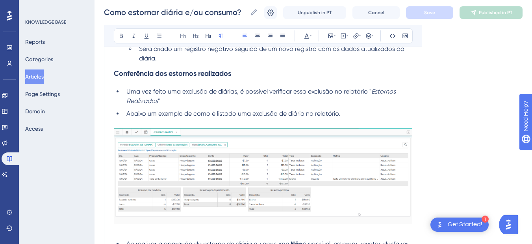
scroll to position [830, 0]
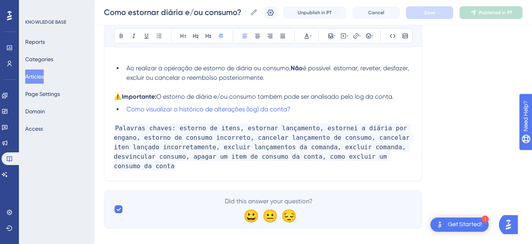
click at [373, 156] on p "Palavras chaves: estorno de itens, estornar lançamento, estornei a diária por e…" at bounding box center [263, 146] width 299 height 47
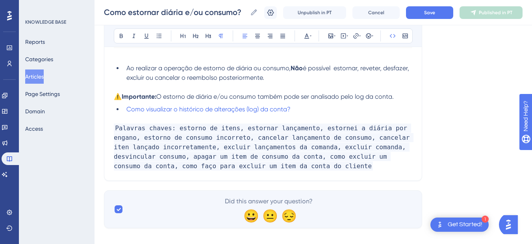
click at [356, 158] on span "Palavras chaves: estorno de itens, estornar lançamento, estornei a diária por e…" at bounding box center [264, 146] width 300 height 47
click at [435, 21] on div "Como estornar diária e/ou consumo? Como estornar diária e/ou consumo? Unpublish…" at bounding box center [314, 12] width 438 height 25
click at [435, 13] on span "Save" at bounding box center [429, 12] width 11 height 6
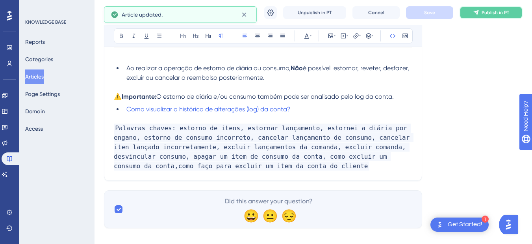
drag, startPoint x: 480, startPoint y: 12, endPoint x: 513, endPoint y: 30, distance: 37.2
click at [480, 11] on icon at bounding box center [476, 12] width 6 height 6
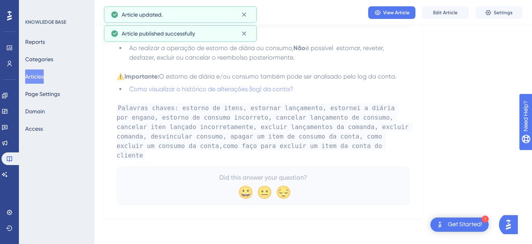
scroll to position [803, 0]
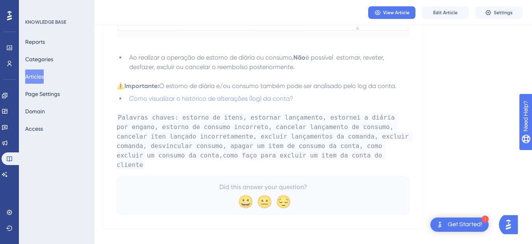
click at [32, 78] on button "Articles" at bounding box center [34, 76] width 19 height 14
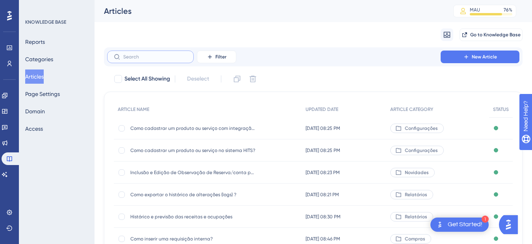
click at [142, 56] on input "text" at bounding box center [155, 57] width 64 height 6
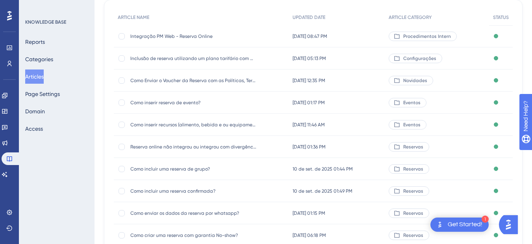
scroll to position [154, 0]
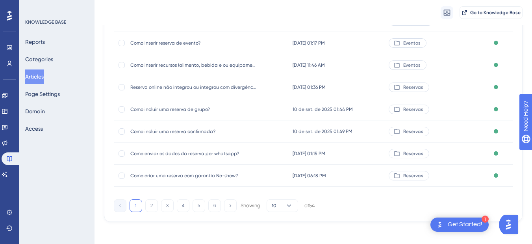
type input "reserva"
click at [196, 106] on span "Como incluir uma reserva de grupo?" at bounding box center [193, 109] width 126 height 6
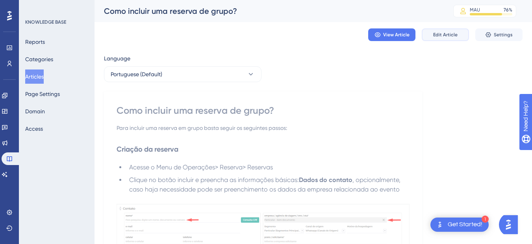
click at [437, 36] on span "Edit Article" at bounding box center [445, 35] width 24 height 6
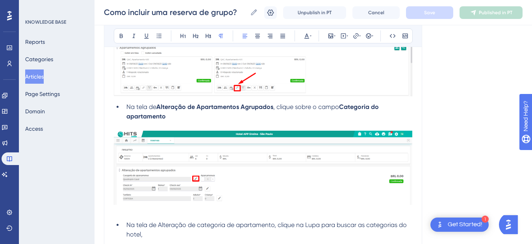
scroll to position [5237, 0]
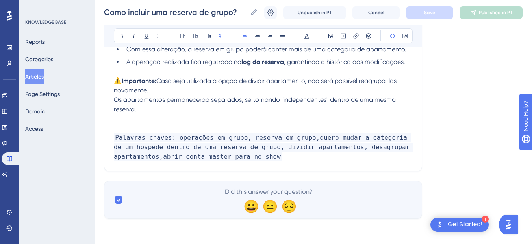
click at [288, 157] on p "Palavras chaves: operações em grupo, reserva em grupo,quero mudar a categoria d…" at bounding box center [263, 147] width 299 height 28
click at [274, 154] on p "Palavras chaves: operações em grupo, reserva em grupo,quero mudar a categoria d…" at bounding box center [263, 147] width 299 height 28
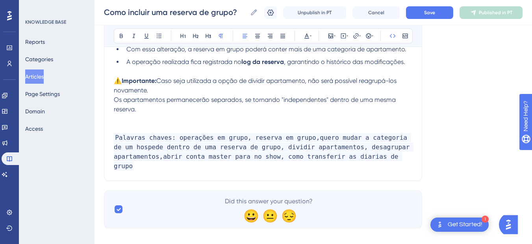
click at [274, 156] on span "Palavras chaves: operações em grupo, reserva em grupo,quero mudar a categoria d…" at bounding box center [264, 151] width 300 height 37
click at [415, 10] on button "Save" at bounding box center [429, 12] width 47 height 13
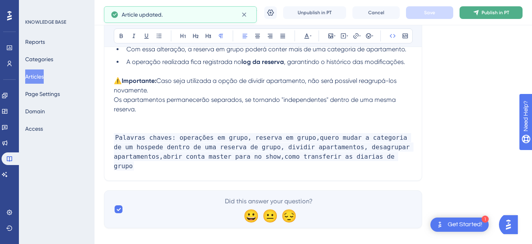
click at [478, 11] on icon at bounding box center [476, 12] width 6 height 6
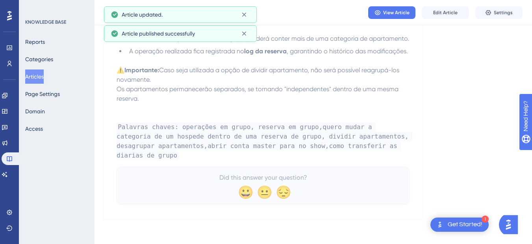
scroll to position [5173, 0]
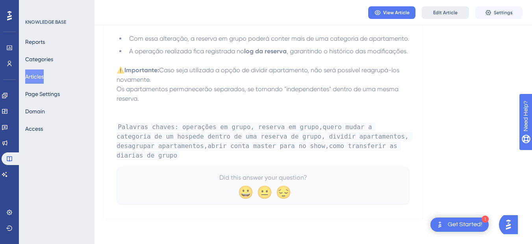
click at [439, 12] on span "Edit Article" at bounding box center [445, 12] width 24 height 6
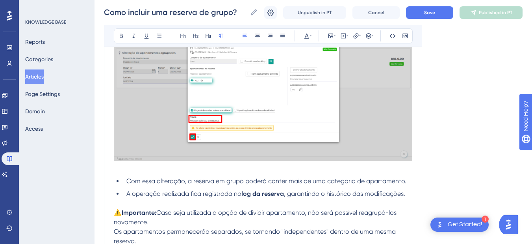
scroll to position [5246, 0]
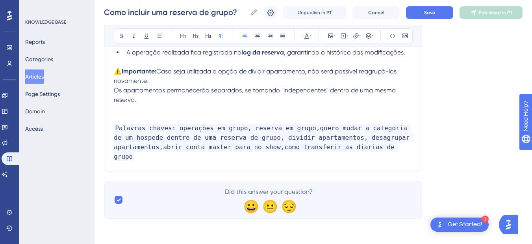
click at [393, 146] on p "Palavras chaves: operações em grupo, reserva em grupo,quero mudar a categoria d…" at bounding box center [263, 142] width 299 height 38
click at [400, 146] on p "Palavras chaves: operações em grupo, reserva em grupo,quero mudar a categoria d…" at bounding box center [263, 142] width 299 height 38
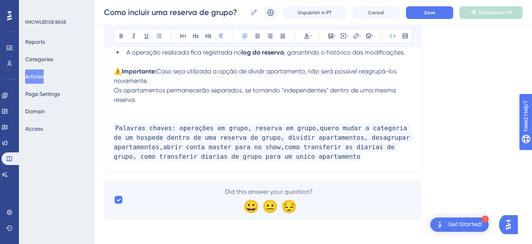
click at [315, 159] on p "Palavras chaves: operações em grupo, reserva em grupo,quero mudar a categoria d…" at bounding box center [263, 142] width 299 height 38
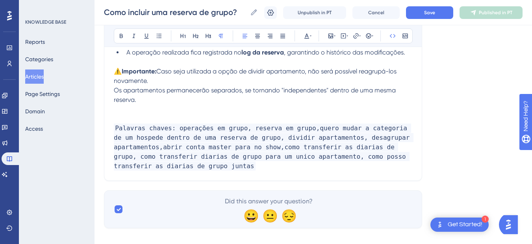
click at [305, 160] on span "Palavras chaves: operações em grupo, reserva em grupo,quero mudar a categoria d…" at bounding box center [264, 146] width 300 height 47
click at [429, 22] on div "Como incluir uma reserva de grupo? Como incluir uma reserva de grupo? Unpublish…" at bounding box center [314, 12] width 438 height 25
click at [430, 12] on span "Save" at bounding box center [429, 12] width 11 height 6
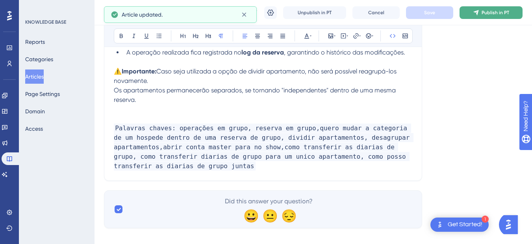
click at [489, 13] on span "Publish in PT" at bounding box center [496, 12] width 28 height 6
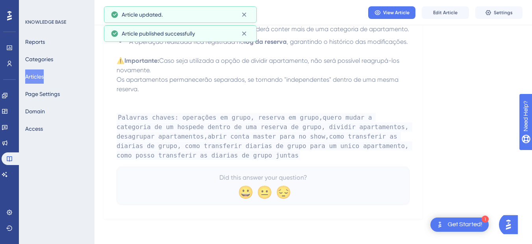
scroll to position [5201, 0]
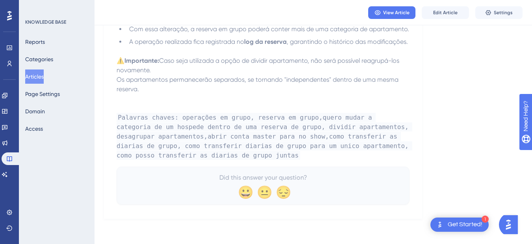
click at [42, 76] on button "Articles" at bounding box center [34, 76] width 19 height 14
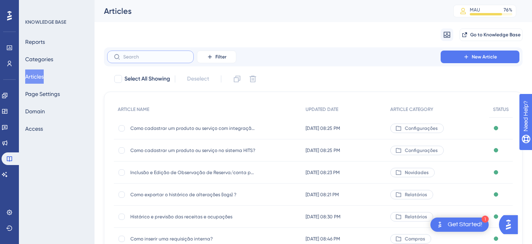
click at [157, 56] on input "text" at bounding box center [155, 57] width 64 height 6
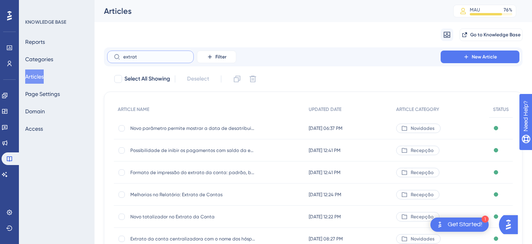
type input "extratp"
checkbox input "true"
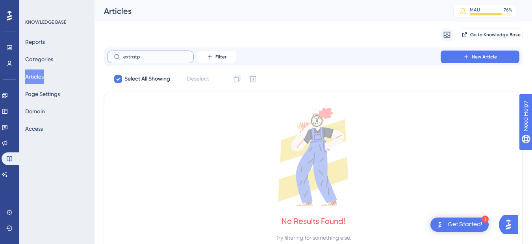
type input "extrat"
checkbox input "false"
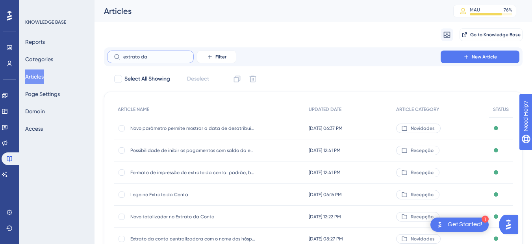
type input "extrato da r"
checkbox input "true"
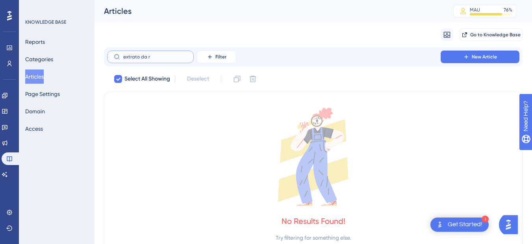
type input "extrato da"
checkbox input "false"
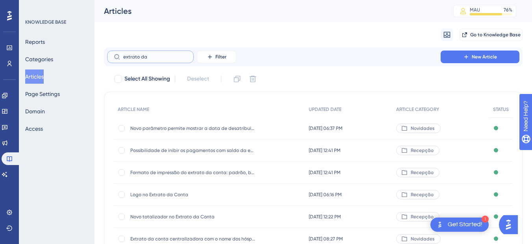
type input "extrato da"
click at [152, 57] on input "extrato da" at bounding box center [155, 57] width 64 height 6
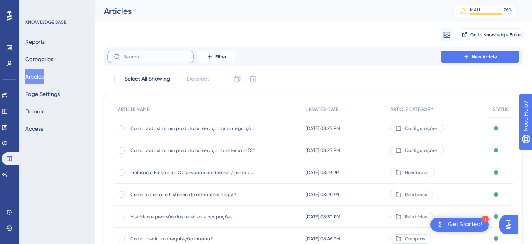
paste input "Extrato de Reserva"
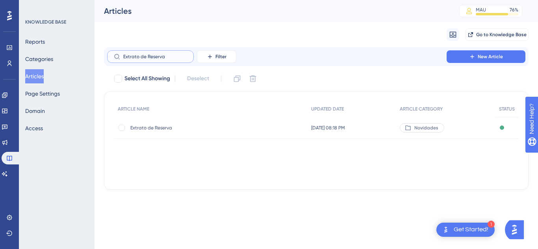
type input "Extrato de Reserva"
click at [138, 132] on div "Extrato de Reserva Extrato de Reserva" at bounding box center [193, 128] width 126 height 22
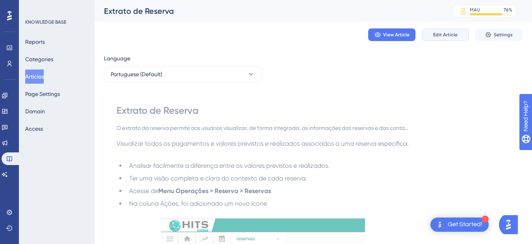
click at [454, 39] on button "Edit Article" at bounding box center [445, 34] width 47 height 13
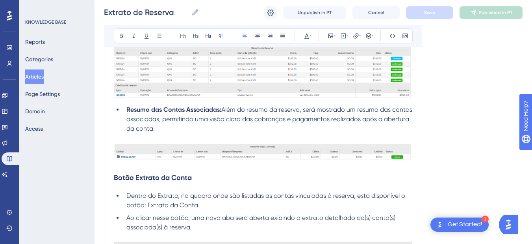
scroll to position [988, 0]
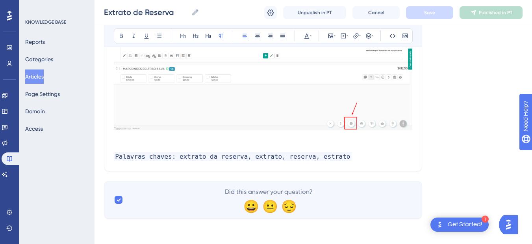
click at [365, 147] on p at bounding box center [263, 146] width 299 height 9
click at [357, 160] on p "Palavras chaves: extrato da reserva, extrato, reserva, estrato" at bounding box center [263, 156] width 299 height 9
click at [356, 153] on p "Palavras chaves: extrato da reserva, extrato, reserva, estrato" at bounding box center [263, 156] width 299 height 9
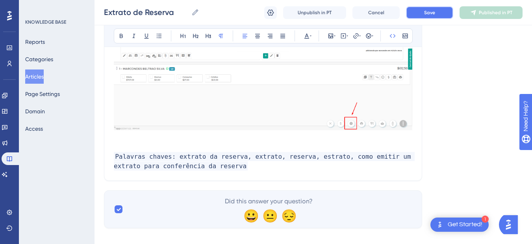
click at [436, 17] on button "Save" at bounding box center [429, 12] width 47 height 13
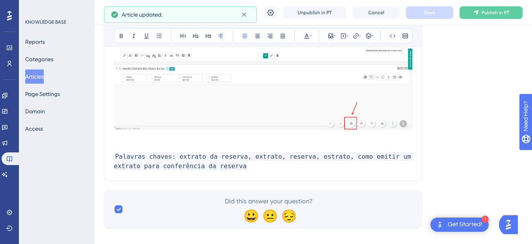
click at [340, 158] on span "Palavras chaves: extrato da reserva, extrato, reserva, estrato, como emitir um …" at bounding box center [264, 161] width 301 height 19
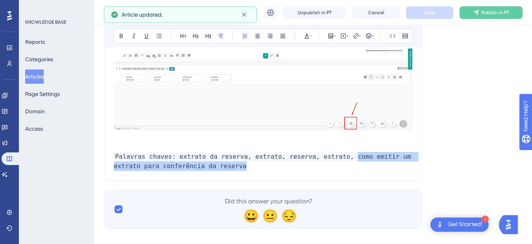
drag, startPoint x: 337, startPoint y: 158, endPoint x: 340, endPoint y: 162, distance: 4.3
click at [340, 162] on p "Palavras chaves: extrato da reserva, extrato, reserva, estrato, como emitir um …" at bounding box center [263, 161] width 299 height 19
copy span "como emitir um extrato para conferência da reserva"
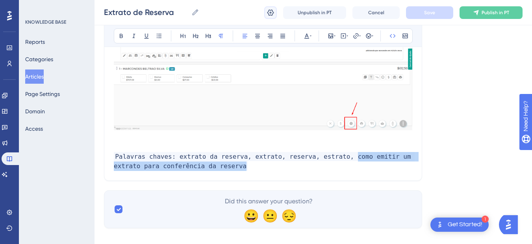
click at [271, 16] on icon at bounding box center [271, 13] width 8 height 8
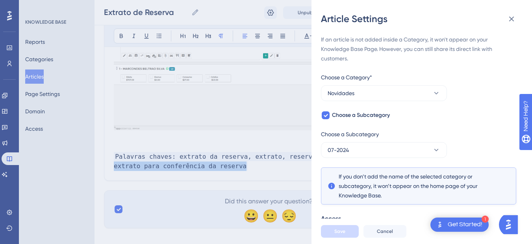
scroll to position [142, 0]
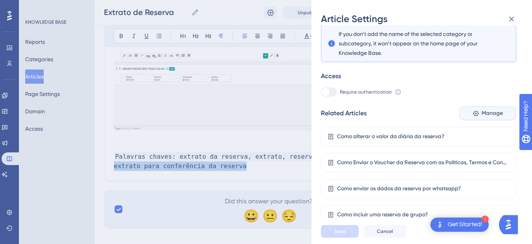
click at [488, 113] on span "Manage" at bounding box center [492, 112] width 21 height 9
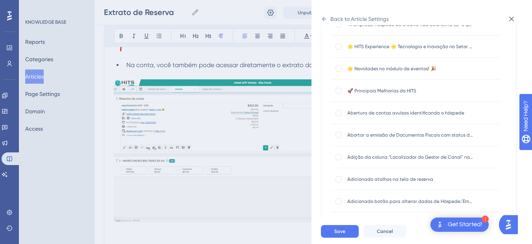
scroll to position [0, 0]
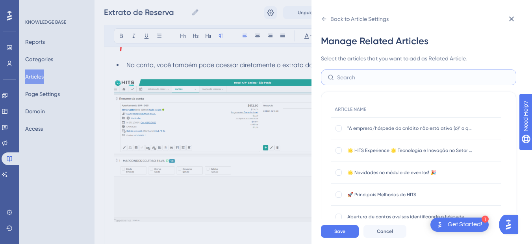
click at [350, 78] on input "text" at bounding box center [423, 77] width 173 height 9
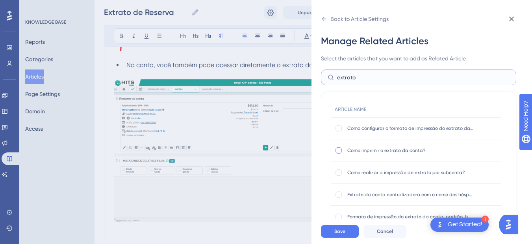
type input "extrato"
click at [344, 147] on label at bounding box center [339, 150] width 9 height 8
checkbox input "true"
click at [341, 233] on button "Save" at bounding box center [340, 231] width 38 height 13
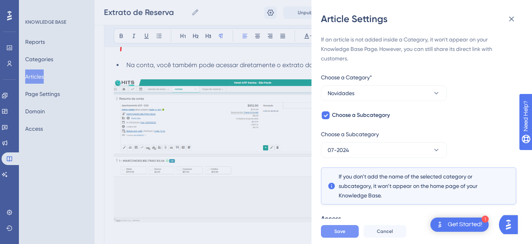
click at [341, 233] on button "Save" at bounding box center [340, 231] width 38 height 13
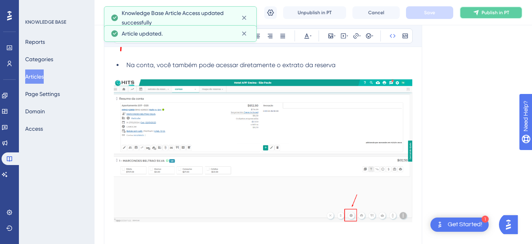
drag, startPoint x: 488, startPoint y: 12, endPoint x: 189, endPoint y: 104, distance: 313.4
click at [488, 12] on span "Publish in PT" at bounding box center [496, 12] width 28 height 6
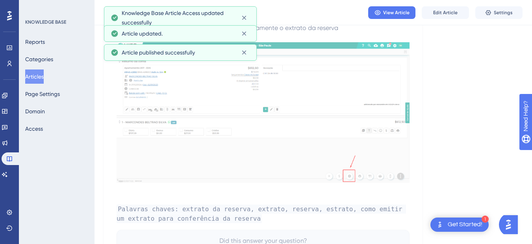
click at [41, 73] on button "Articles" at bounding box center [34, 76] width 19 height 14
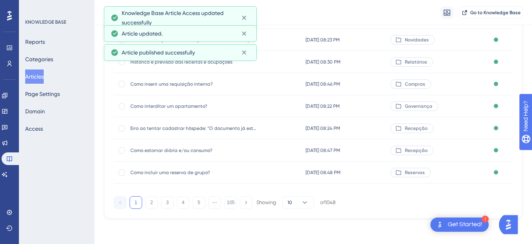
click at [44, 81] on button "Articles" at bounding box center [34, 76] width 19 height 14
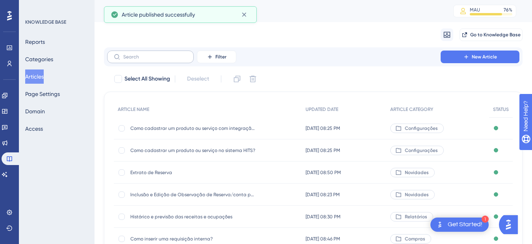
click at [170, 54] on label at bounding box center [150, 56] width 87 height 13
click at [170, 54] on input "text" at bounding box center [155, 57] width 64 height 6
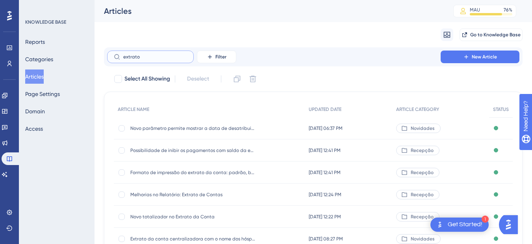
type input "extrato c"
checkbox input "true"
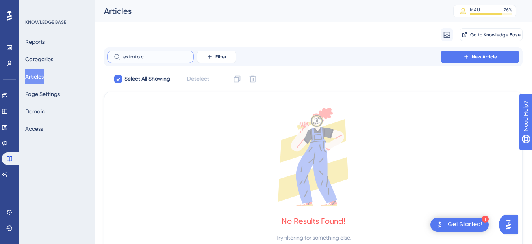
type input "extrato"
checkbox input "false"
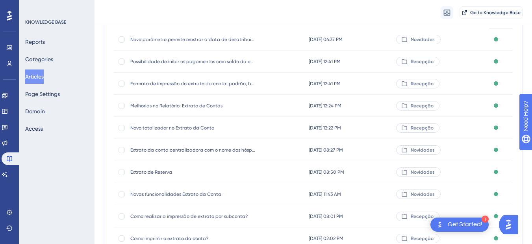
scroll to position [158, 0]
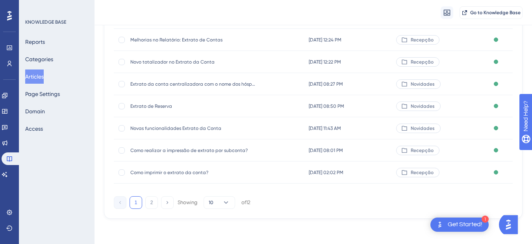
type input "extrato"
click at [182, 169] on span "Como imprimir o extrato da conta?" at bounding box center [193, 172] width 126 height 6
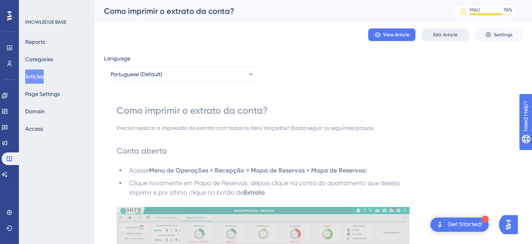
click at [458, 29] on button "Edit Article" at bounding box center [445, 34] width 47 height 13
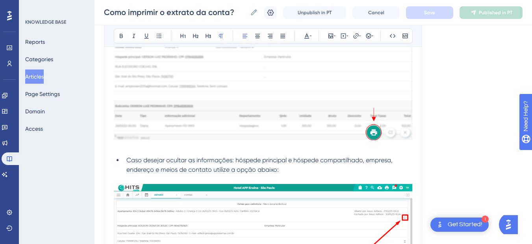
scroll to position [1165, 0]
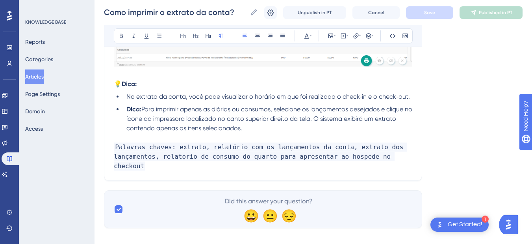
click at [404, 156] on p "Palavras chaves: extrato, relatório com os lançamentos da conta, extrato dos la…" at bounding box center [263, 156] width 299 height 28
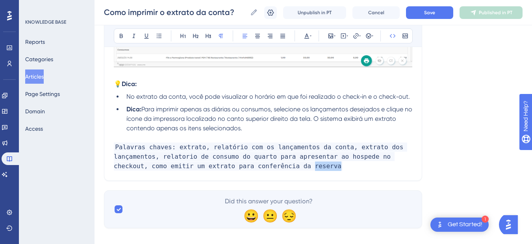
drag, startPoint x: 276, startPoint y: 167, endPoint x: 262, endPoint y: 167, distance: 14.2
click at [262, 167] on p "Palavras chaves: extrato, relatório com os lançamentos da conta, extrato dos la…" at bounding box center [263, 156] width 299 height 28
click at [428, 9] on button "Save" at bounding box center [429, 12] width 47 height 13
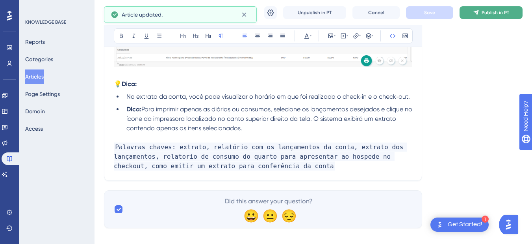
click at [485, 11] on span "Publish in PT" at bounding box center [496, 12] width 28 height 6
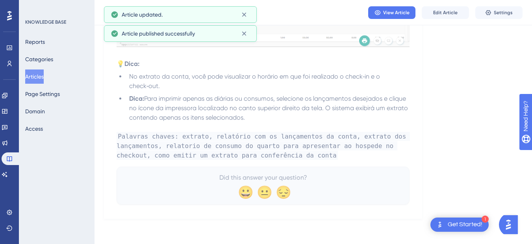
scroll to position [1139, 0]
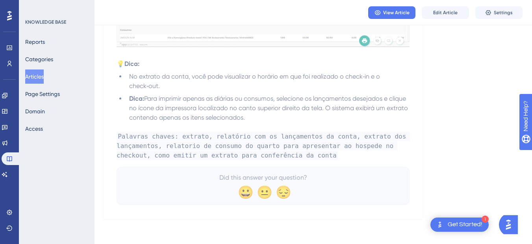
click at [37, 78] on button "Articles" at bounding box center [34, 76] width 19 height 14
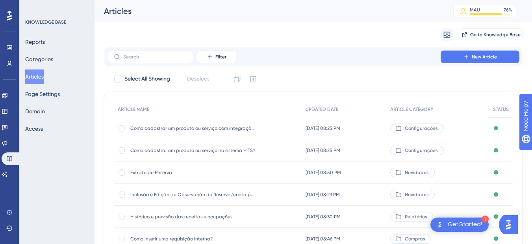
click at [44, 78] on button "Articles" at bounding box center [34, 76] width 19 height 14
click at [159, 58] on input "text" at bounding box center [155, 57] width 64 height 6
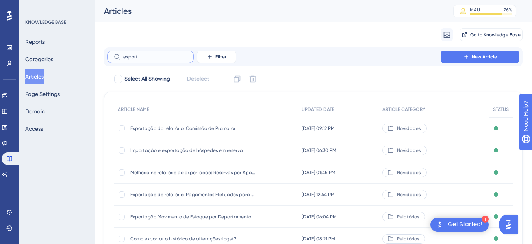
scroll to position [92, 0]
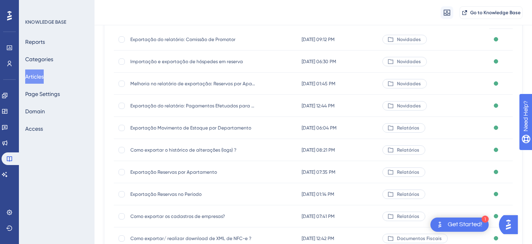
type input "export"
click at [179, 196] on span "Exportação Reservas no Período" at bounding box center [193, 194] width 126 height 6
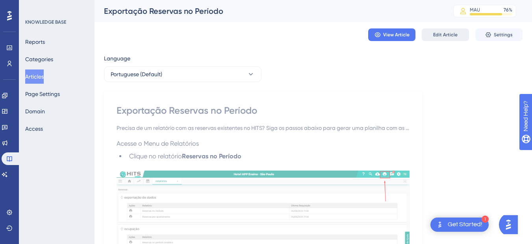
click at [436, 33] on span "Edit Article" at bounding box center [445, 35] width 24 height 6
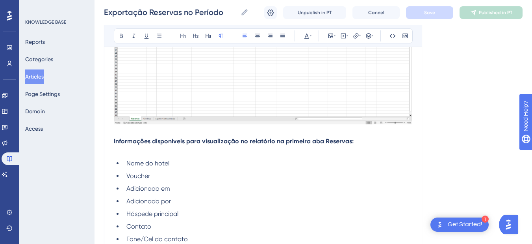
scroll to position [1284, 0]
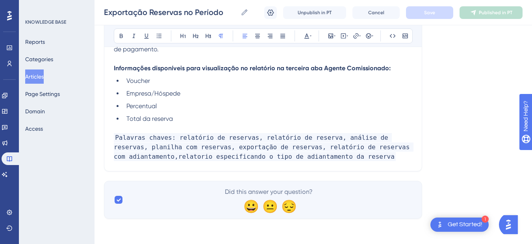
click at [189, 118] on li "Total da reserva" at bounding box center [267, 118] width 289 height 9
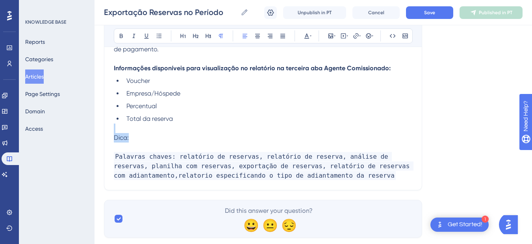
drag, startPoint x: 135, startPoint y: 138, endPoint x: 106, endPoint y: 77, distance: 67.5
click at [123, 37] on icon at bounding box center [121, 36] width 6 height 6
click at [147, 137] on p "Dica:" at bounding box center [263, 137] width 299 height 9
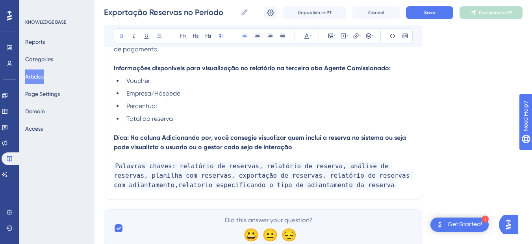
click at [155, 136] on strong "Dica: Na coluna Adicionando por, você consegie visualizar quem inclui a reserva…" at bounding box center [261, 142] width 294 height 17
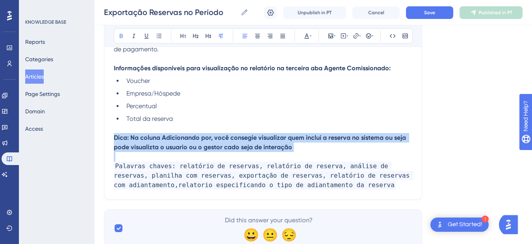
click at [155, 136] on strong "Dica: Na coluna Adicionando por, você consegie visualizar quem inclui a reserva…" at bounding box center [261, 142] width 294 height 17
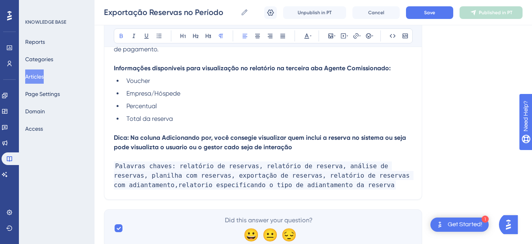
click at [241, 146] on strong "Dica: Na coluna Adicionando por, você consegie visualizar quem inclui a reserva…" at bounding box center [261, 142] width 294 height 17
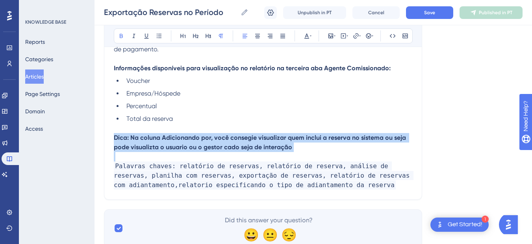
click at [241, 146] on strong "Dica: Na coluna Adicionando por, você consegie visualizar quem inclui a reserva…" at bounding box center [261, 142] width 294 height 17
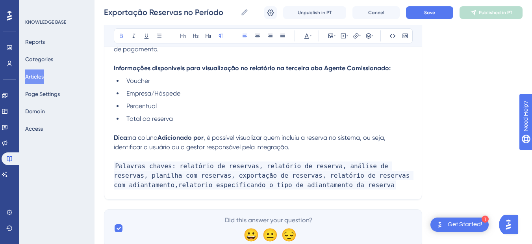
click at [114, 141] on strong "Dica:" at bounding box center [121, 137] width 15 height 7
click at [372, 35] on icon at bounding box center [373, 36] width 2 height 6
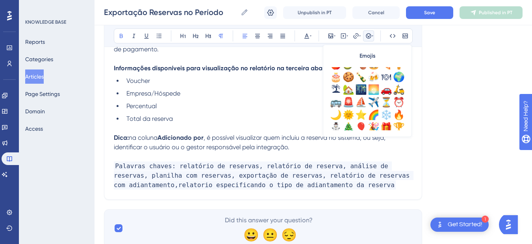
scroll to position [247, 0]
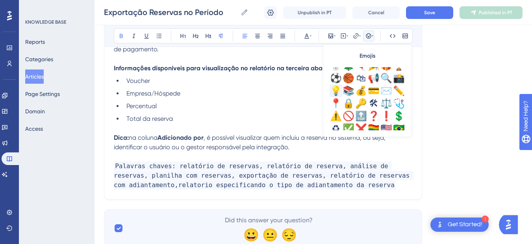
click at [335, 89] on div "💡" at bounding box center [336, 90] width 13 height 13
click at [208, 143] on span ", é possível visualizar quem incluiu a reserva no sistema, ou seja, identificar…" at bounding box center [254, 142] width 281 height 17
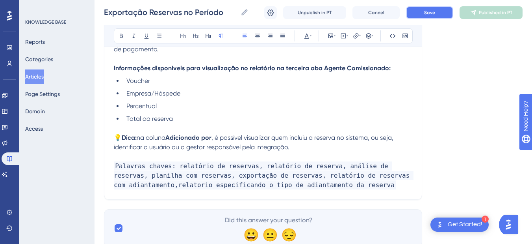
click at [443, 17] on button "Save" at bounding box center [429, 12] width 47 height 13
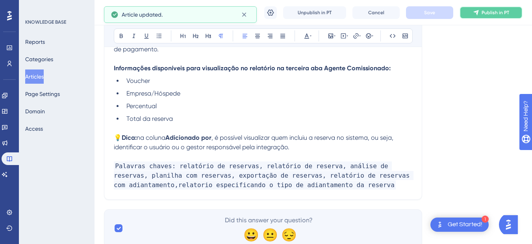
click at [482, 12] on button "Publish in PT" at bounding box center [491, 12] width 63 height 13
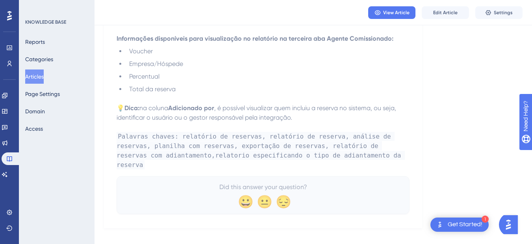
click at [36, 73] on button "Articles" at bounding box center [34, 76] width 19 height 14
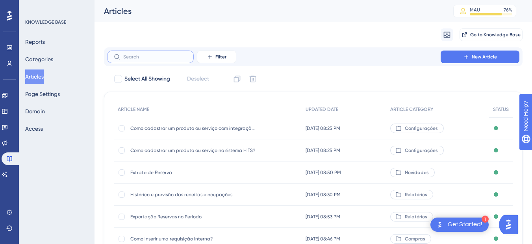
click at [148, 56] on input "text" at bounding box center [155, 57] width 64 height 6
type input "e"
type input "m"
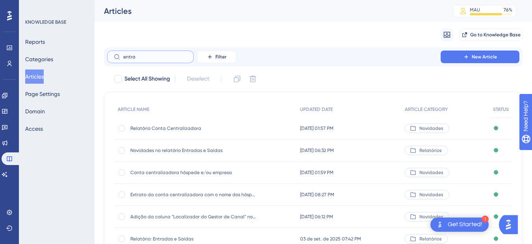
scroll to position [76, 0]
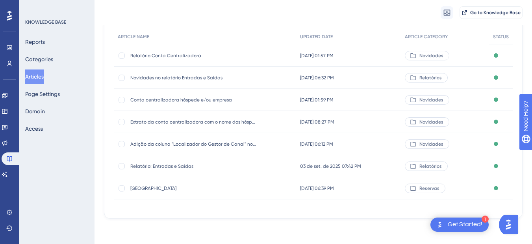
type input "entra"
click at [170, 164] on span "Relatório: Entradas e Saídas" at bounding box center [193, 166] width 126 height 6
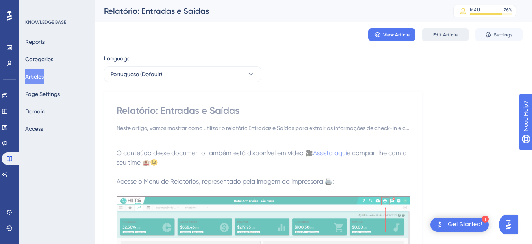
click at [441, 41] on button "Edit Article" at bounding box center [445, 34] width 47 height 13
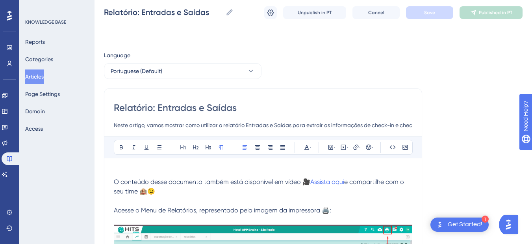
scroll to position [534, 0]
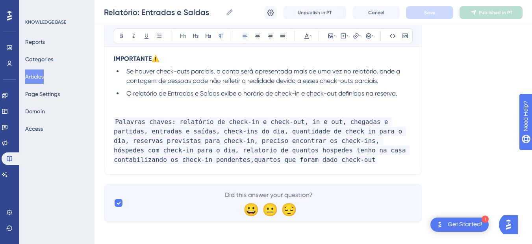
click at [286, 160] on p "Palavras chaves: relatório de check-in e check-out, in e out, chegadas e partid…" at bounding box center [263, 140] width 299 height 47
click at [285, 159] on p "Palavras chaves: relatório de check-in e check-out, in e out, chegadas e partid…" at bounding box center [263, 140] width 299 height 47
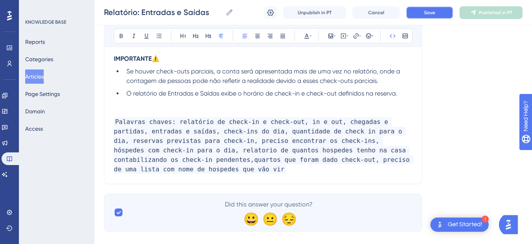
click at [423, 15] on button "Save" at bounding box center [429, 12] width 47 height 13
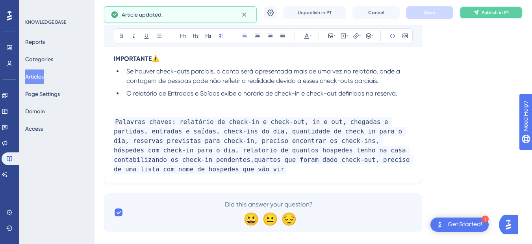
click at [497, 14] on span "Publish in PT" at bounding box center [496, 12] width 28 height 6
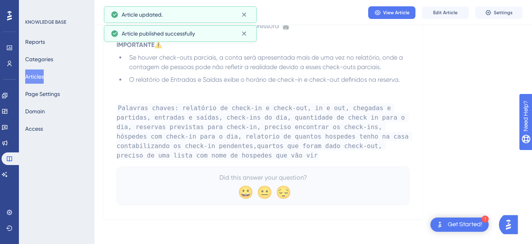
click at [33, 73] on button "Articles" at bounding box center [34, 76] width 19 height 14
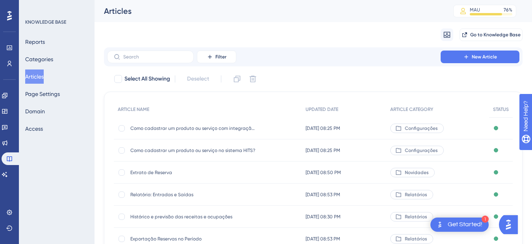
click at [180, 238] on span "Exportação Reservas no Período" at bounding box center [193, 238] width 126 height 6
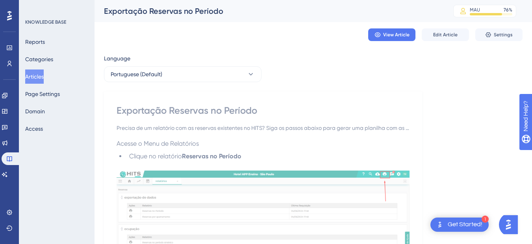
click at [445, 28] on div "View Article Edit Article Settings" at bounding box center [313, 34] width 419 height 25
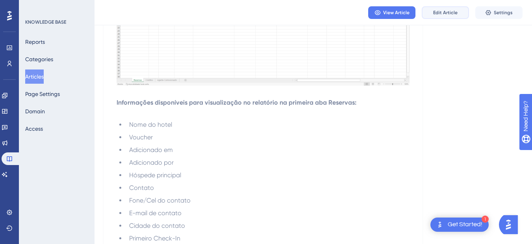
click at [451, 9] on span "Edit Article" at bounding box center [445, 12] width 24 height 6
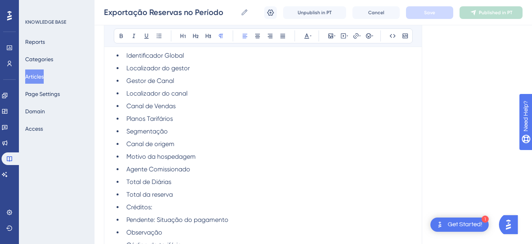
scroll to position [1313, 0]
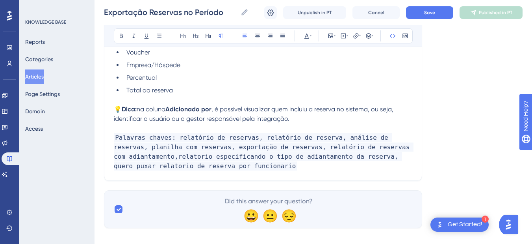
click at [370, 160] on span "Palavras chaves: relatório de reservas, relatório de reserva, análise de reserv…" at bounding box center [264, 151] width 300 height 37
drag, startPoint x: 378, startPoint y: 157, endPoint x: 364, endPoint y: 157, distance: 13.4
click at [364, 157] on span "Palavras chaves: relatório de reservas, relatório de reserva, análise de reserv…" at bounding box center [264, 151] width 300 height 37
drag, startPoint x: 364, startPoint y: 157, endPoint x: 407, endPoint y: 158, distance: 43.0
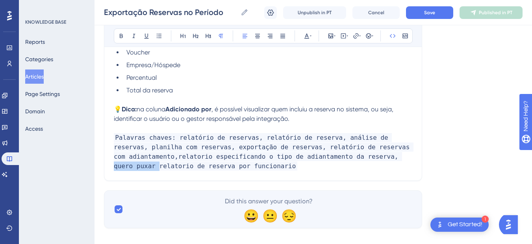
click at [407, 158] on p "Palavras chaves: relatório de reservas, relatório de reserva, análise de reserv…" at bounding box center [263, 152] width 299 height 38
click at [432, 15] on span "Save" at bounding box center [429, 12] width 11 height 6
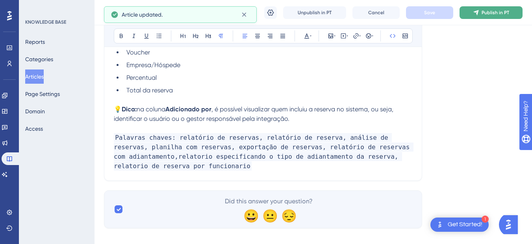
click at [496, 8] on button "Publish in PT" at bounding box center [491, 12] width 63 height 13
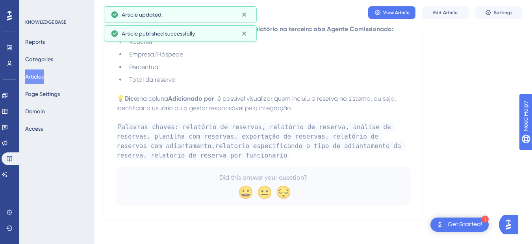
scroll to position [1294, 0]
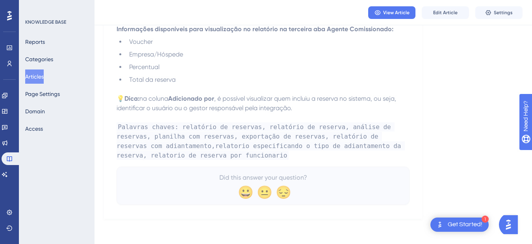
click at [39, 74] on button "Articles" at bounding box center [34, 76] width 19 height 14
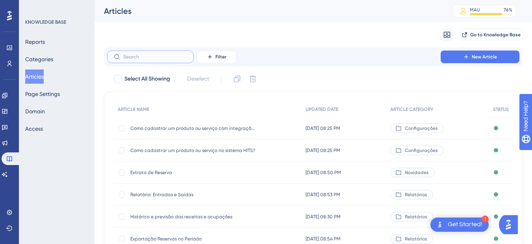
click at [136, 55] on input "text" at bounding box center [155, 57] width 64 height 6
click at [142, 53] on label at bounding box center [150, 56] width 87 height 13
click at [142, 54] on input "text" at bounding box center [155, 57] width 64 height 6
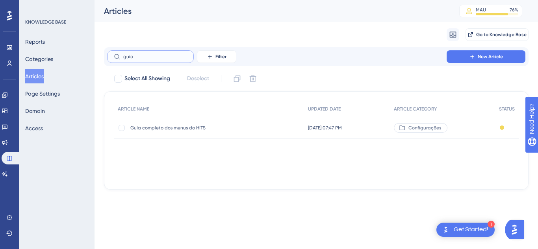
type input "guia"
click at [169, 133] on div "Guia completo dos menus do HITS Guia completo dos menus do HITS" at bounding box center [193, 128] width 126 height 22
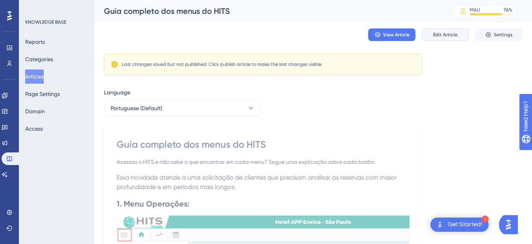
click at [444, 32] on span "Edit Article" at bounding box center [445, 35] width 24 height 6
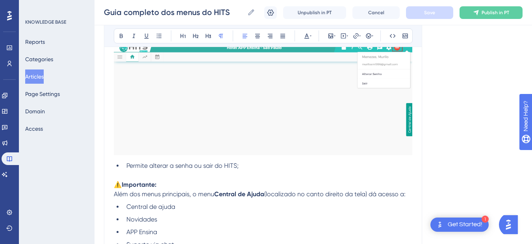
scroll to position [2989, 0]
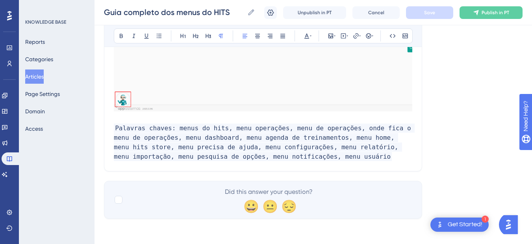
click at [356, 161] on p "Palavras chaves: menus do hits, menu operações, menu de operações, onde fica o …" at bounding box center [263, 142] width 299 height 38
click at [319, 156] on p "Palavras chaves: menus do hits, menu operações, menu de operações, onde fica o …" at bounding box center [263, 142] width 299 height 38
click at [315, 154] on p "Palavras chaves: menus do hits, menu operações, menu de operações, onde fica o …" at bounding box center [263, 142] width 299 height 38
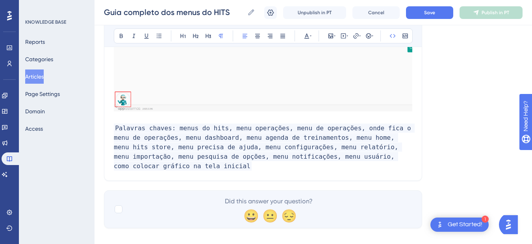
click at [298, 159] on span "Palavras chaves: menus do hits, menu operações, menu de operações, onde fica o …" at bounding box center [264, 146] width 301 height 47
click at [265, 11] on button at bounding box center [270, 12] width 13 height 13
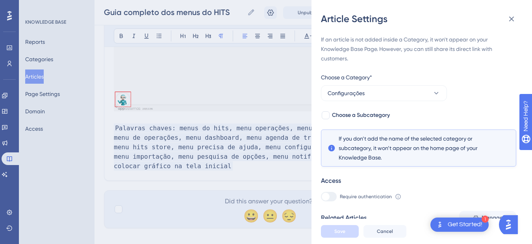
scroll to position [182, 0]
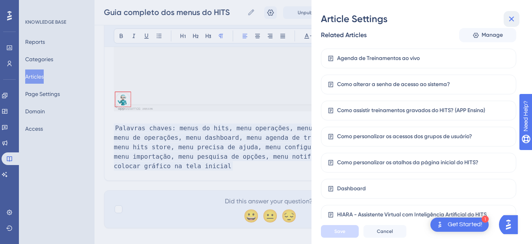
click at [513, 20] on icon at bounding box center [512, 19] width 5 height 5
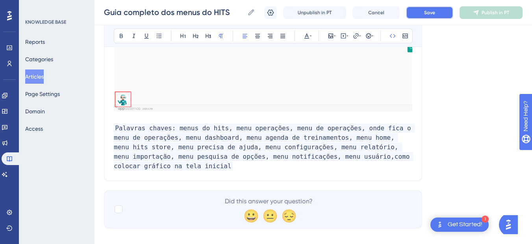
click at [440, 8] on button "Save" at bounding box center [429, 12] width 47 height 13
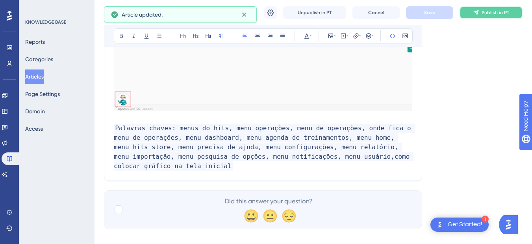
click at [499, 13] on span "Publish in PT" at bounding box center [496, 12] width 28 height 6
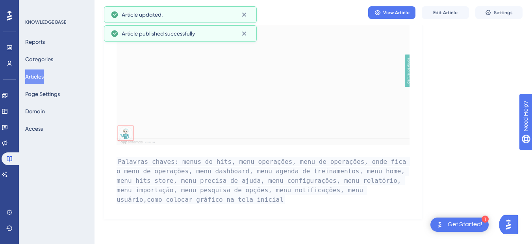
scroll to position [2909, 0]
click at [38, 74] on button "Articles" at bounding box center [34, 76] width 19 height 14
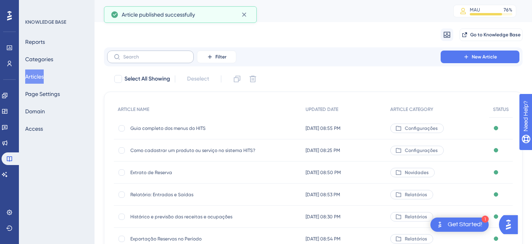
click at [134, 60] on label at bounding box center [150, 56] width 87 height 13
click at [134, 60] on input "text" at bounding box center [155, 57] width 64 height 6
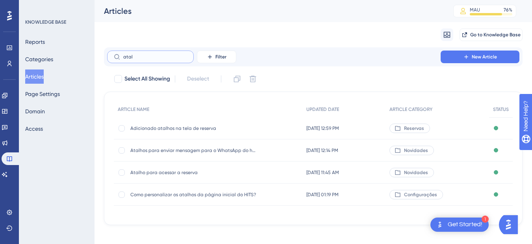
type input "atal"
click at [212, 194] on span "Como personalizar os atalhos da página inicial do HITS?" at bounding box center [193, 194] width 126 height 6
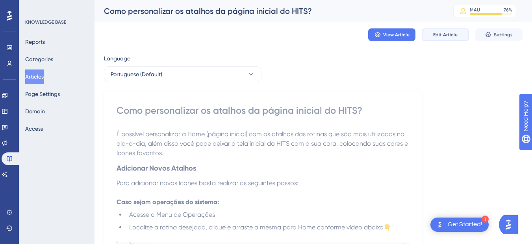
click at [461, 35] on button "Edit Article" at bounding box center [445, 34] width 47 height 13
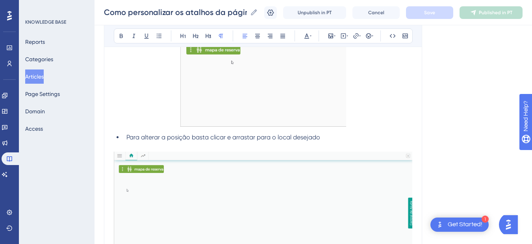
scroll to position [964, 0]
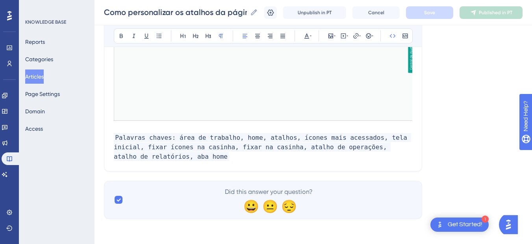
click at [223, 153] on p "Palavras chaves: área de trabalho, home, atalhos, ícones mais acessados, tela i…" at bounding box center [263, 147] width 299 height 28
click at [448, 17] on button "Save" at bounding box center [429, 12] width 47 height 13
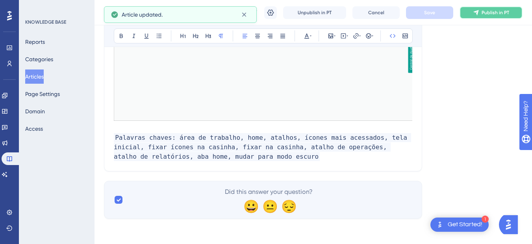
click at [491, 12] on span "Publish in PT" at bounding box center [496, 12] width 28 height 6
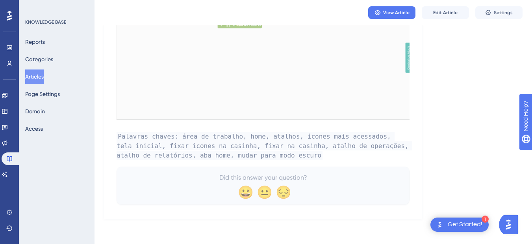
drag, startPoint x: 40, startPoint y: 76, endPoint x: 138, endPoint y: 44, distance: 102.8
click at [40, 76] on button "Articles" at bounding box center [34, 76] width 19 height 14
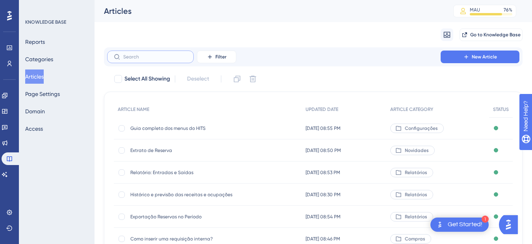
click at [138, 54] on input "text" at bounding box center [155, 57] width 64 height 6
click at [181, 194] on span "Histórico e previsão das receitas e ocupações" at bounding box center [193, 194] width 126 height 6
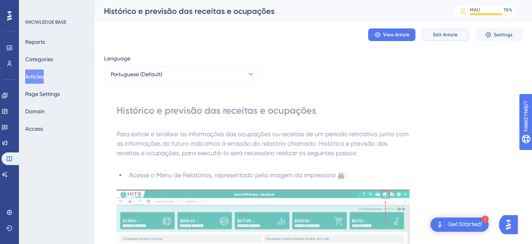
click at [433, 32] on button "Edit Article" at bounding box center [445, 34] width 47 height 13
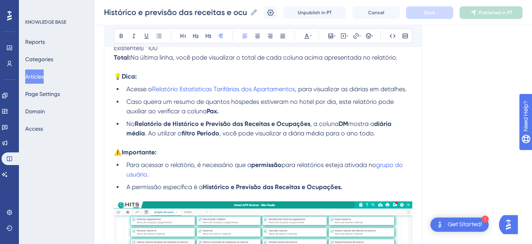
scroll to position [1001, 0]
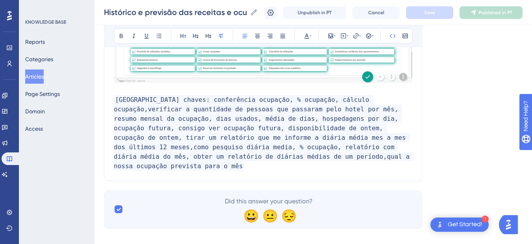
click at [333, 153] on p "[GEOGRAPHIC_DATA] chaves: conferência ocupação, % ocupação, cálculo ocupação,ve…" at bounding box center [263, 133] width 299 height 76
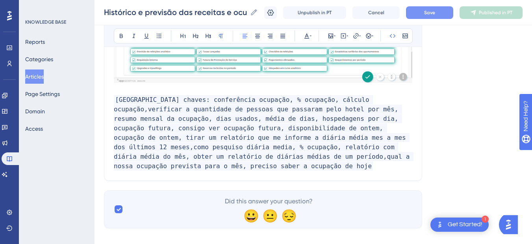
click at [435, 10] on span "Save" at bounding box center [429, 12] width 11 height 6
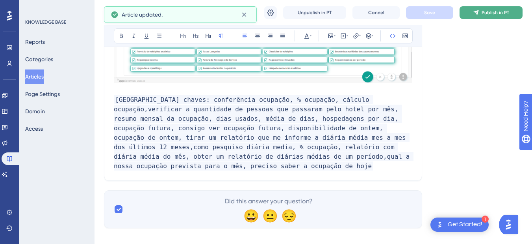
click at [479, 11] on icon at bounding box center [476, 12] width 5 height 5
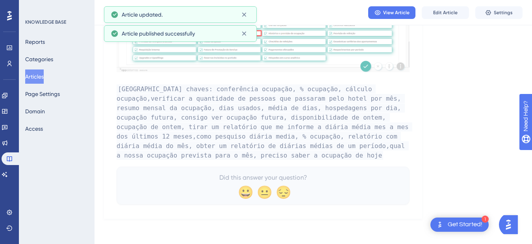
scroll to position [973, 0]
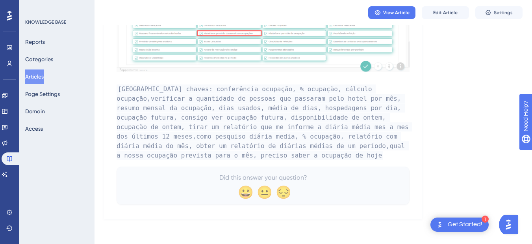
click at [33, 76] on button "Articles" at bounding box center [34, 76] width 19 height 14
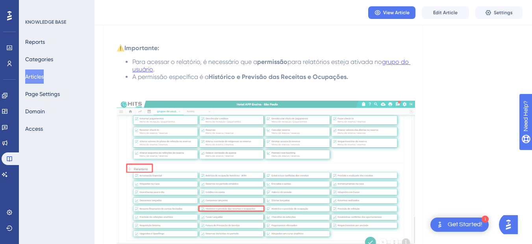
click at [39, 76] on button "Articles" at bounding box center [34, 76] width 19 height 14
